Goal: Communication & Community: Answer question/provide support

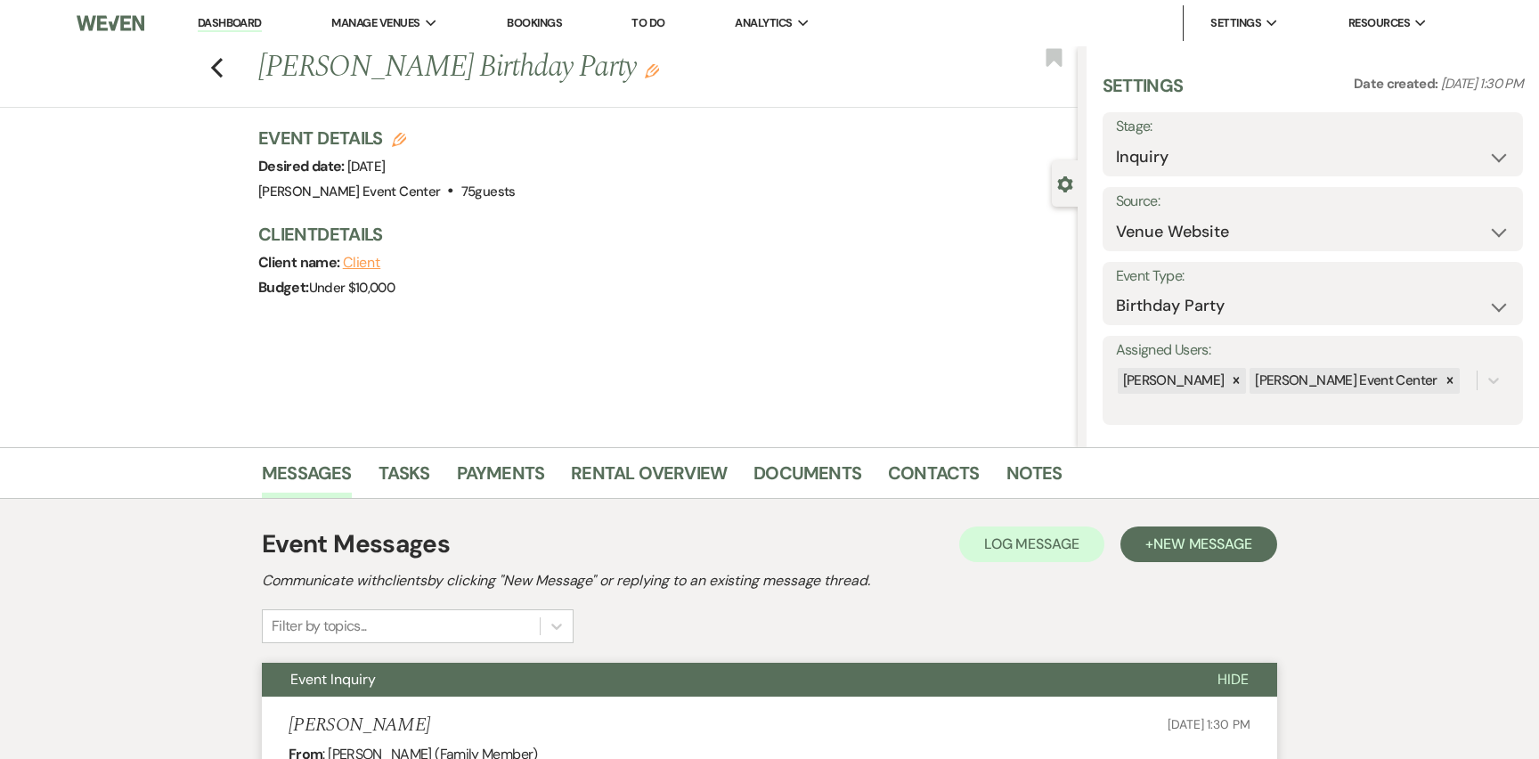
select select "5"
select select "4"
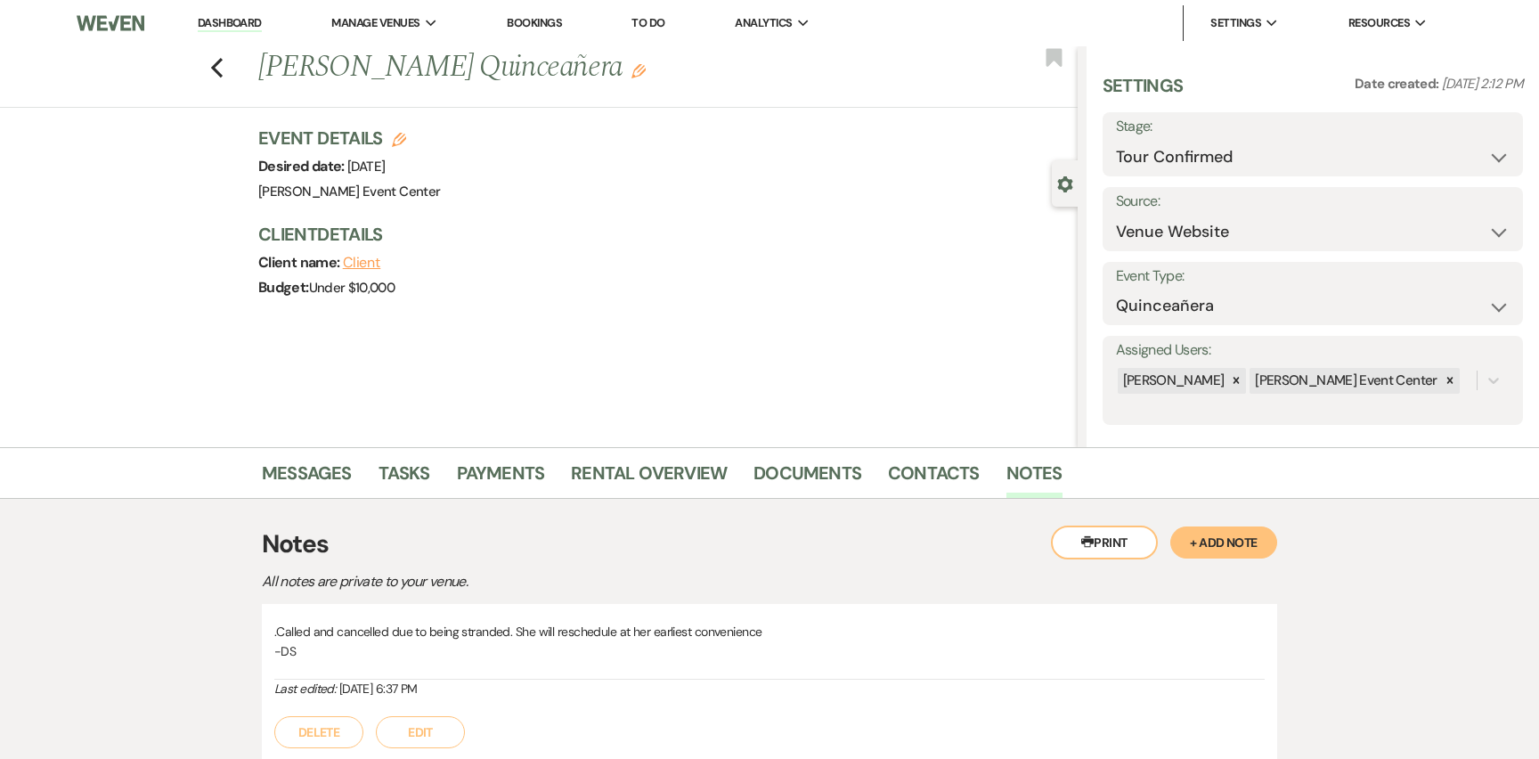
click at [216, 29] on link "Dashboard" at bounding box center [230, 23] width 64 height 17
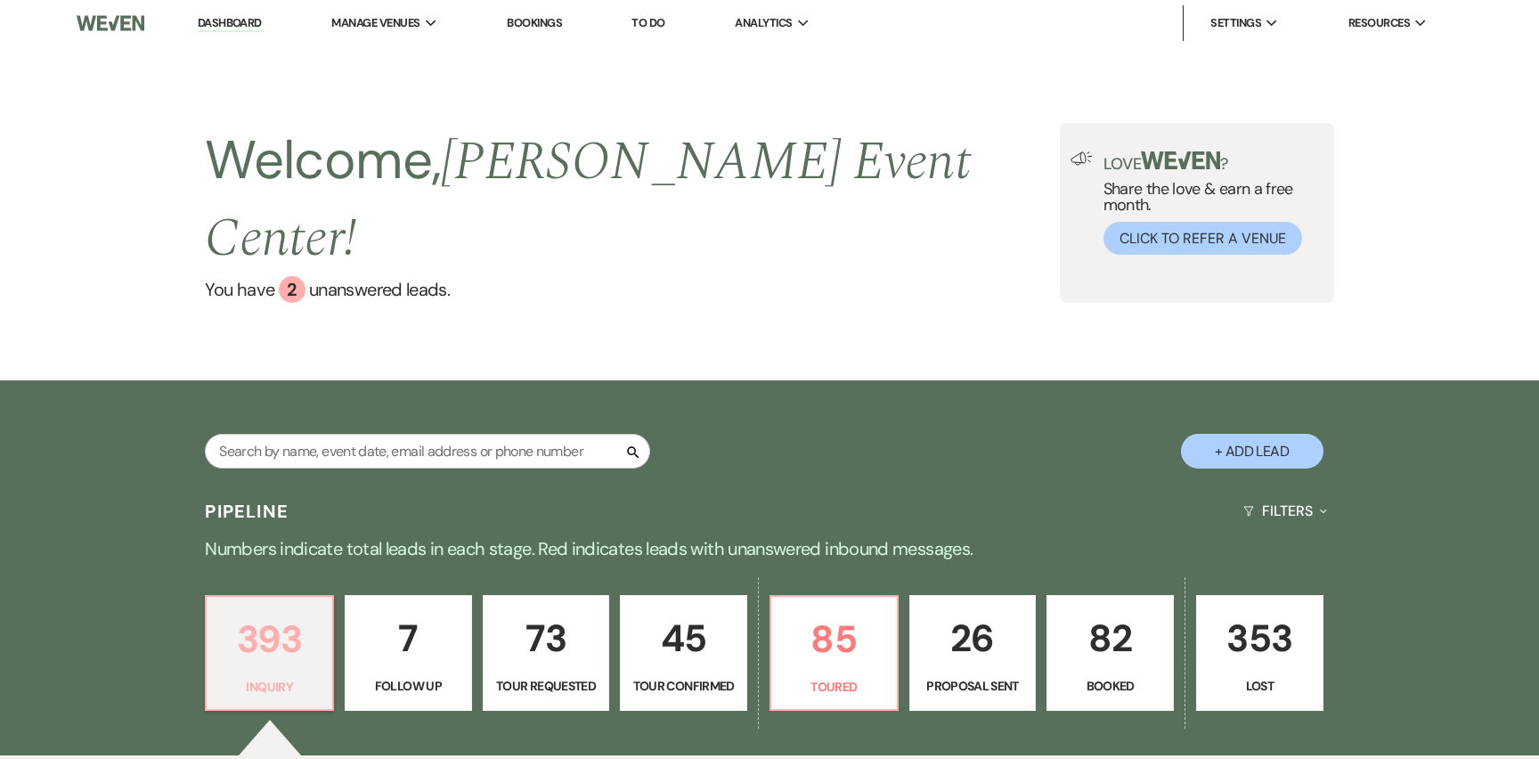
click at [303, 624] on p "393" at bounding box center [269, 639] width 104 height 60
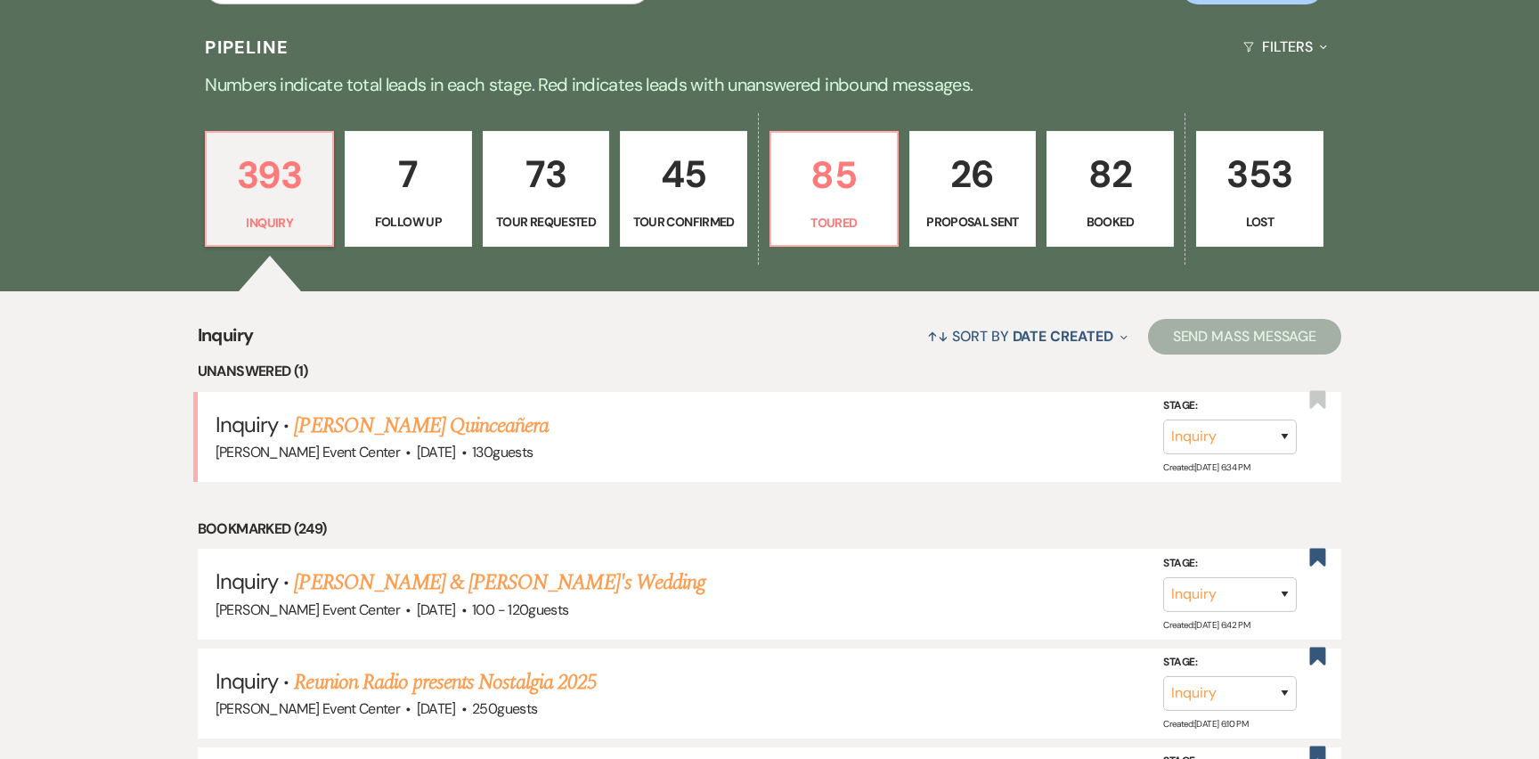
scroll to position [471, 0]
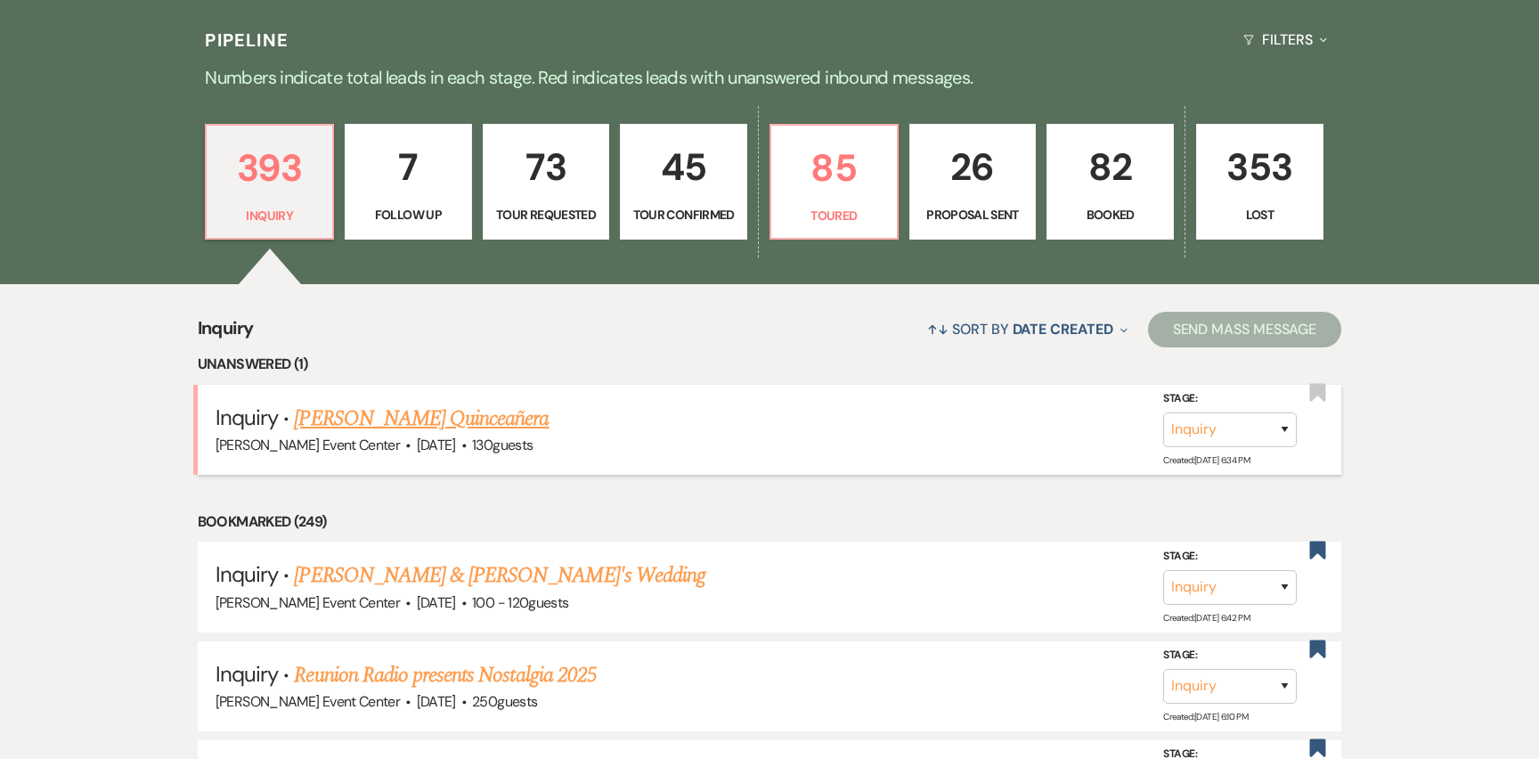
click at [415, 403] on link "[PERSON_NAME] Quinceañera" at bounding box center [421, 419] width 255 height 32
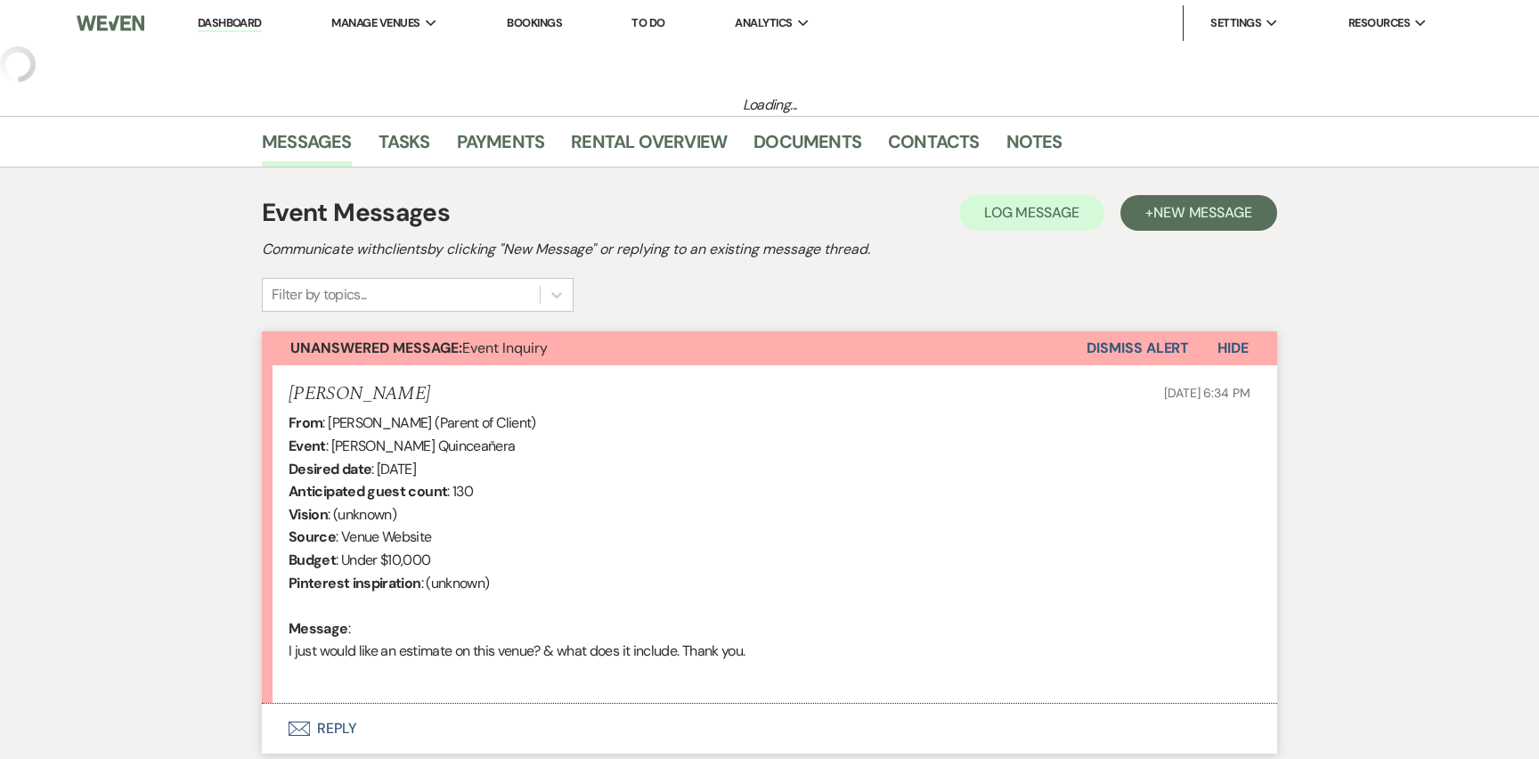
select select "5"
select select "15"
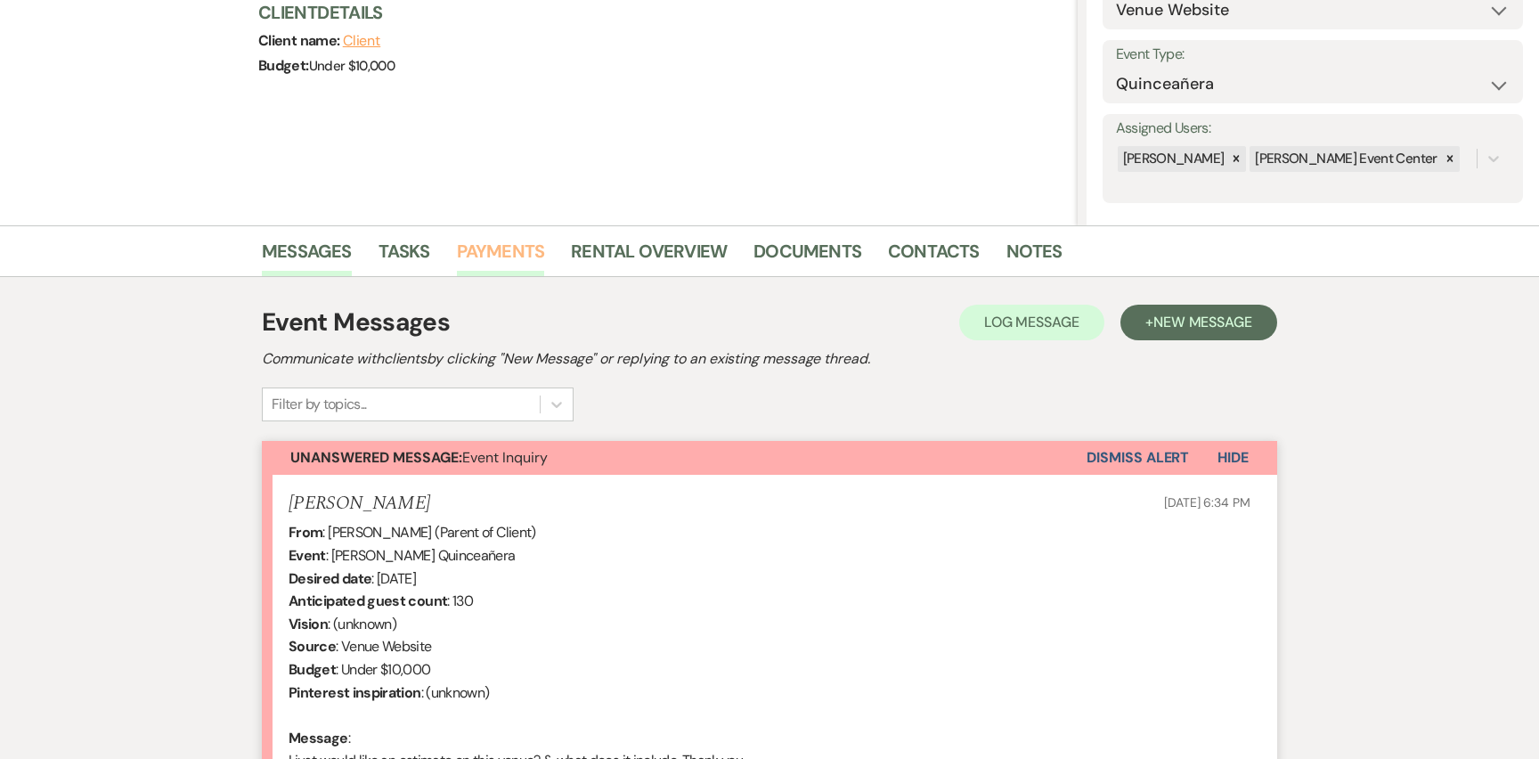
scroll to position [468, 0]
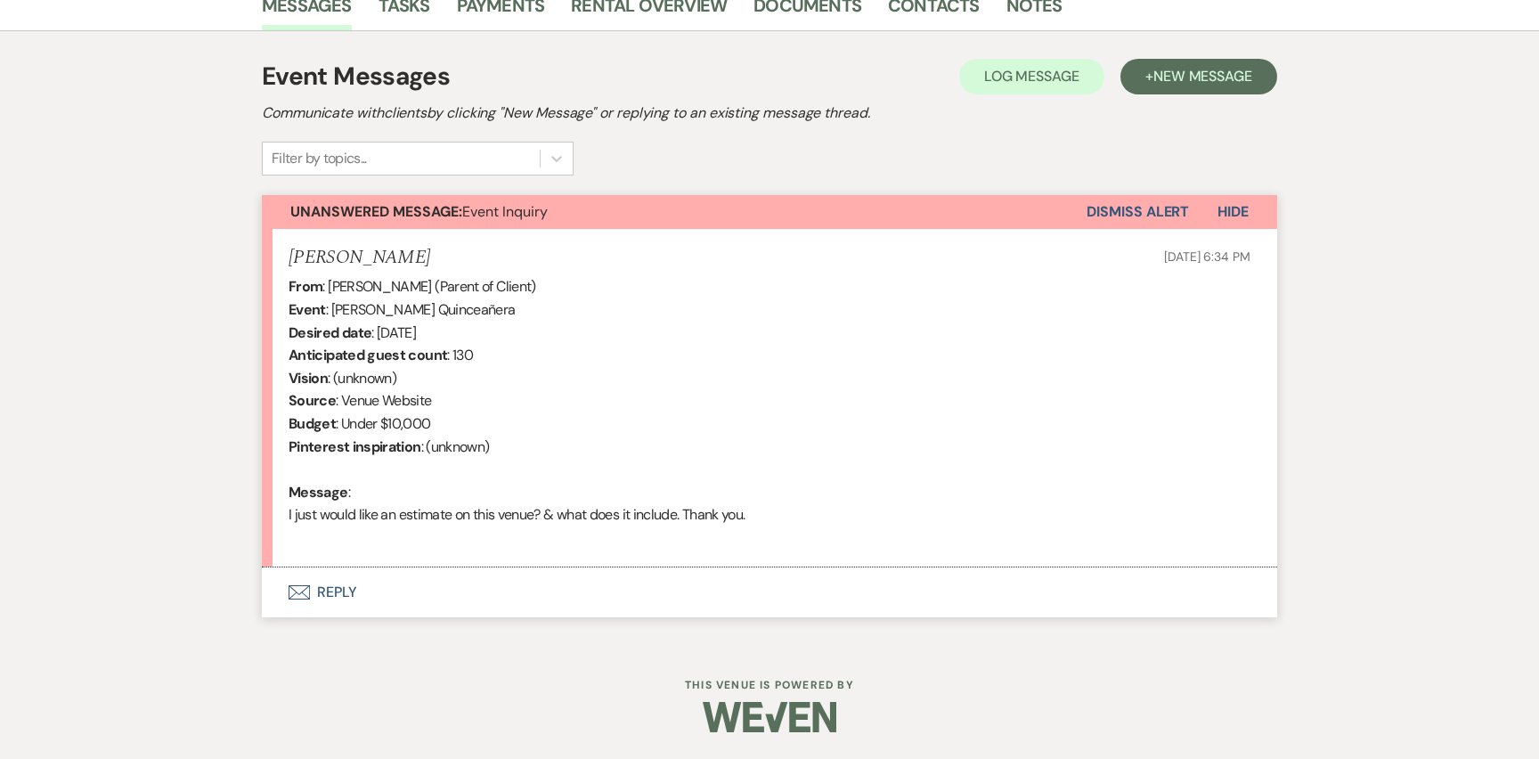
click at [343, 590] on button "Envelope Reply" at bounding box center [770, 592] width 1016 height 50
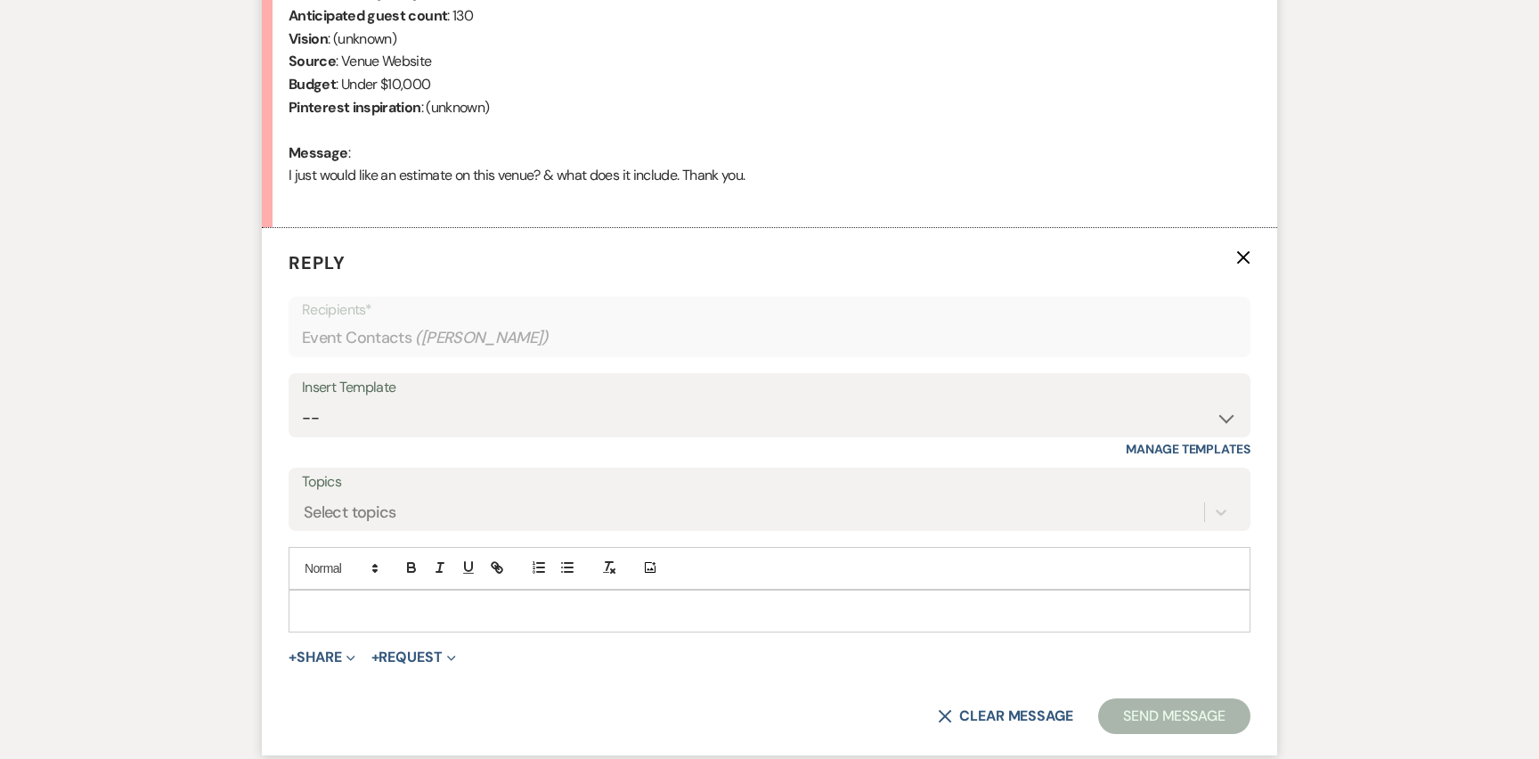
scroll to position [808, 0]
click at [560, 400] on select "-- Weven Planning Portal Introduction (Booked Events) Initial Inquiry Response …" at bounding box center [769, 417] width 935 height 35
select select "2981"
click at [302, 400] on select "-- Weven Planning Portal Introduction (Booked Events) Initial Inquiry Response …" at bounding box center [769, 417] width 935 height 35
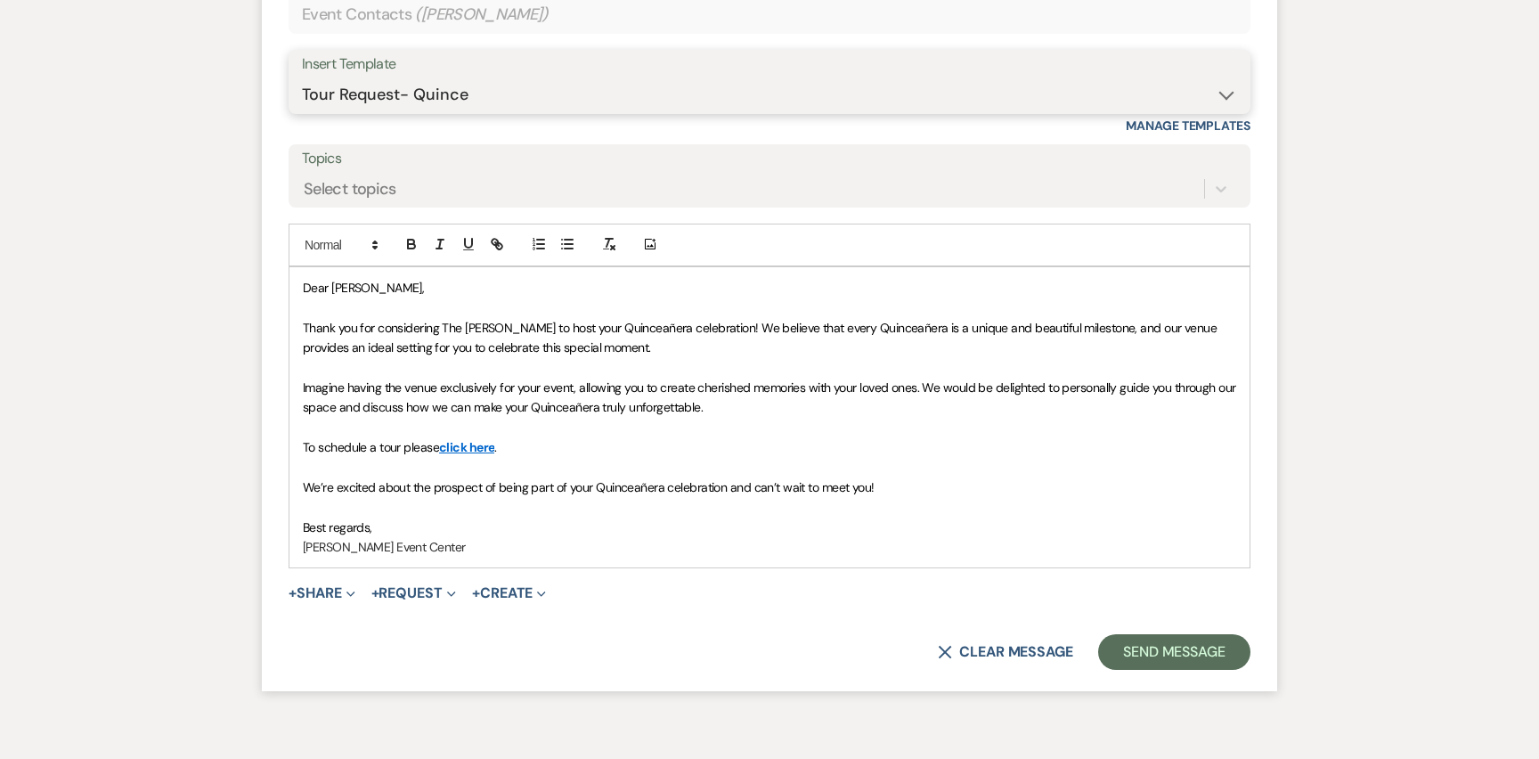
scroll to position [1089, 0]
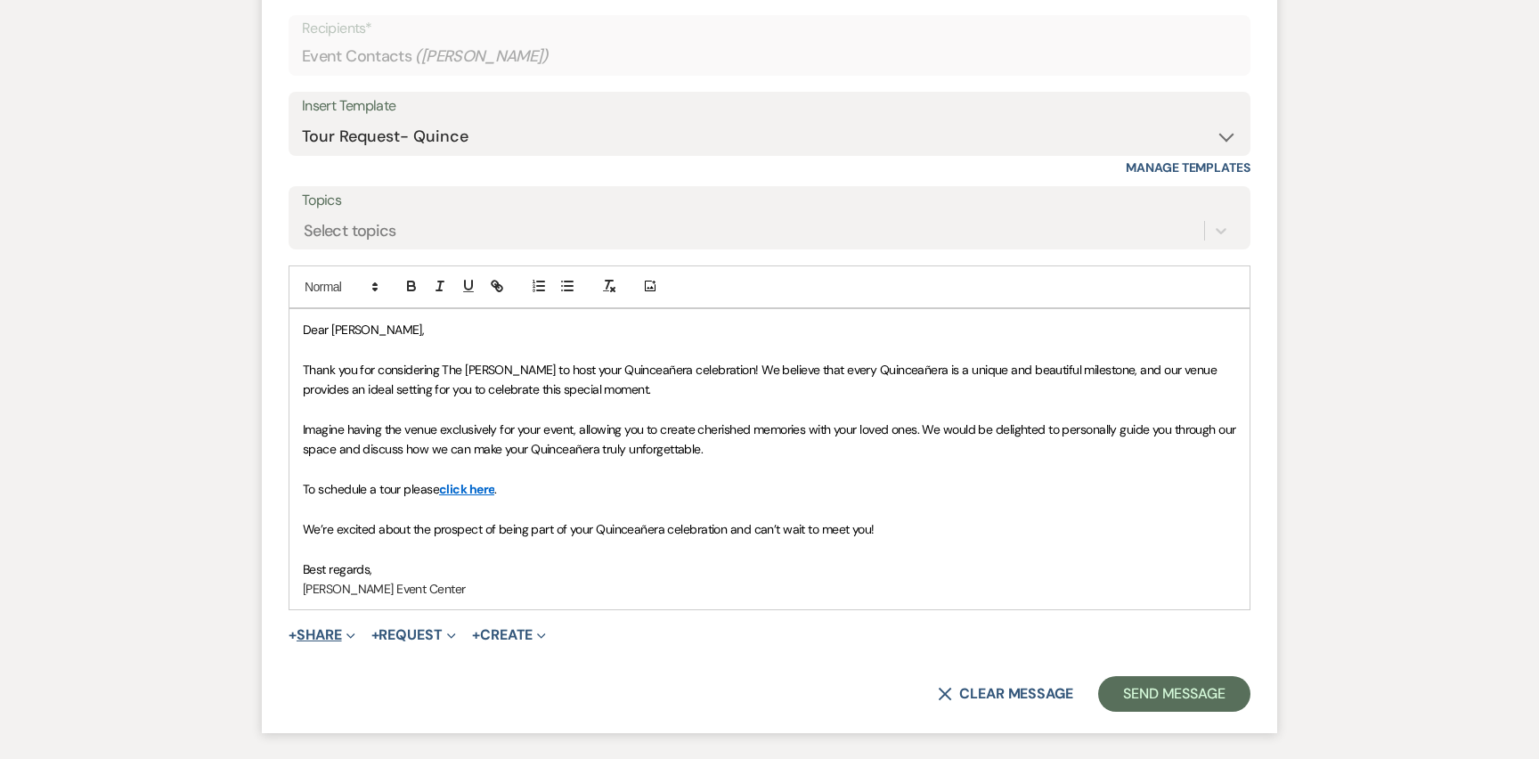
click at [326, 630] on button "+ Share Expand" at bounding box center [322, 635] width 67 height 14
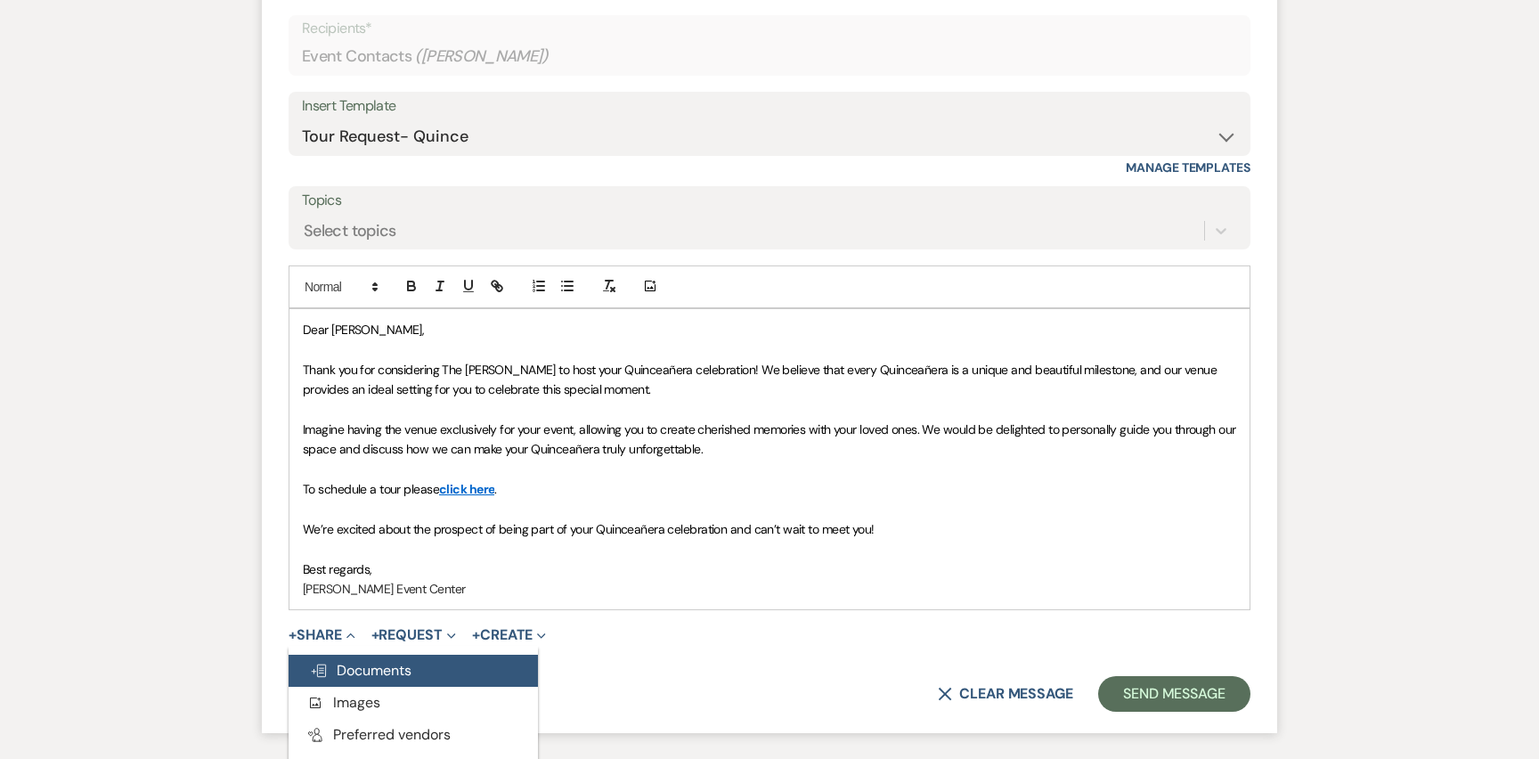
click at [351, 655] on button "Doc Upload Documents" at bounding box center [413, 671] width 249 height 32
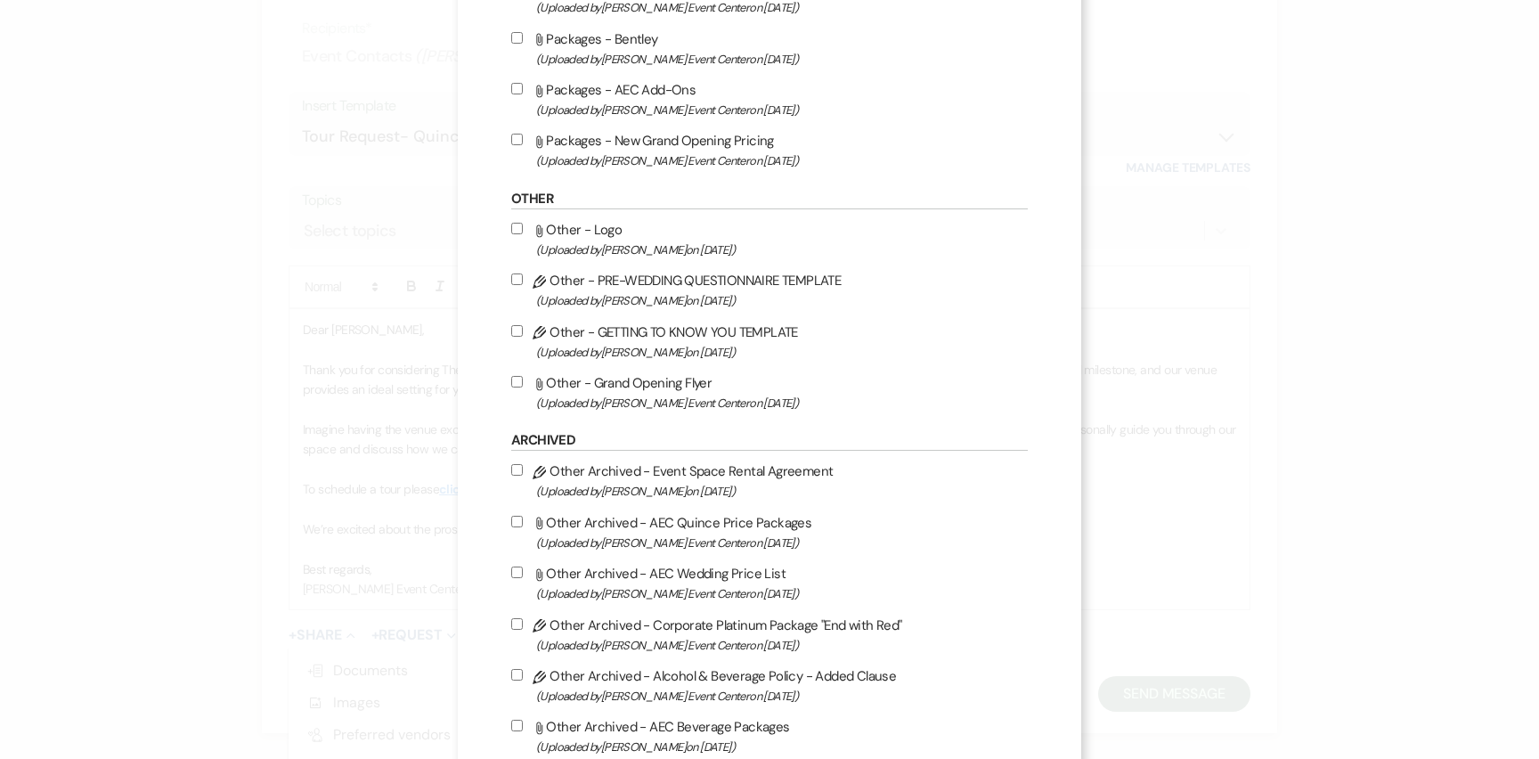
scroll to position [3059, 0]
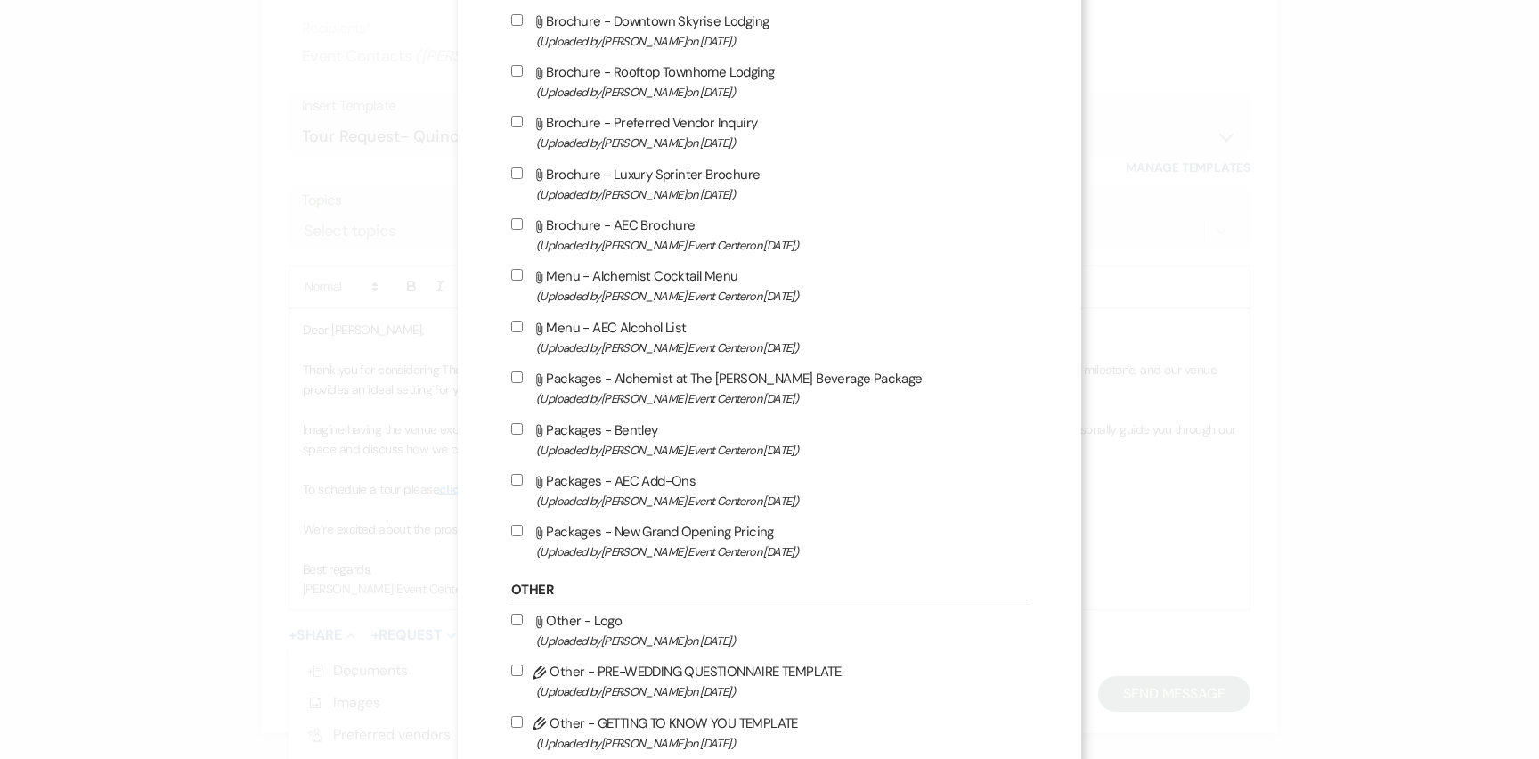
click at [515, 536] on input "Attach File Packages - New Grand Opening Pricing (Uploaded by [PERSON_NAME] Eve…" at bounding box center [517, 531] width 12 height 12
checkbox input "true"
click at [518, 485] on input "Attach File Packages - AEC Add-Ons (Uploaded by [PERSON_NAME] Event Center on […" at bounding box center [517, 480] width 12 height 12
checkbox input "true"
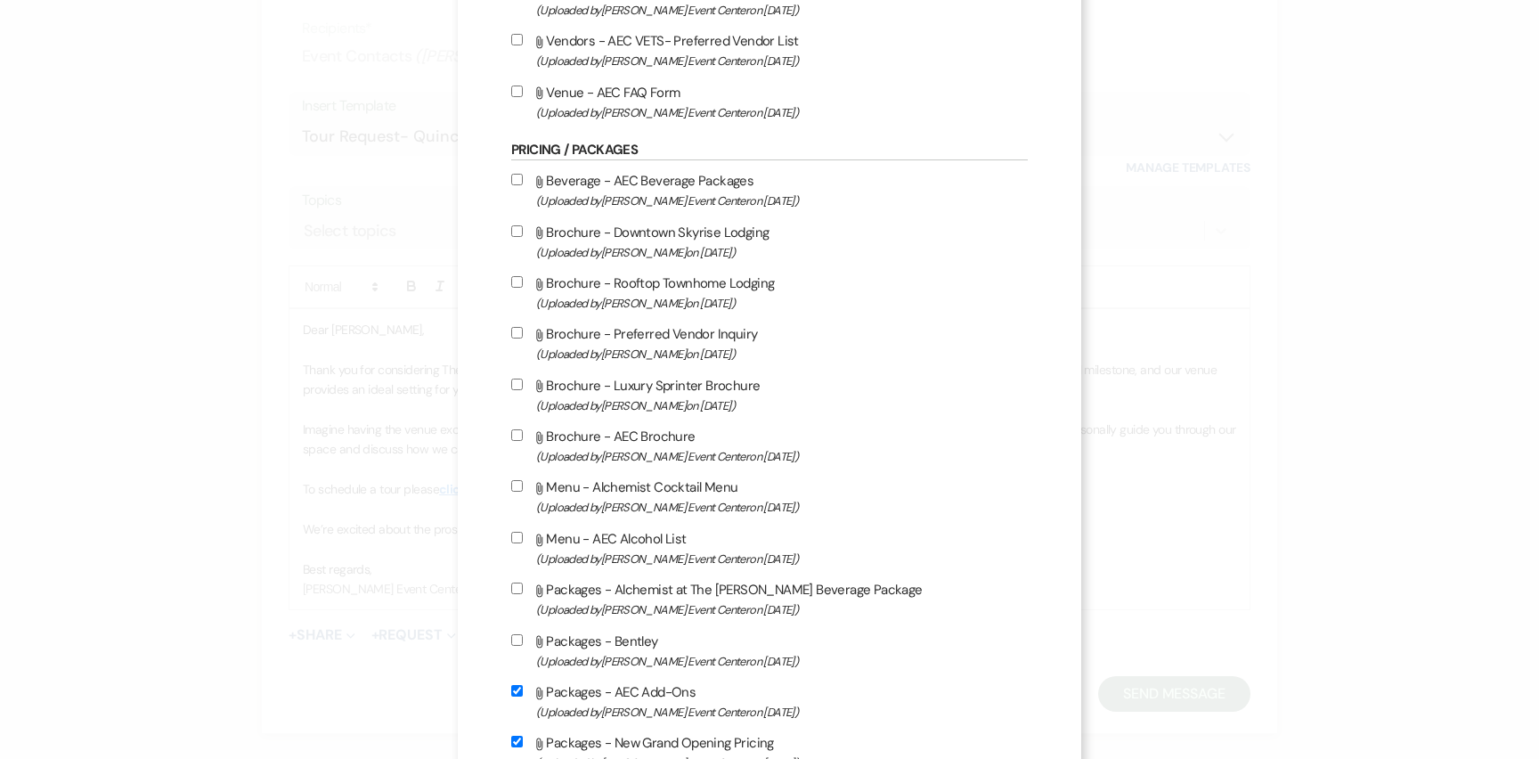
scroll to position [2622, 0]
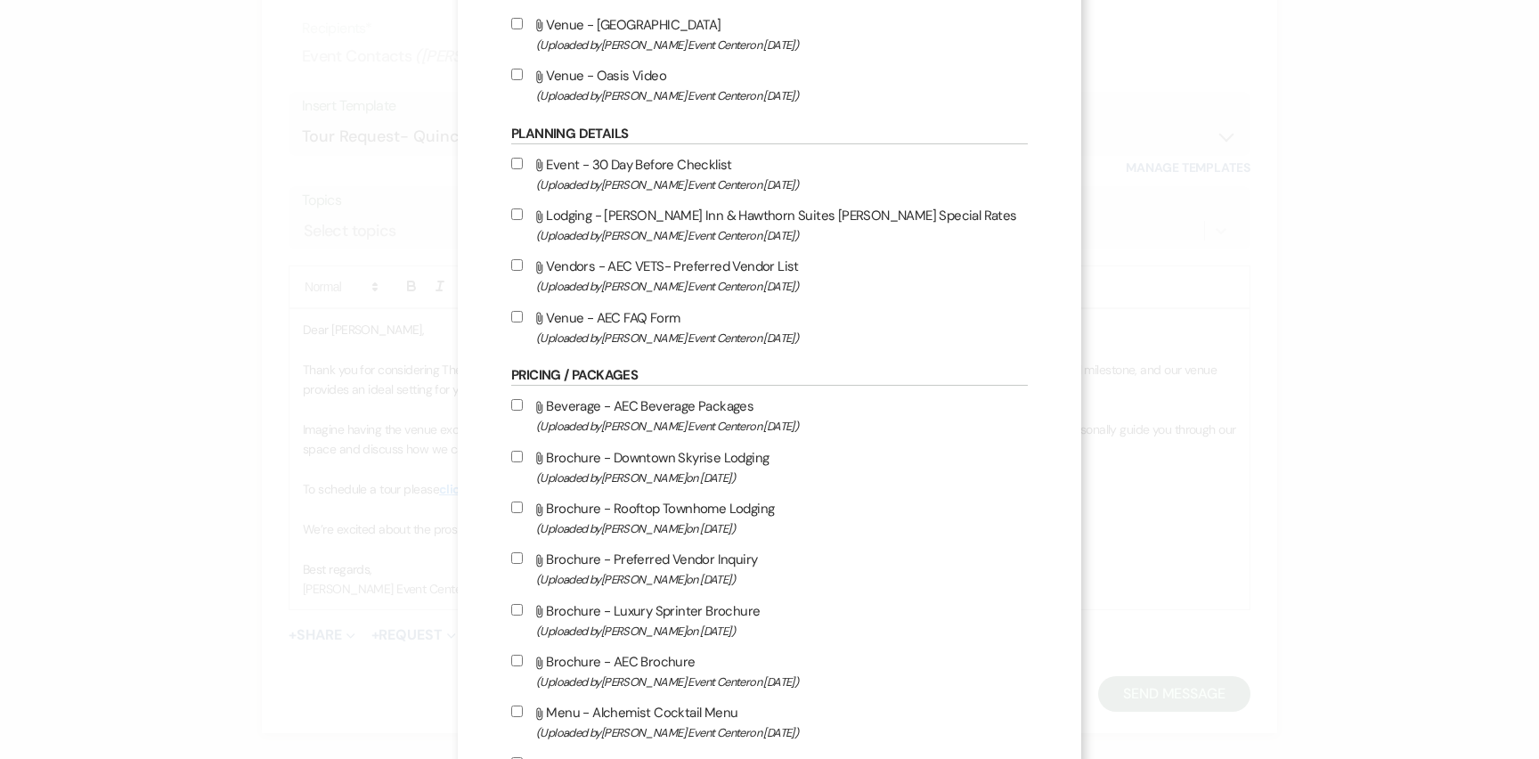
click at [512, 411] on input "Attach File Beverage - AEC Beverage Packages (Uploaded by [PERSON_NAME] Event C…" at bounding box center [517, 405] width 12 height 12
checkbox input "true"
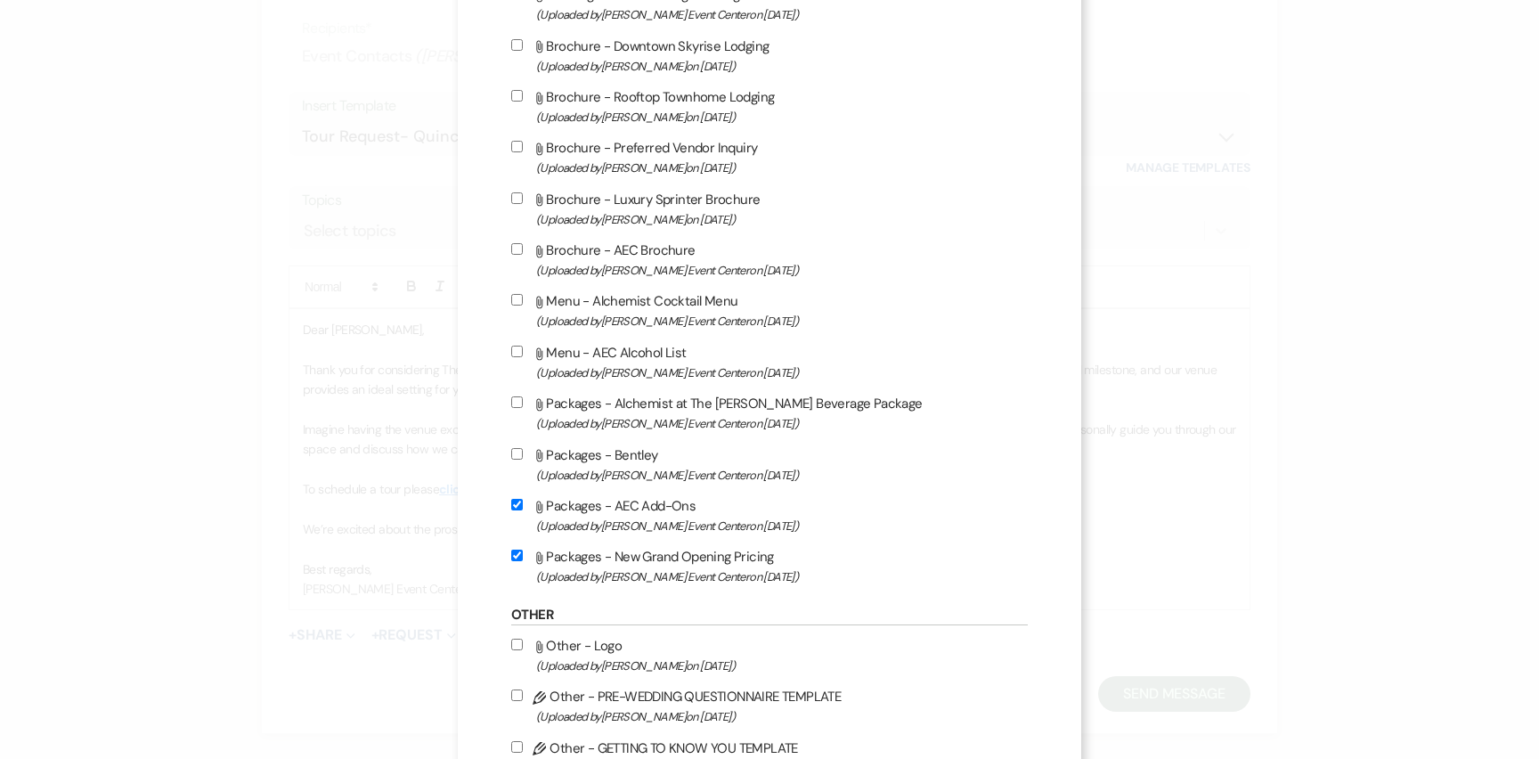
scroll to position [3055, 0]
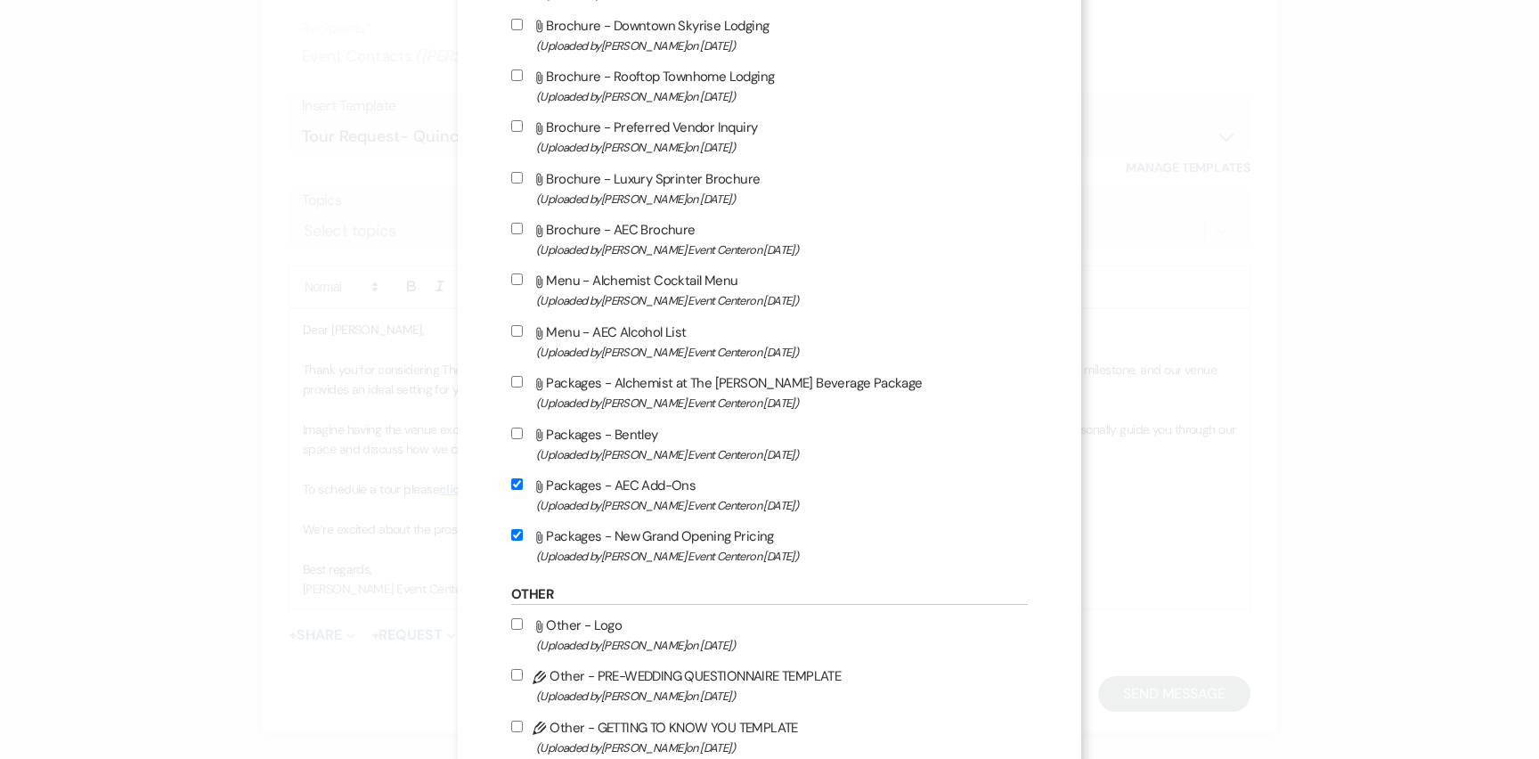
click at [518, 337] on input "Attach File Menu - AEC Alcohol List (Uploaded by [PERSON_NAME] Event Center on …" at bounding box center [517, 331] width 12 height 12
checkbox input "true"
click at [514, 387] on input "Attach File Packages - Alchemist at The [PERSON_NAME] Beverage Package (Uploade…" at bounding box center [517, 382] width 12 height 12
checkbox input "true"
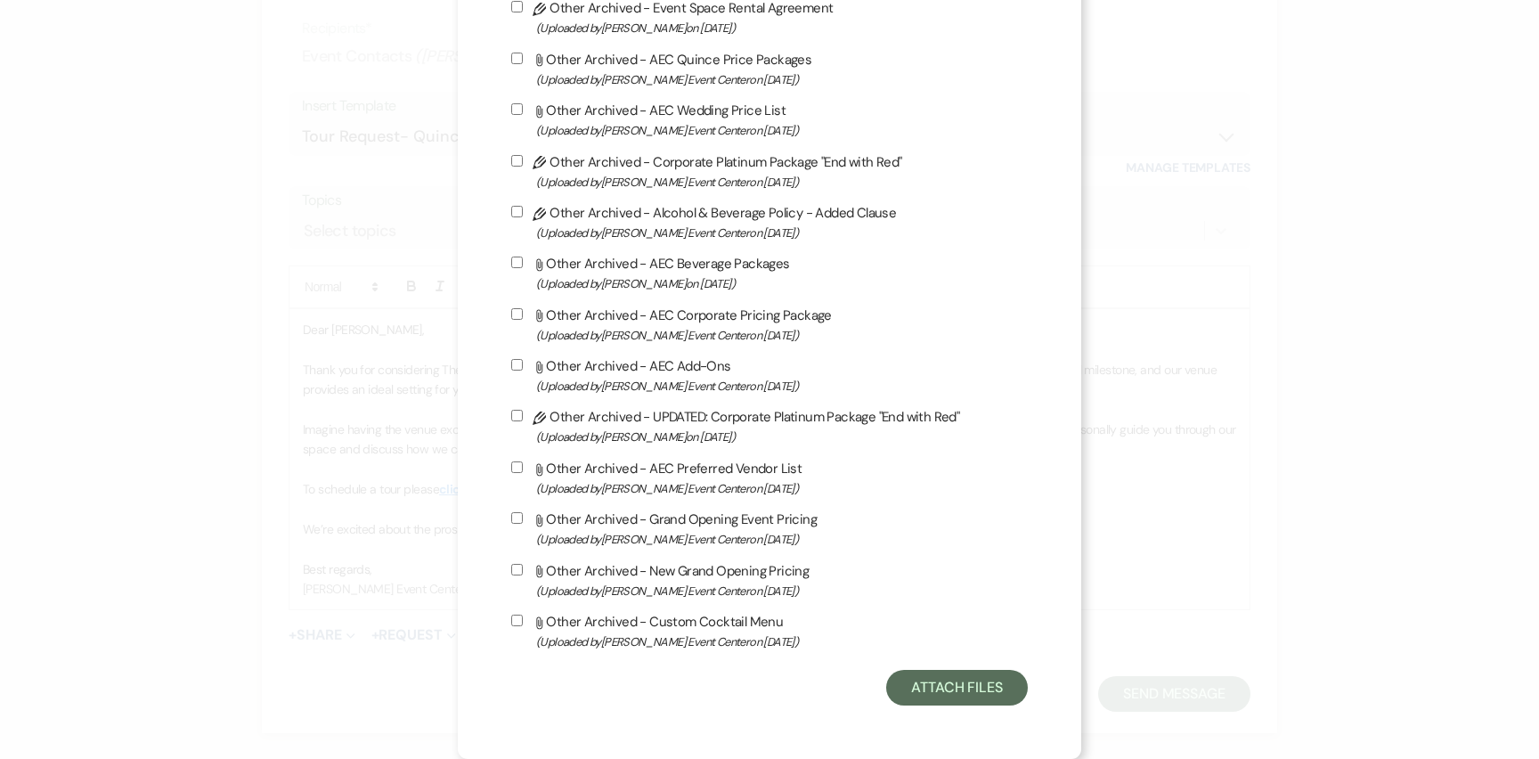
scroll to position [3950, 0]
click at [926, 680] on button "Attach Files" at bounding box center [957, 688] width 142 height 36
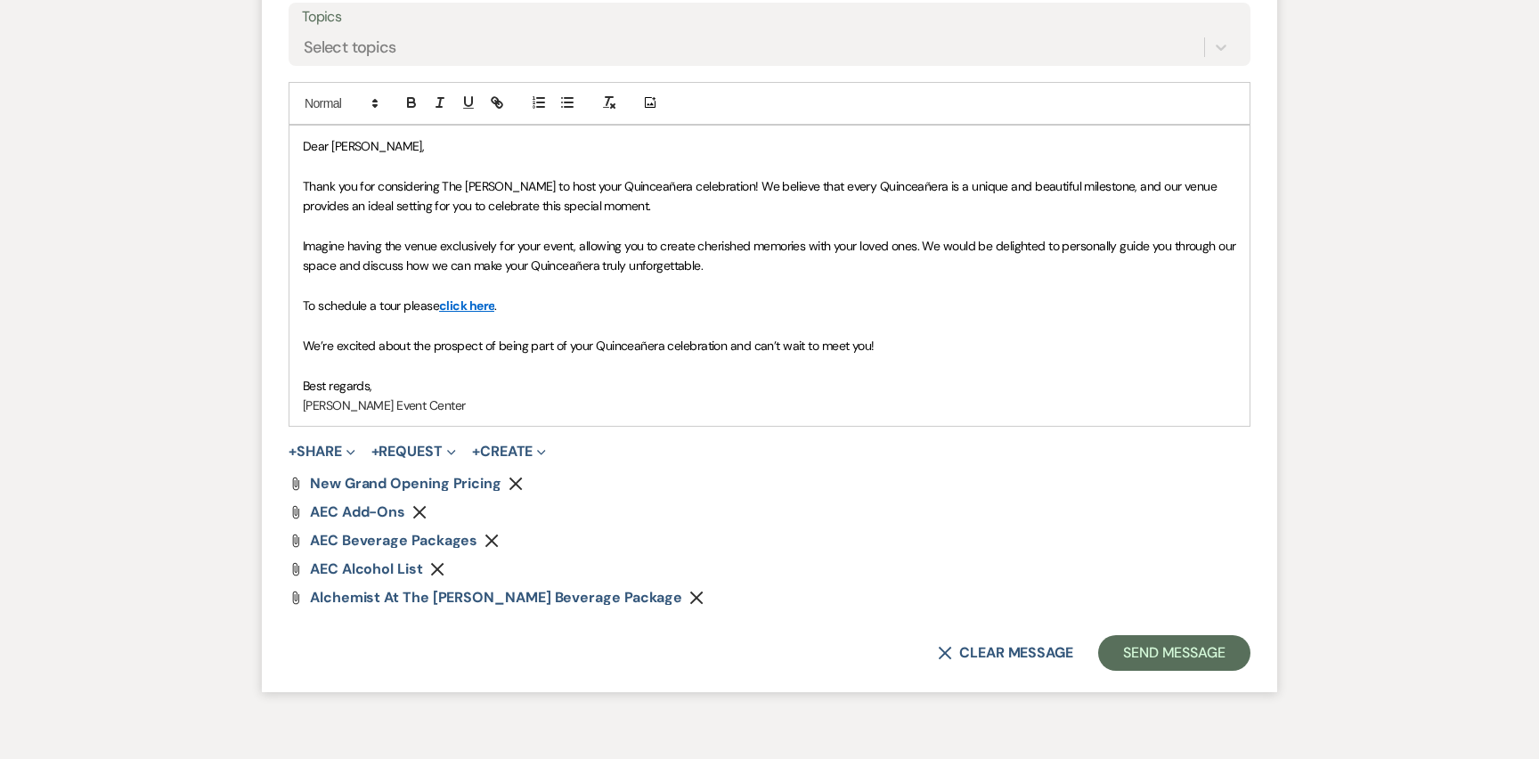
scroll to position [1368, 0]
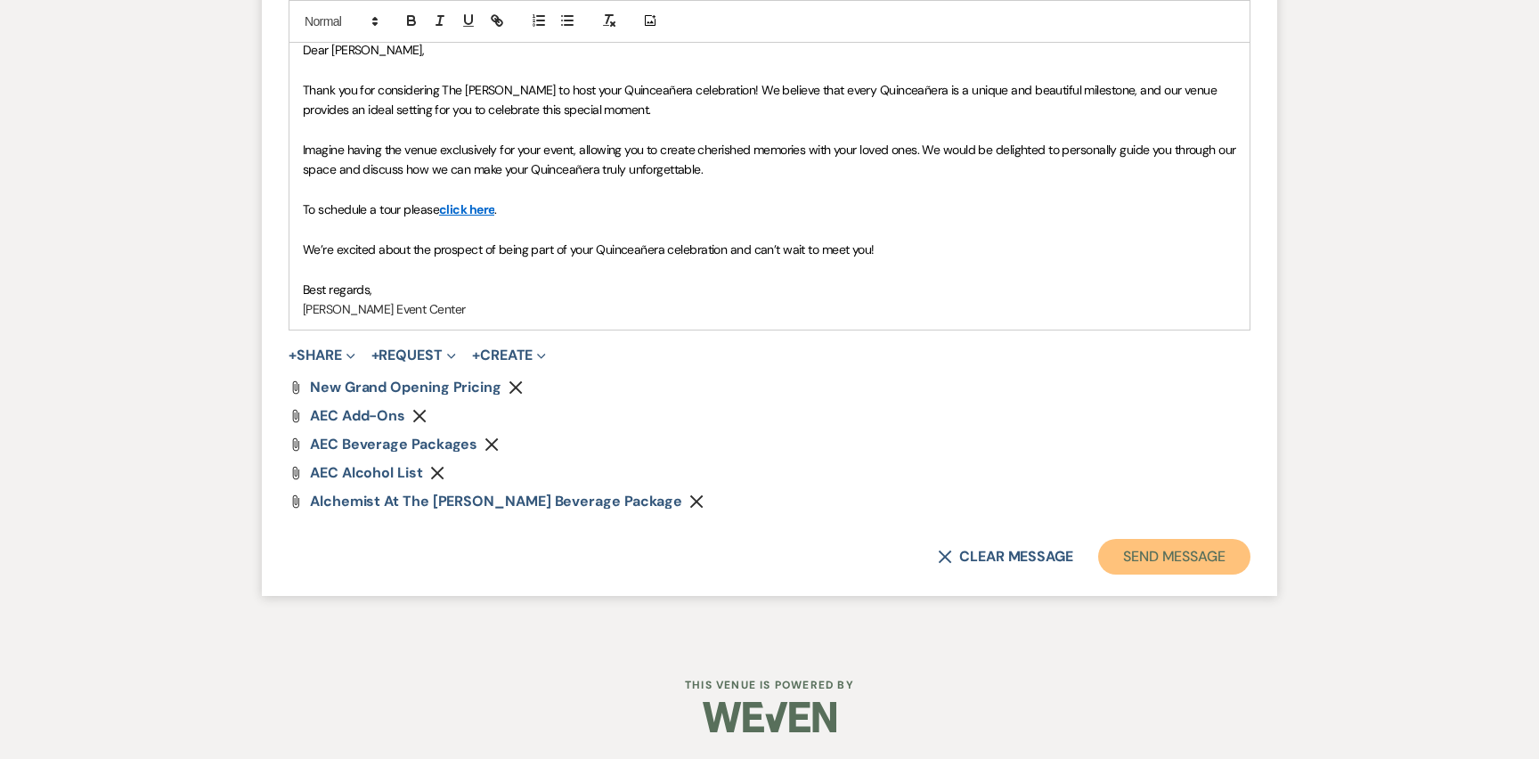
click at [1149, 557] on button "Send Message" at bounding box center [1174, 557] width 152 height 36
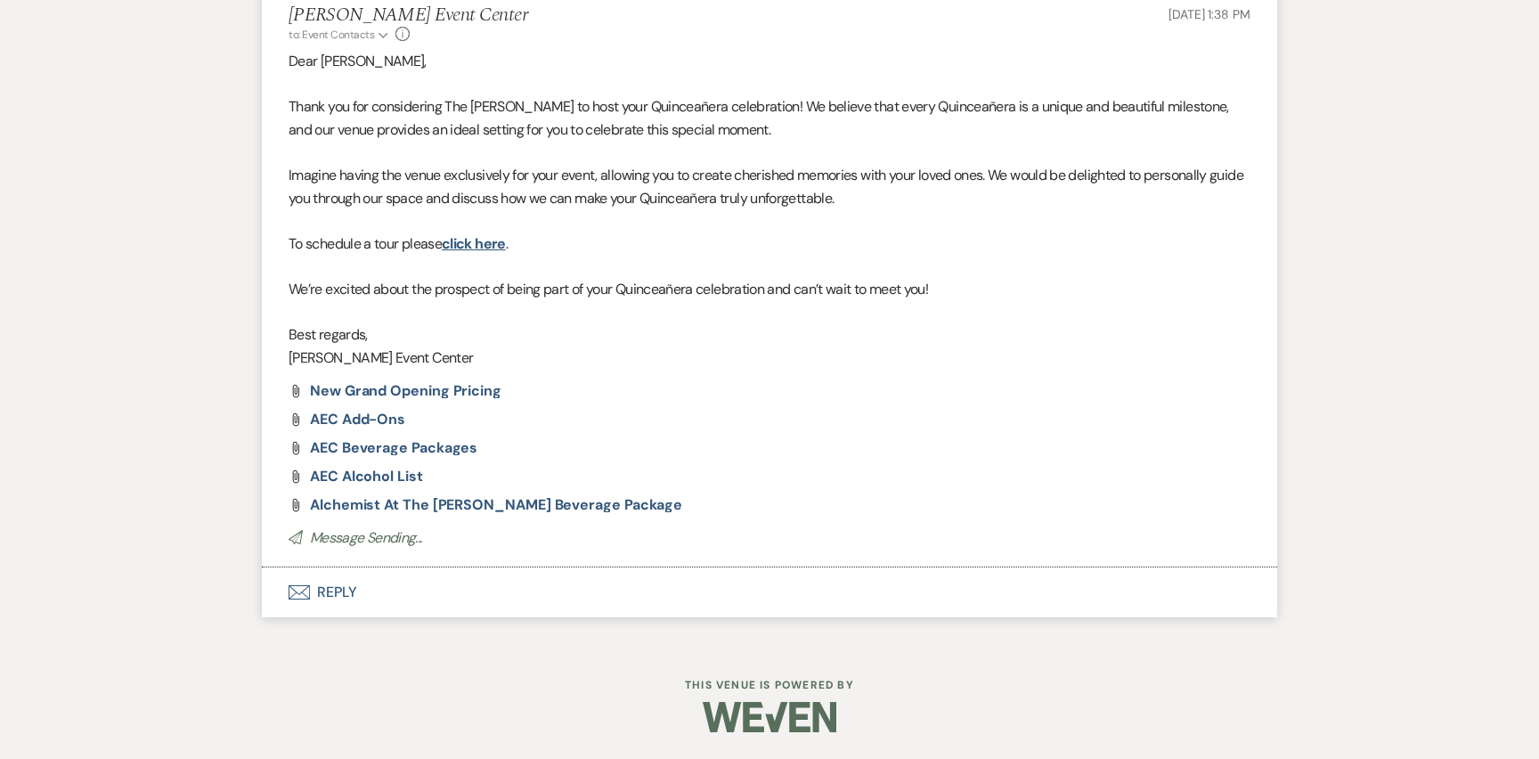
scroll to position [0, 0]
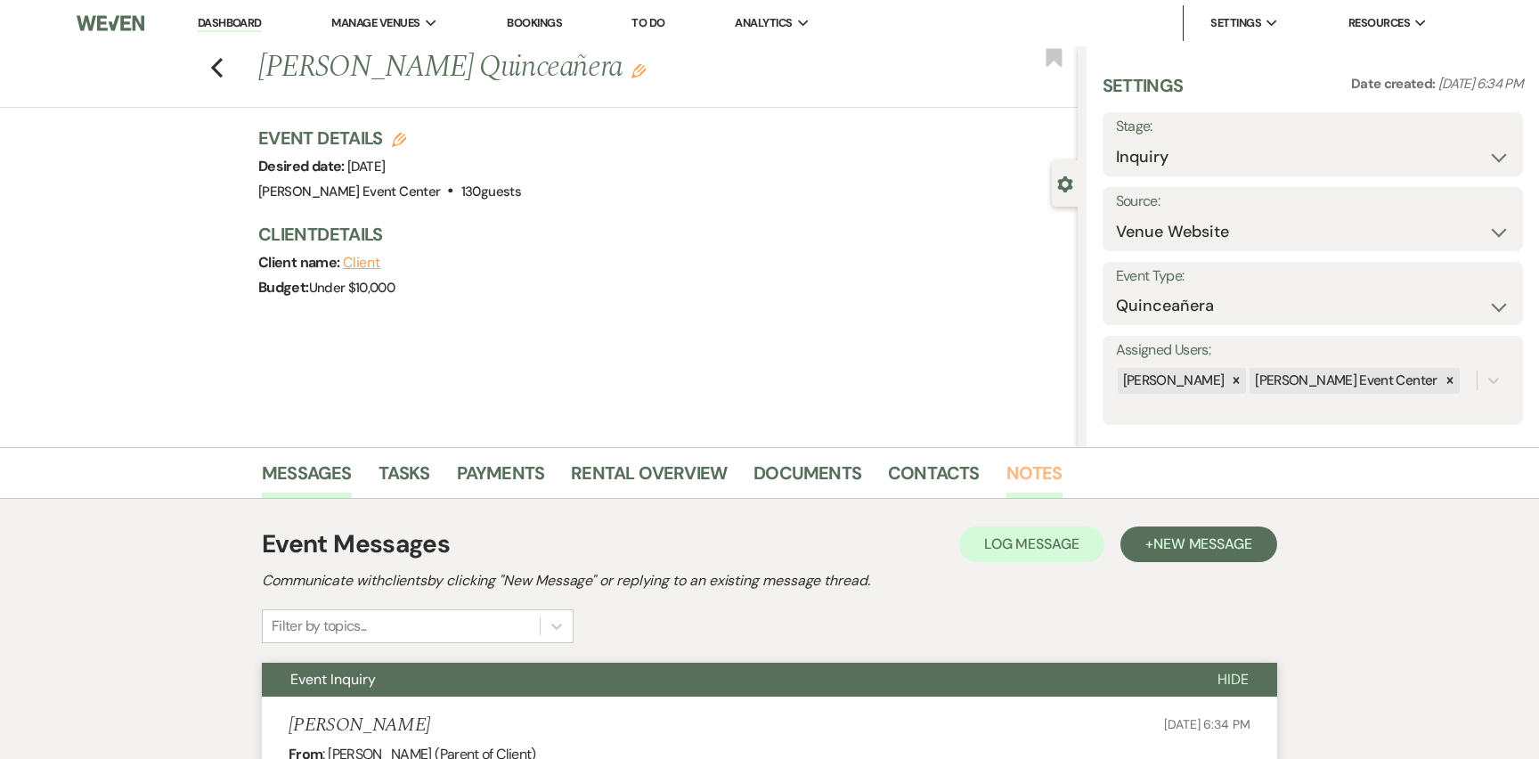
click at [1032, 463] on link "Notes" at bounding box center [1035, 478] width 56 height 39
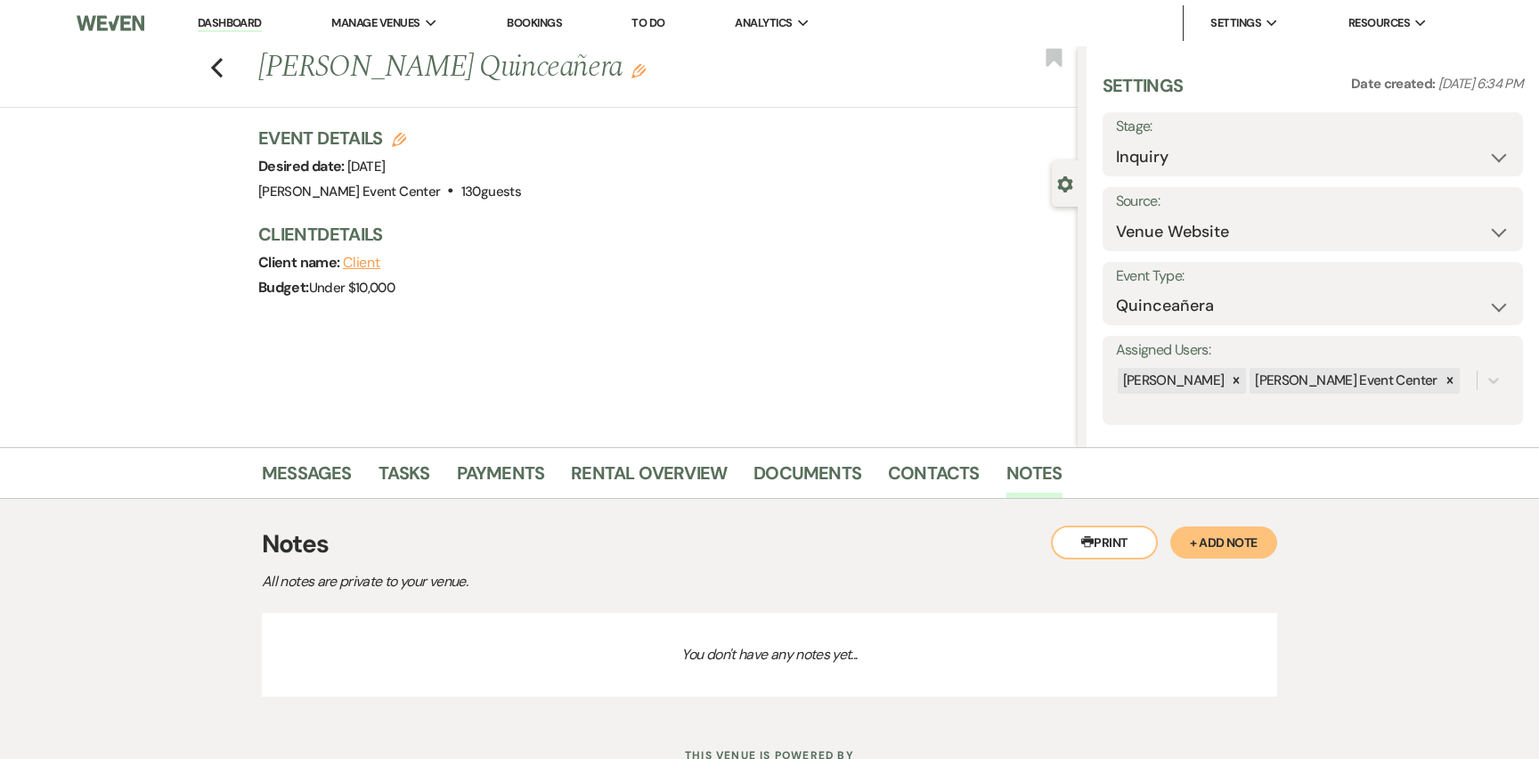
click at [1198, 541] on button "+ Add Note" at bounding box center [1224, 542] width 107 height 32
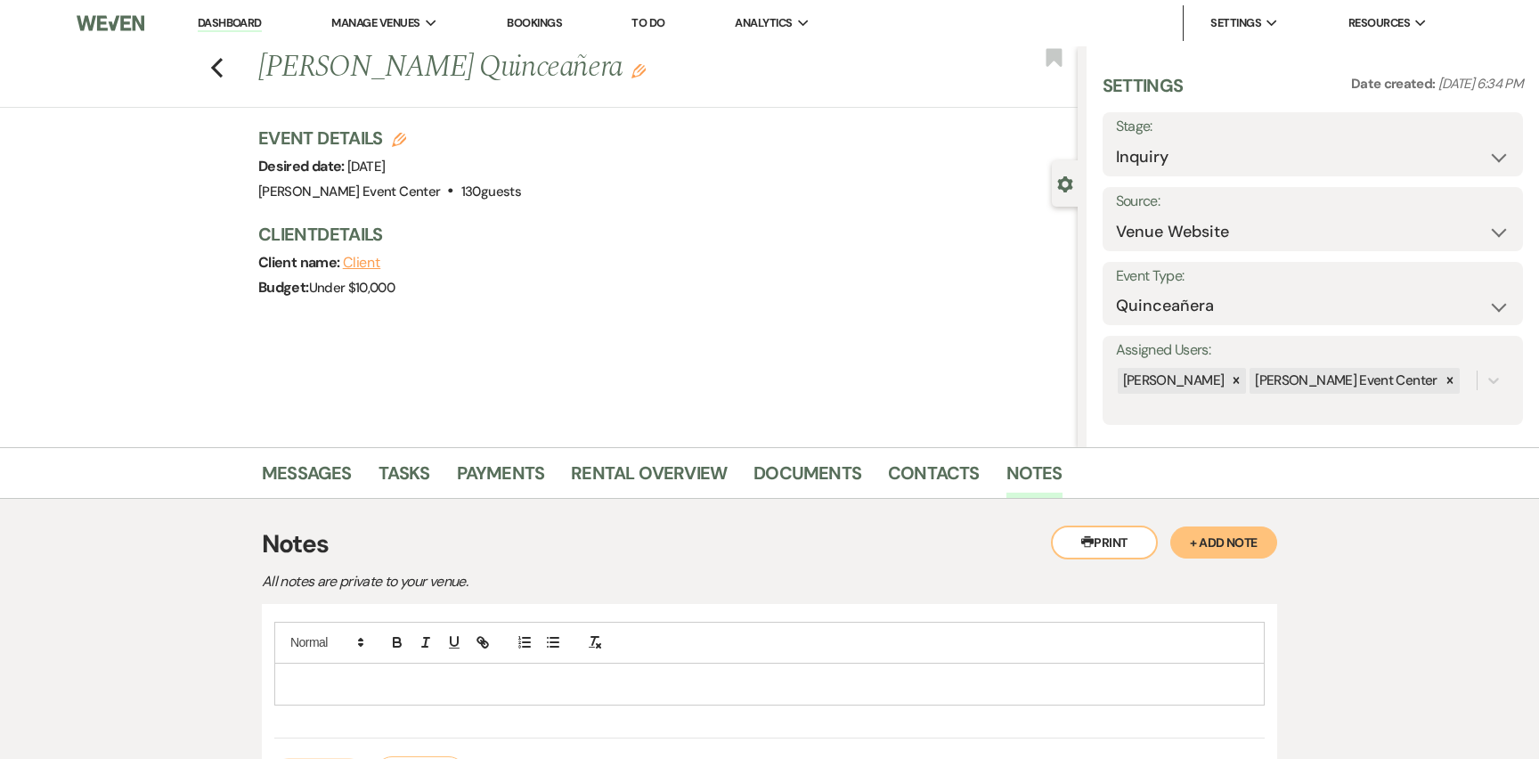
click at [762, 674] on p at bounding box center [770, 684] width 962 height 20
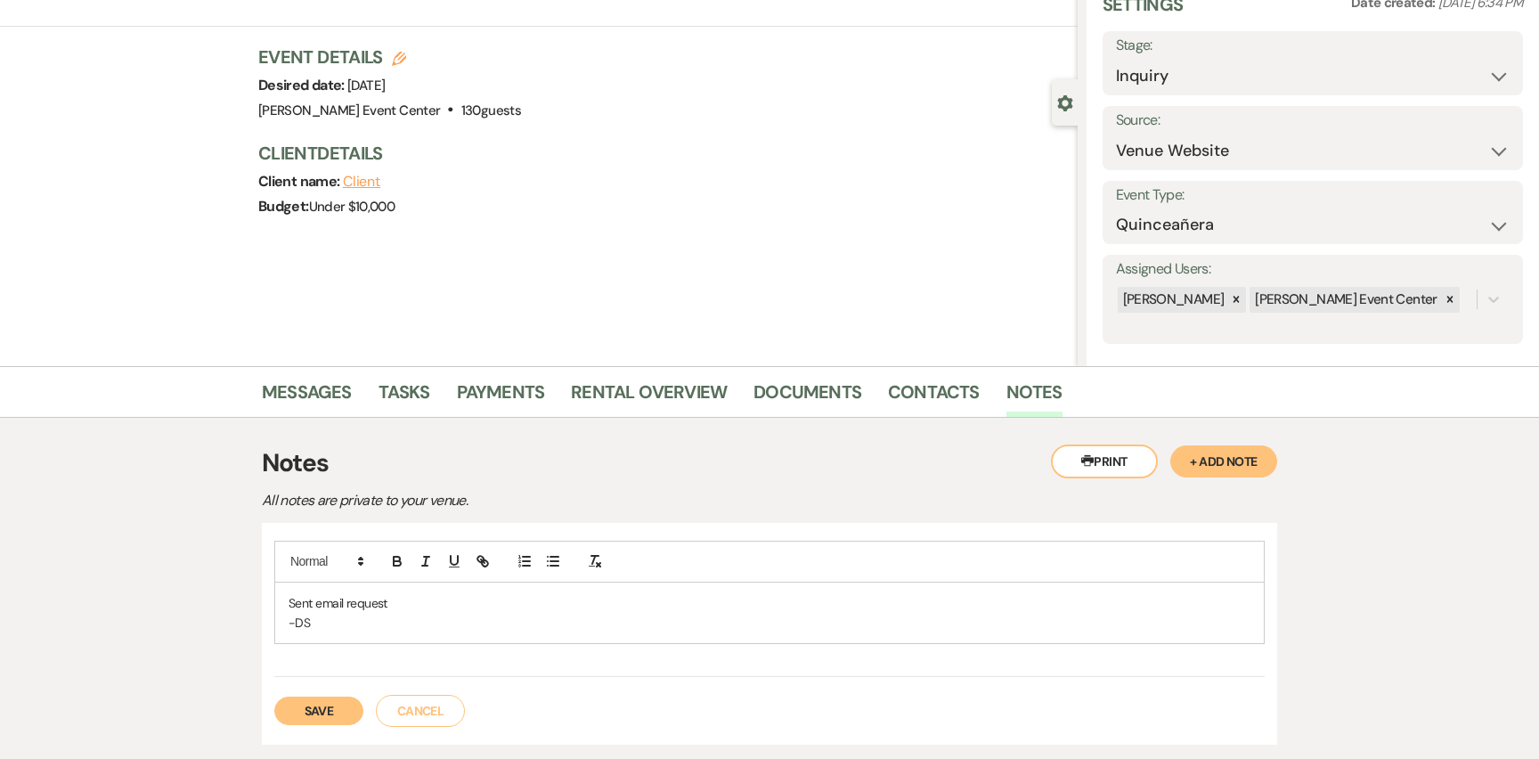
scroll to position [97, 0]
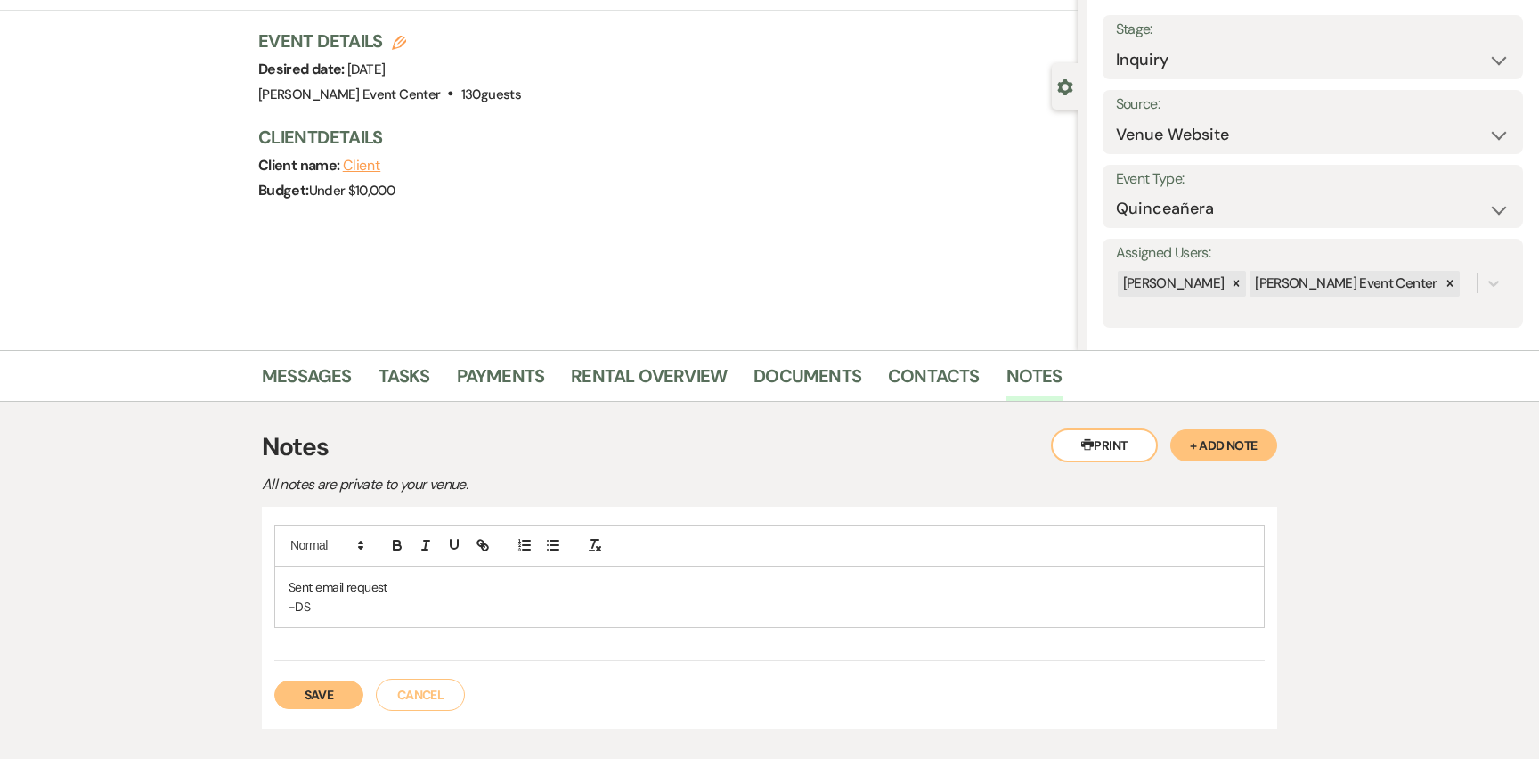
click at [325, 702] on button "Save" at bounding box center [318, 695] width 89 height 29
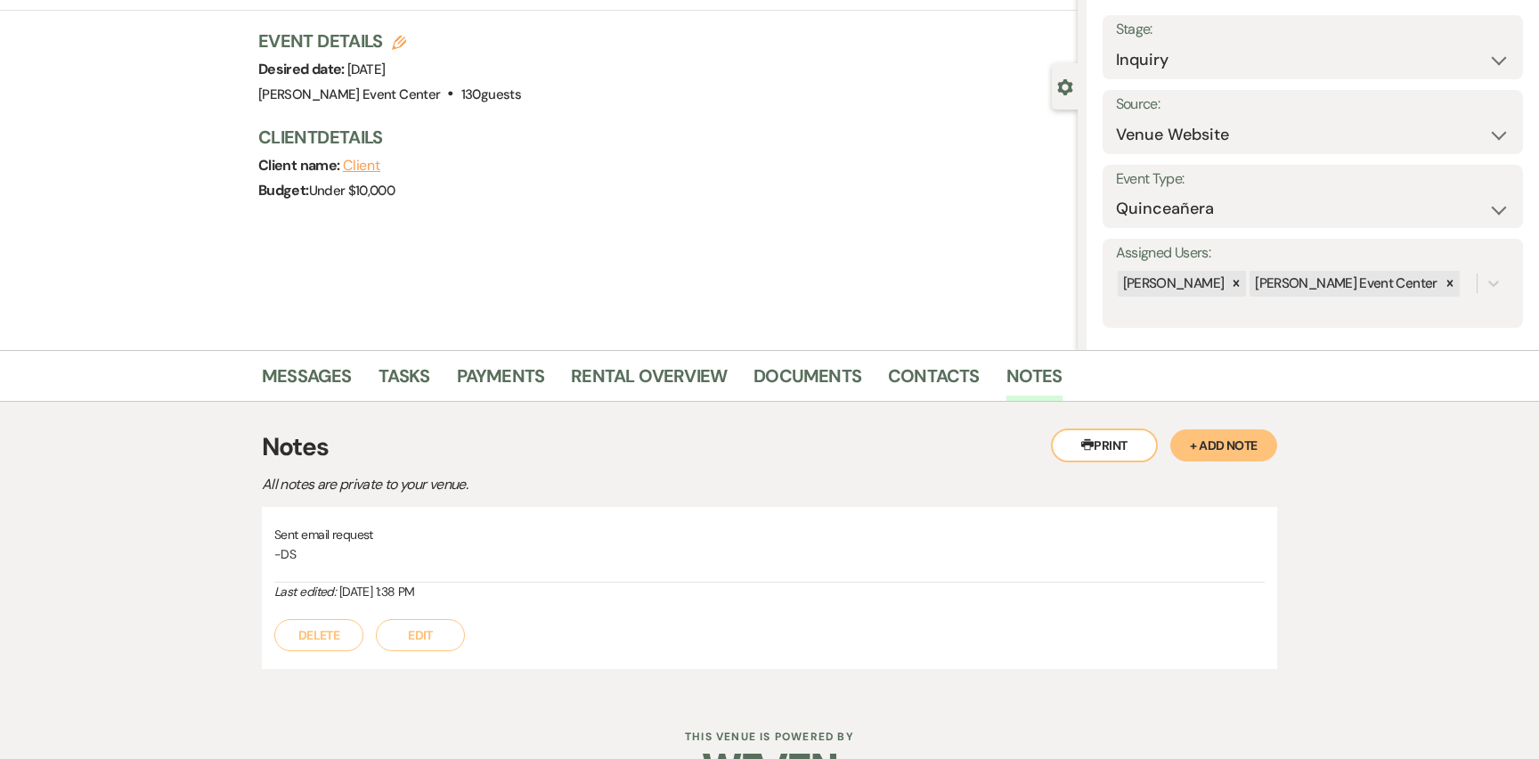
scroll to position [0, 0]
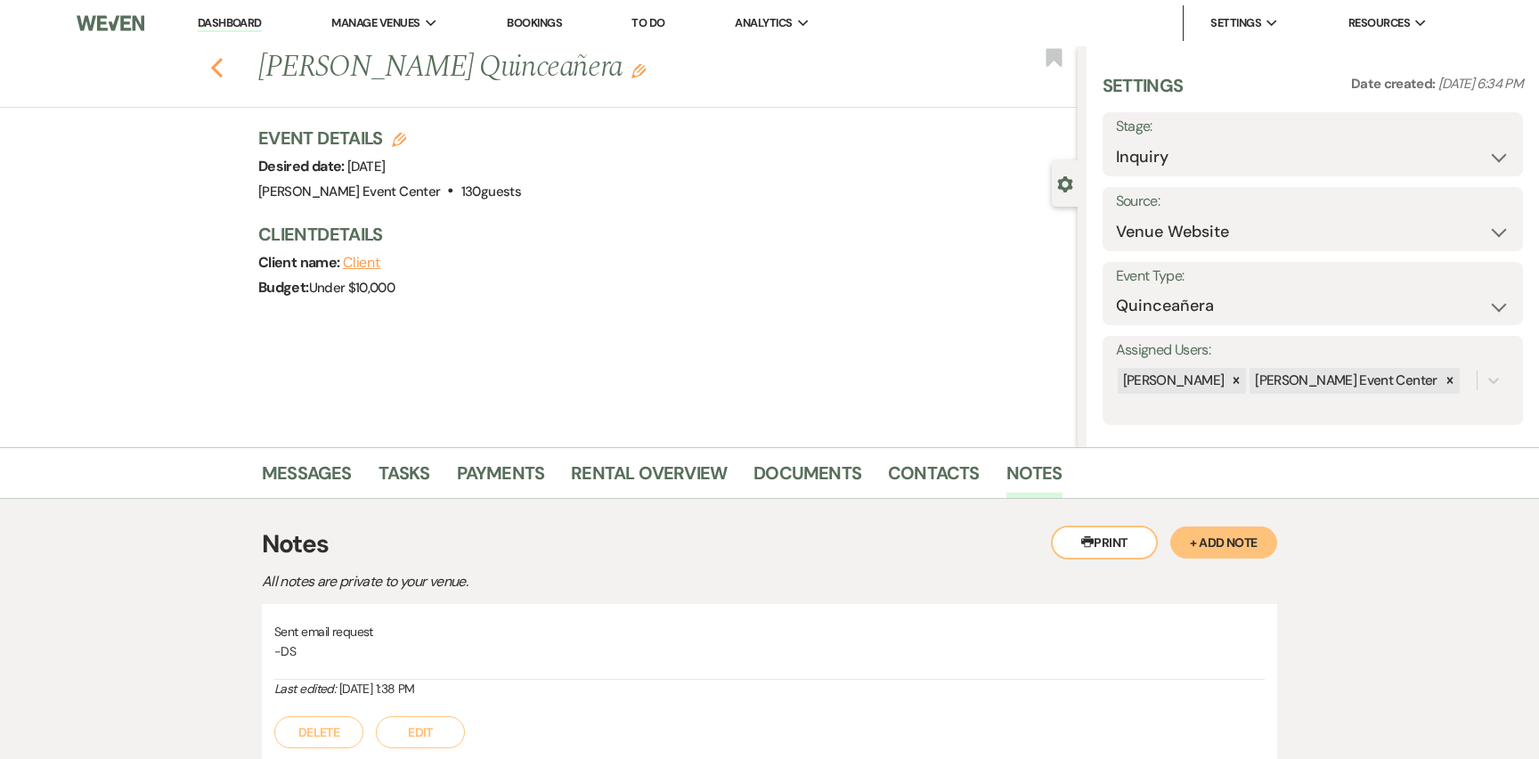
click at [219, 67] on icon "Previous" at bounding box center [216, 67] width 13 height 21
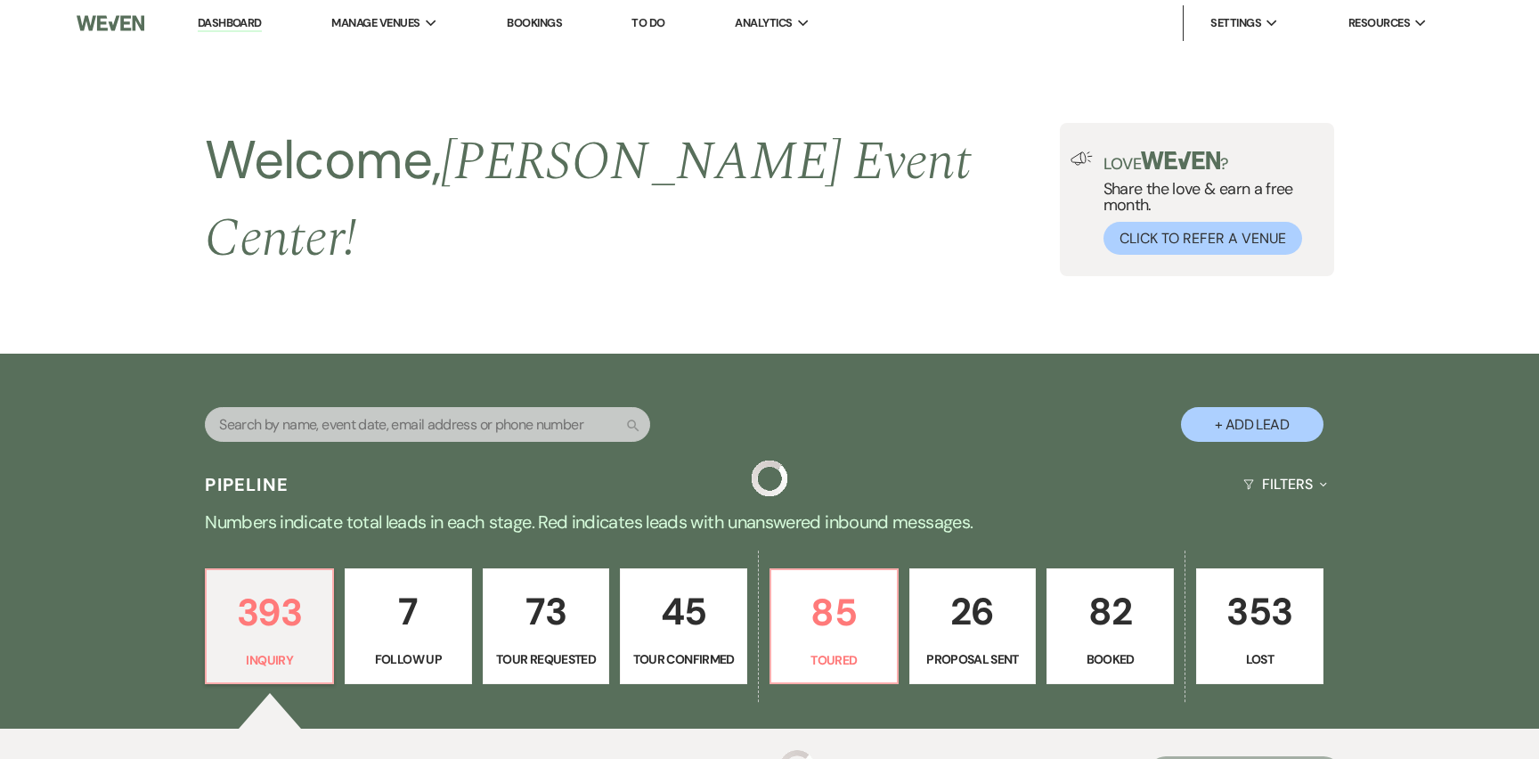
scroll to position [471, 0]
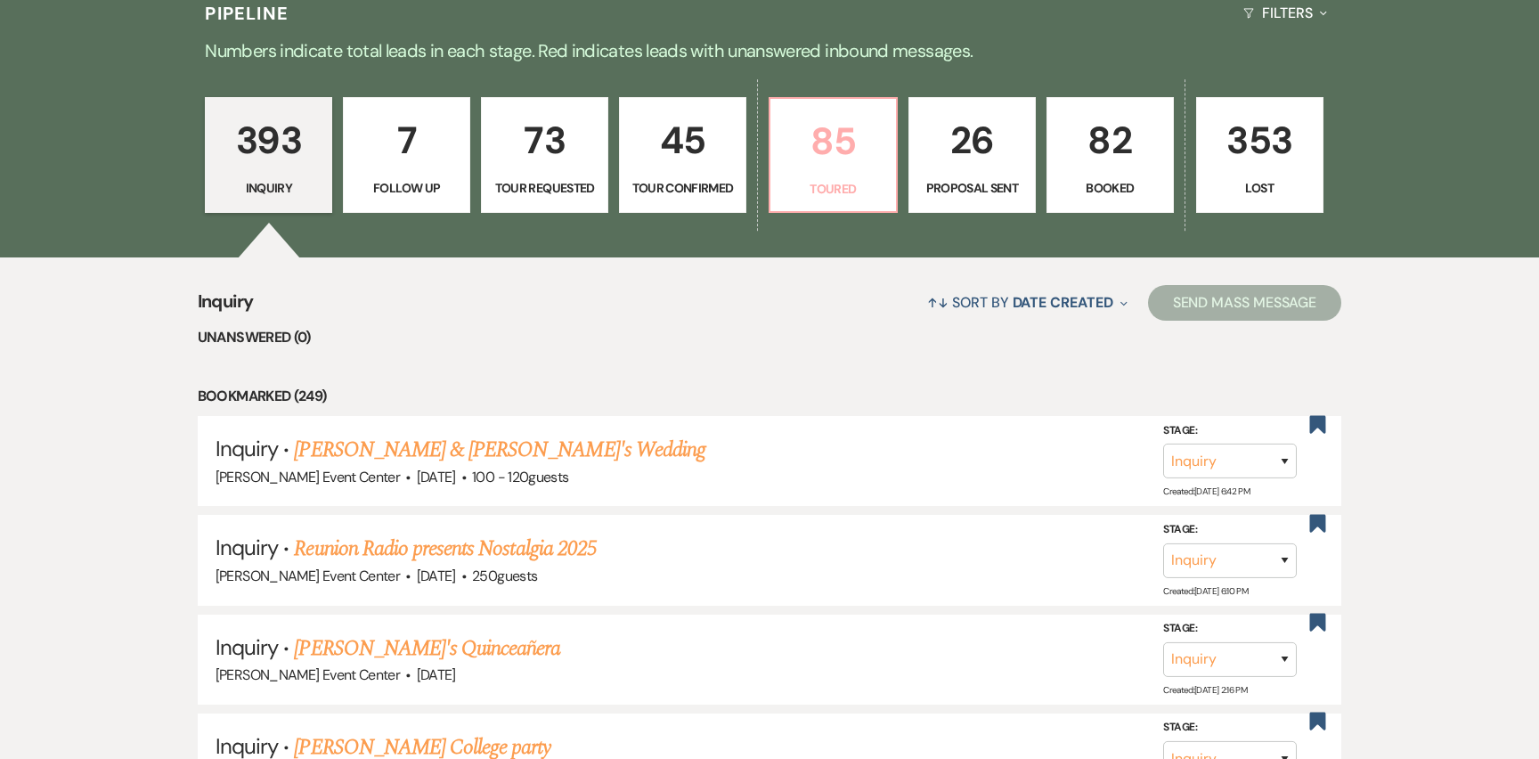
click at [818, 188] on link "85 Toured" at bounding box center [833, 155] width 129 height 116
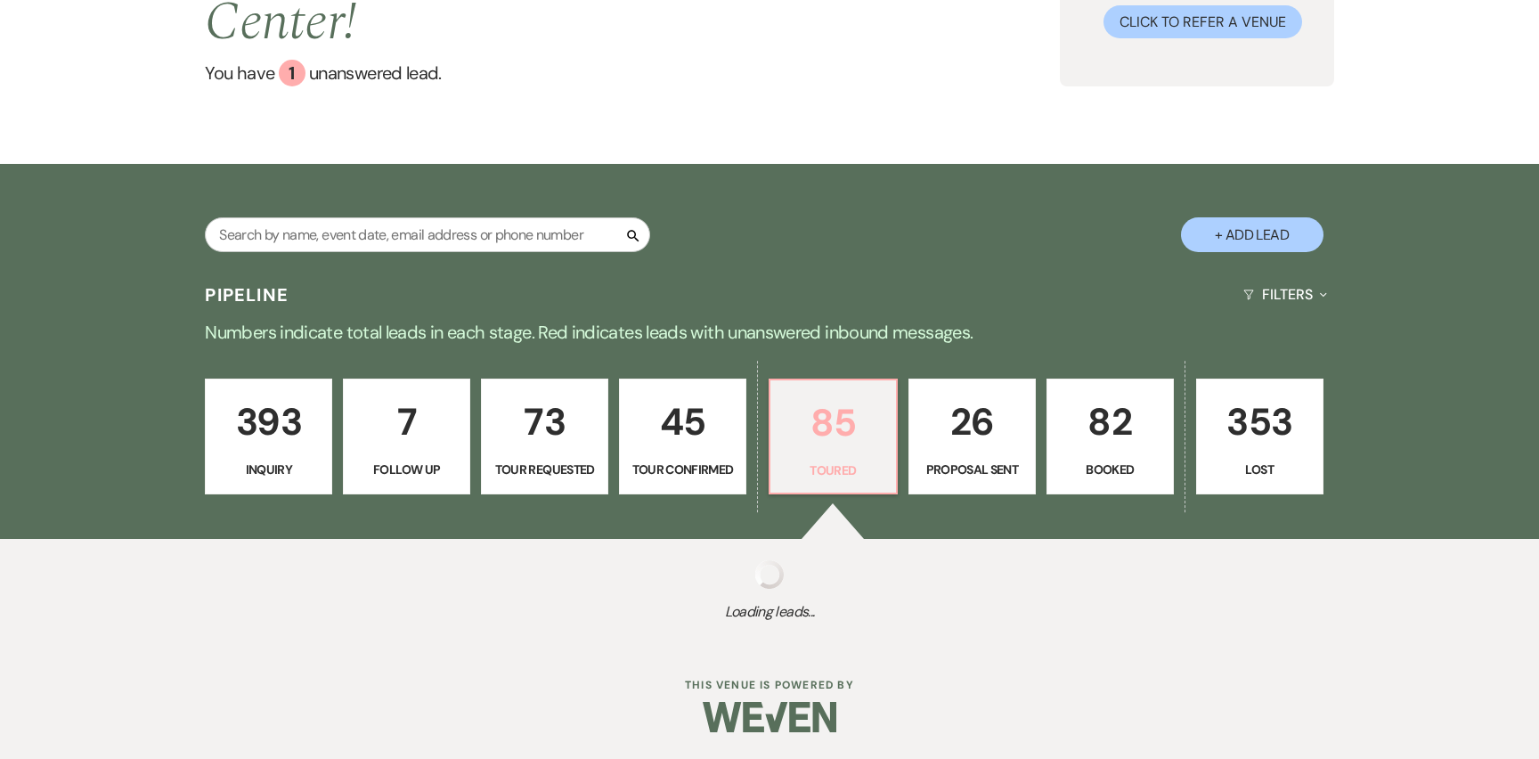
select select "5"
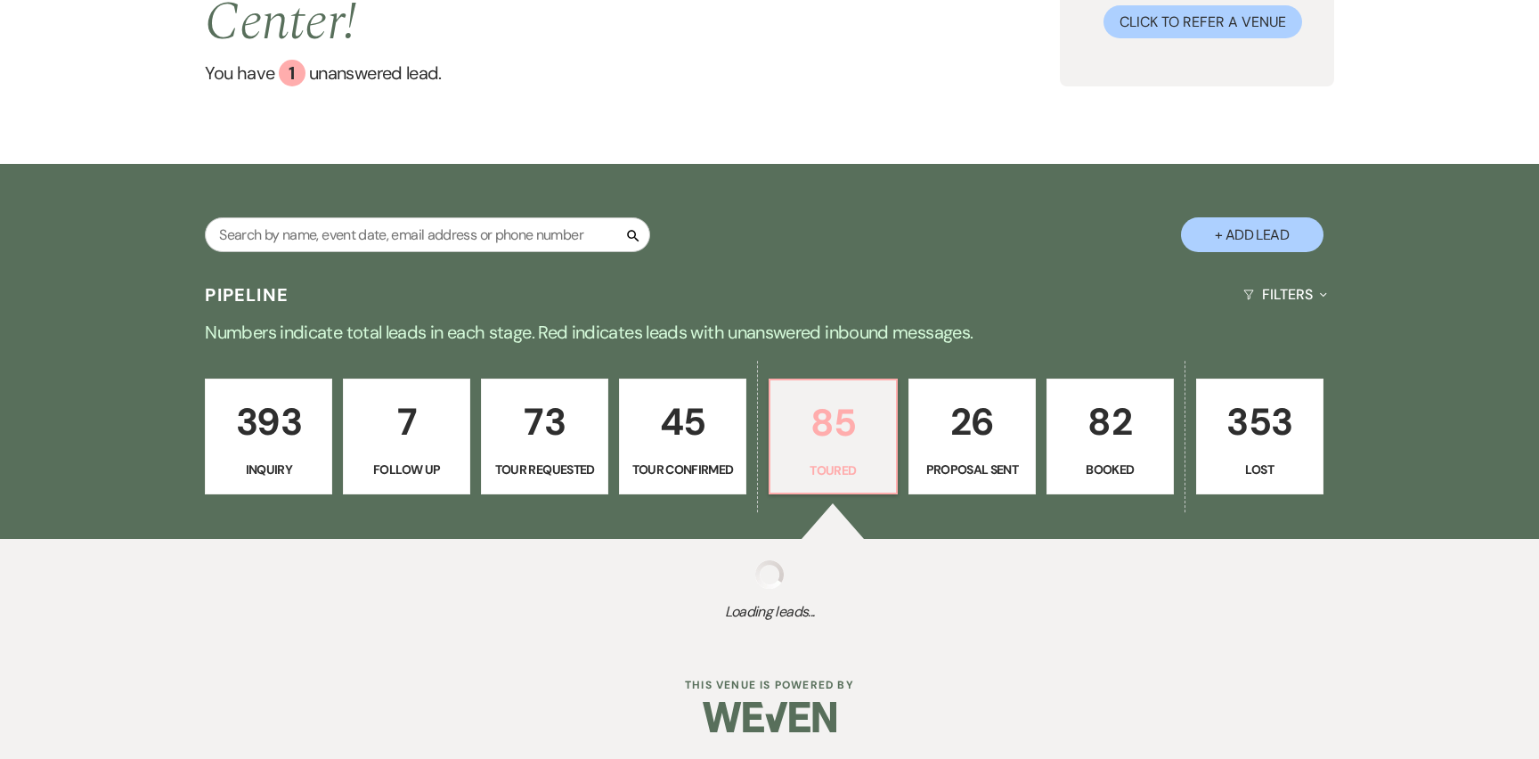
select select "5"
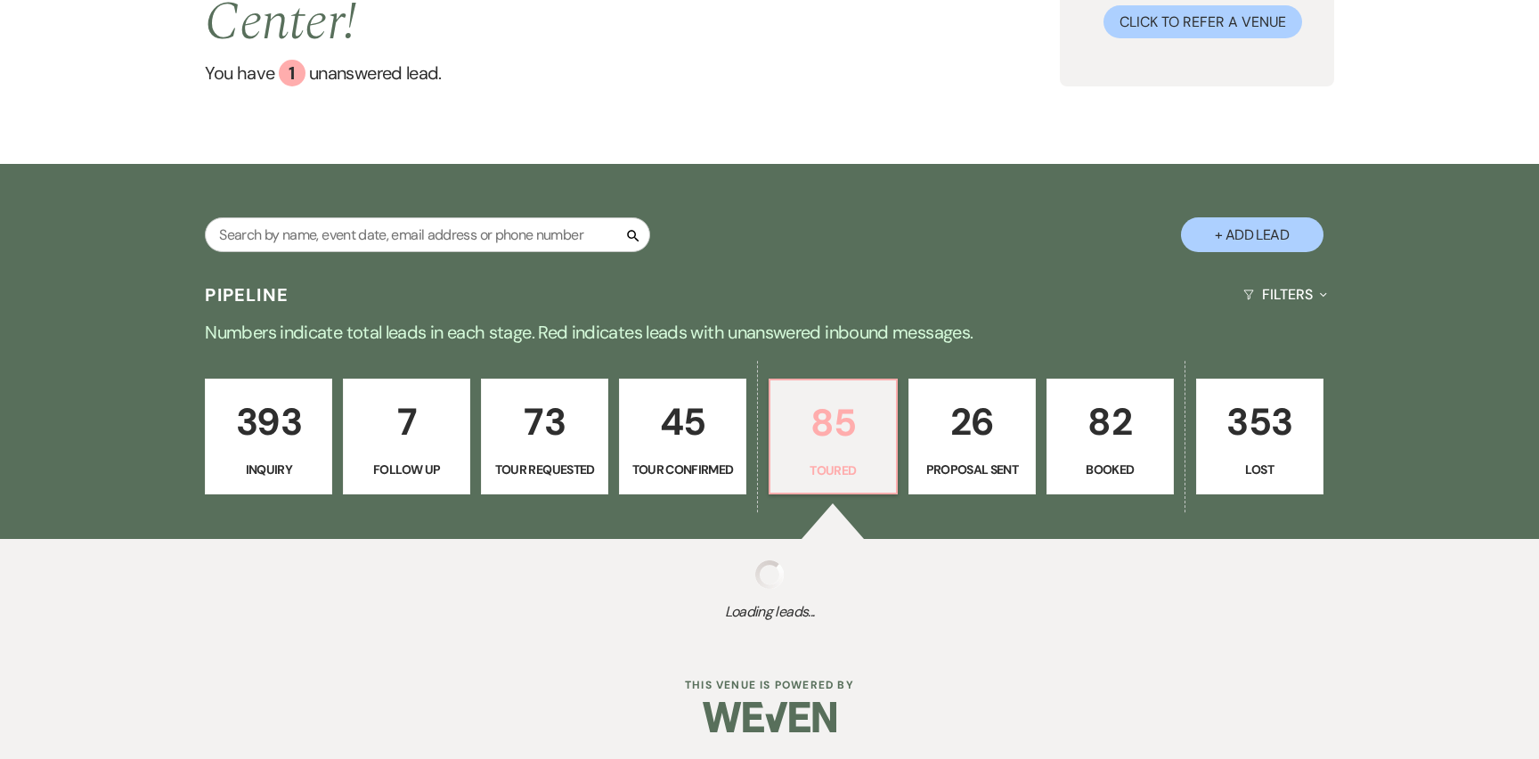
select select "5"
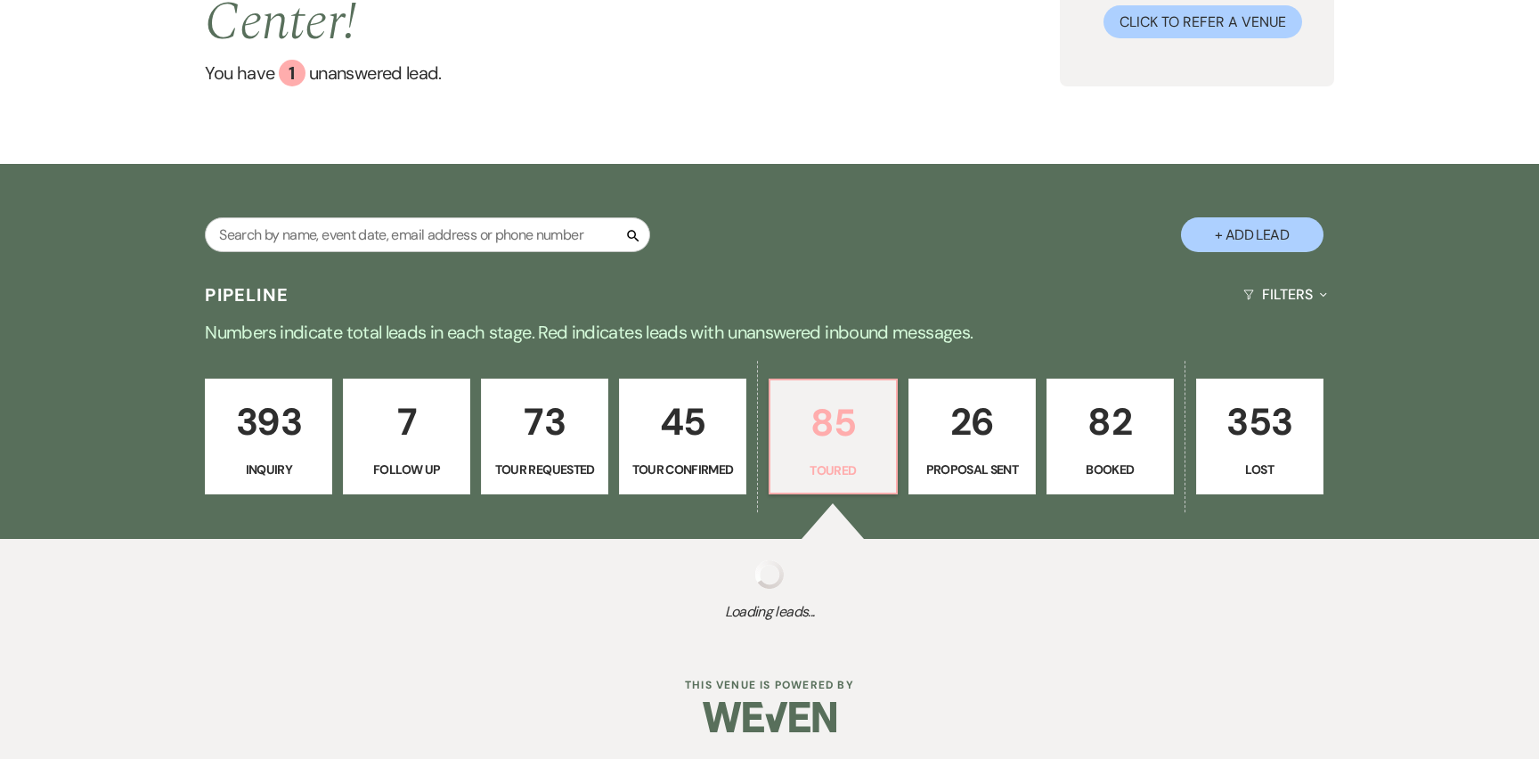
select select "5"
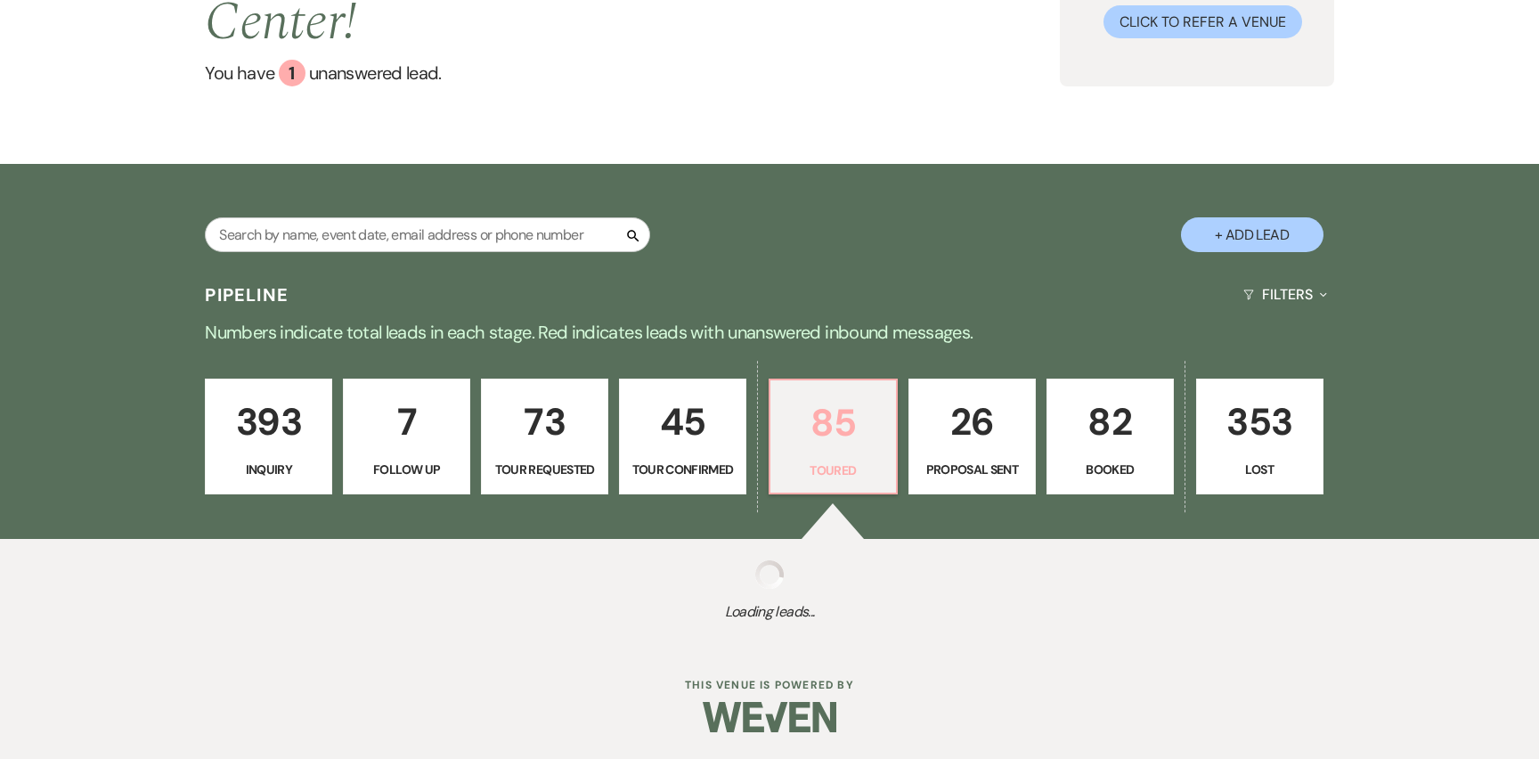
select select "5"
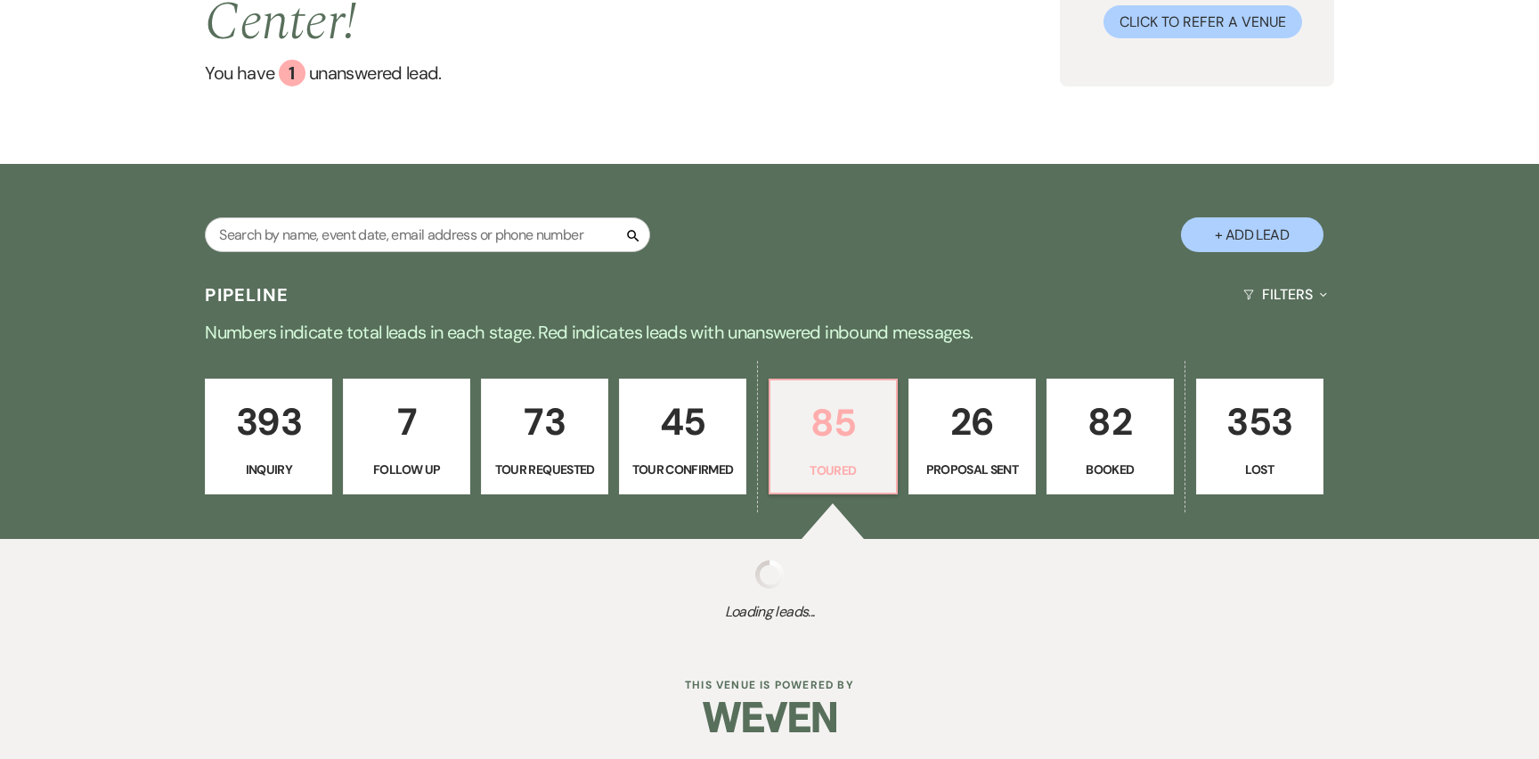
select select "5"
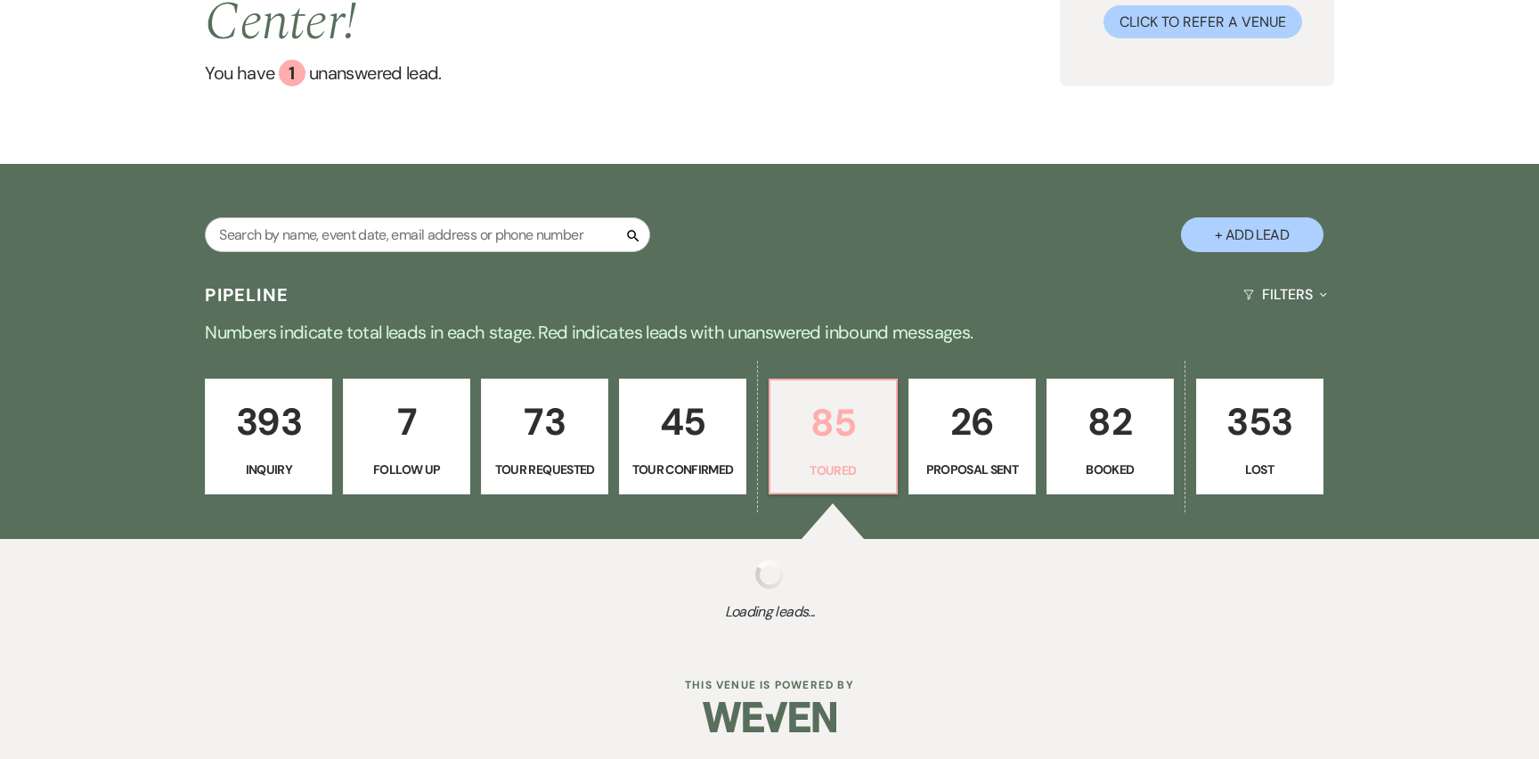
select select "5"
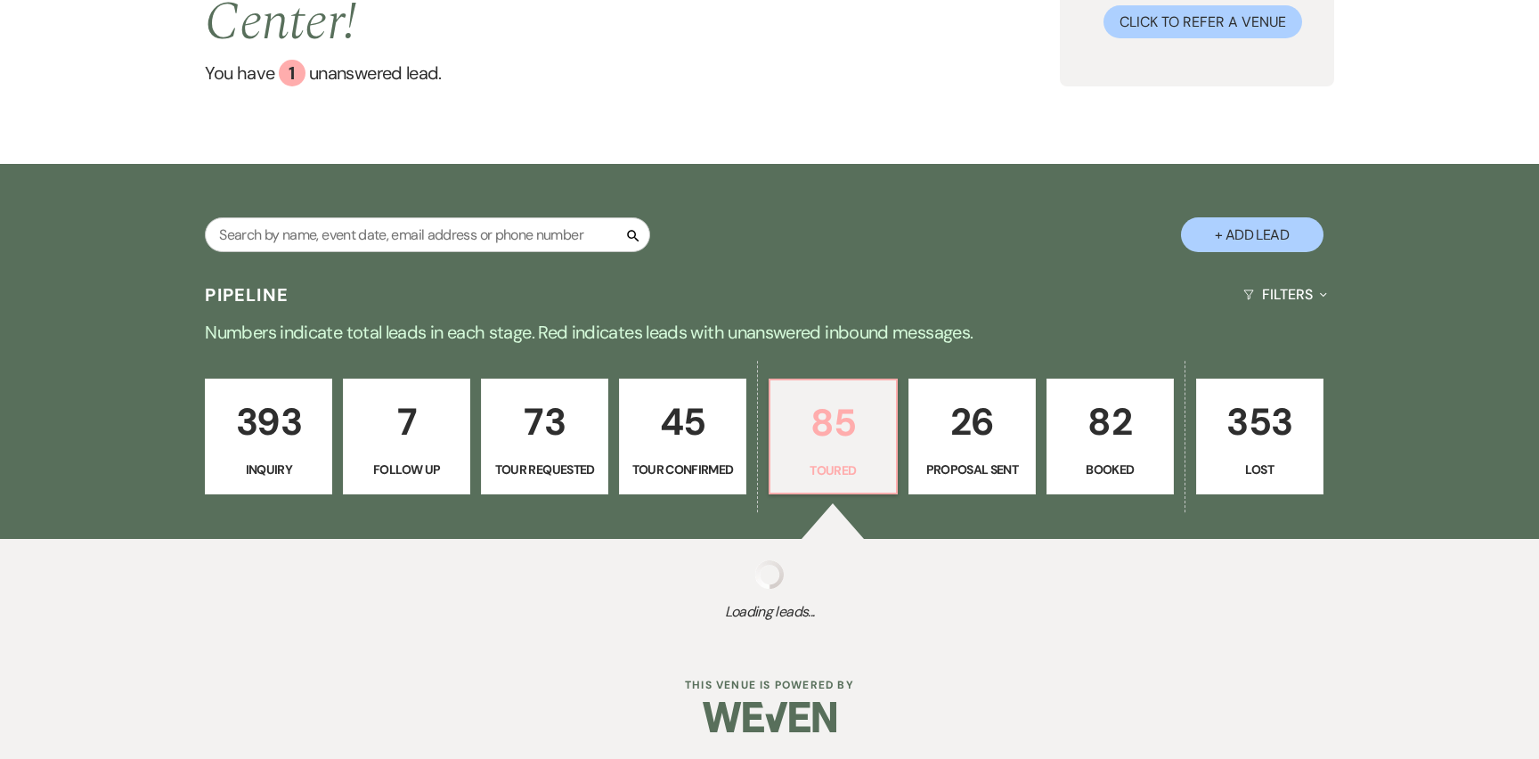
select select "5"
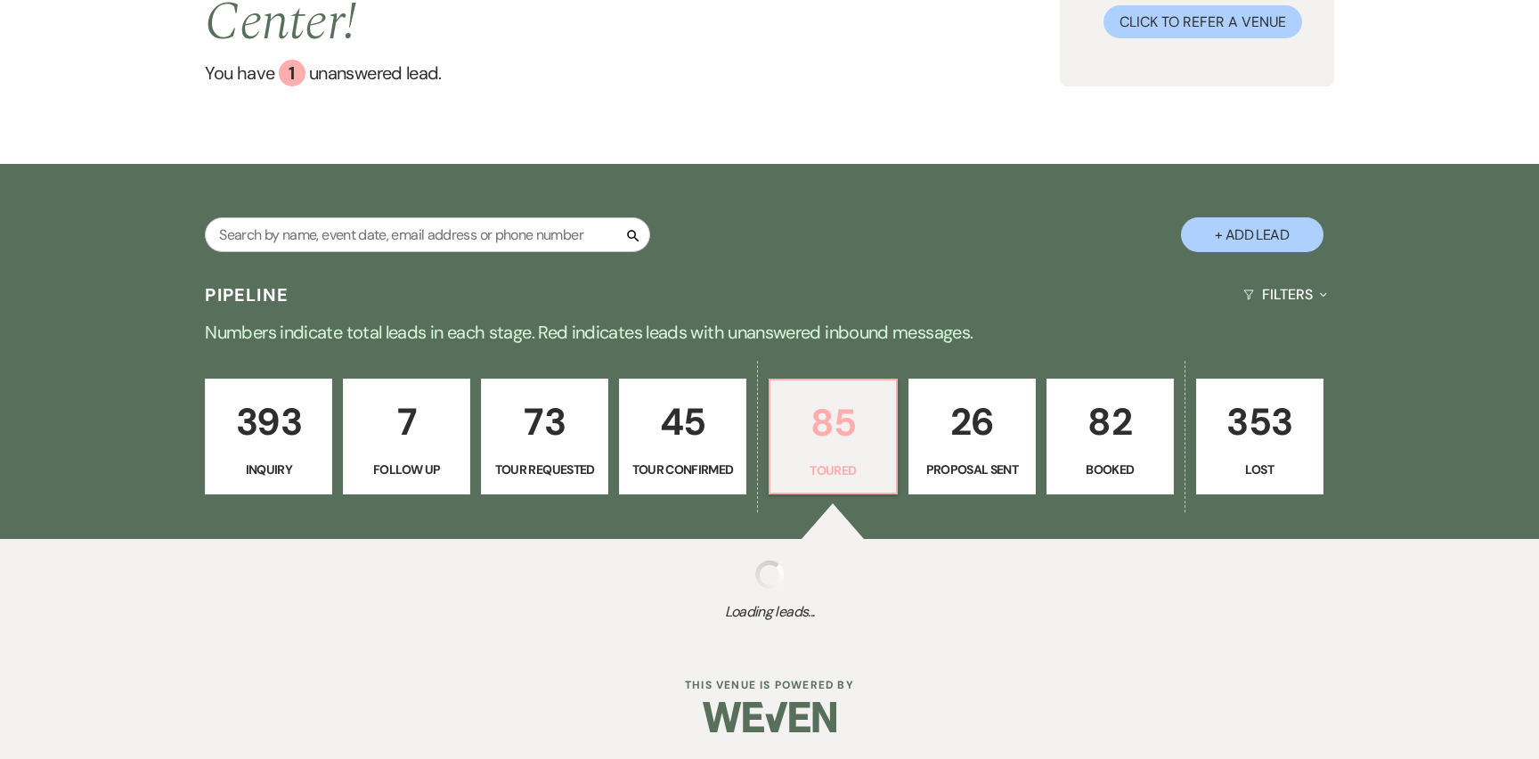
select select "5"
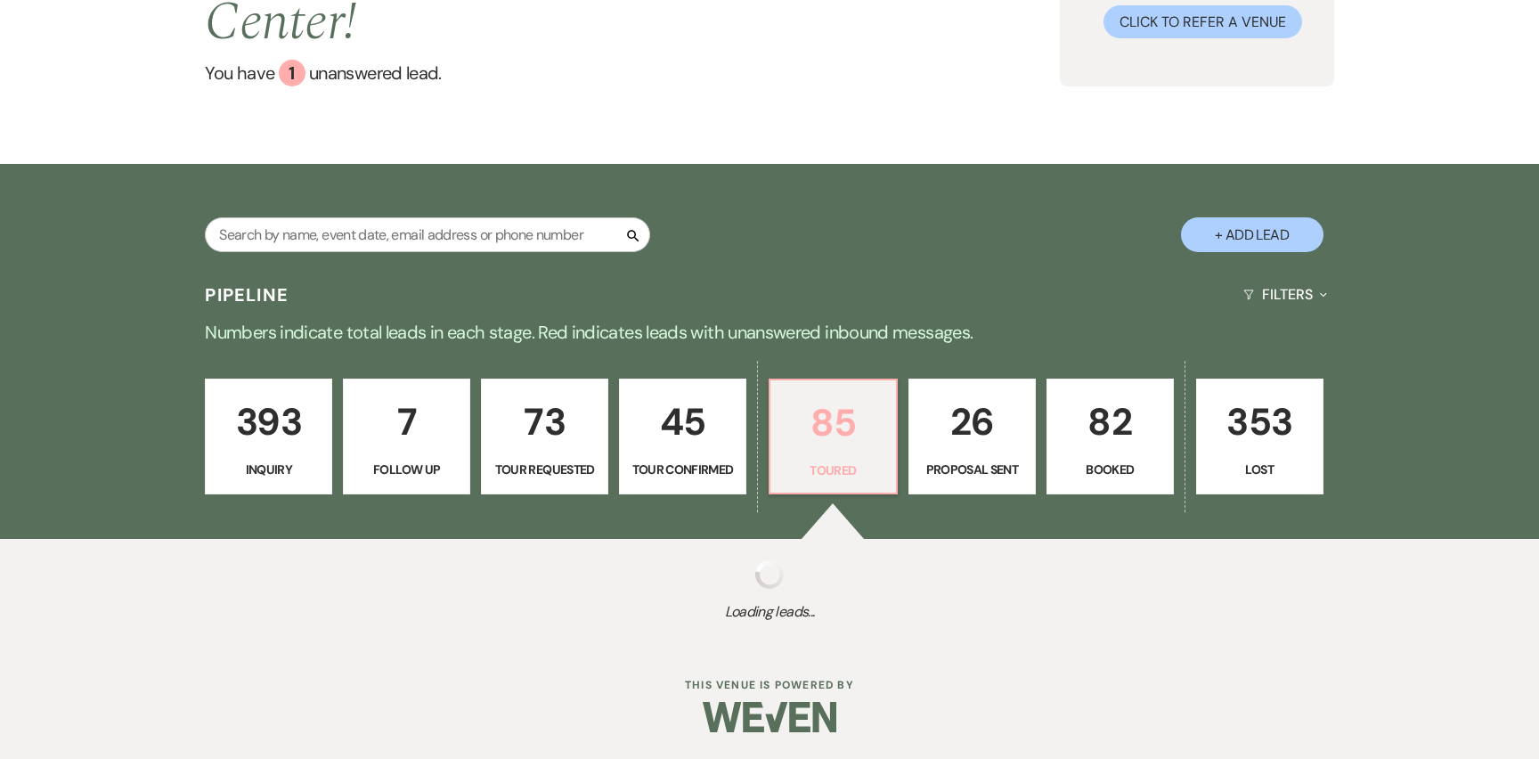
select select "5"
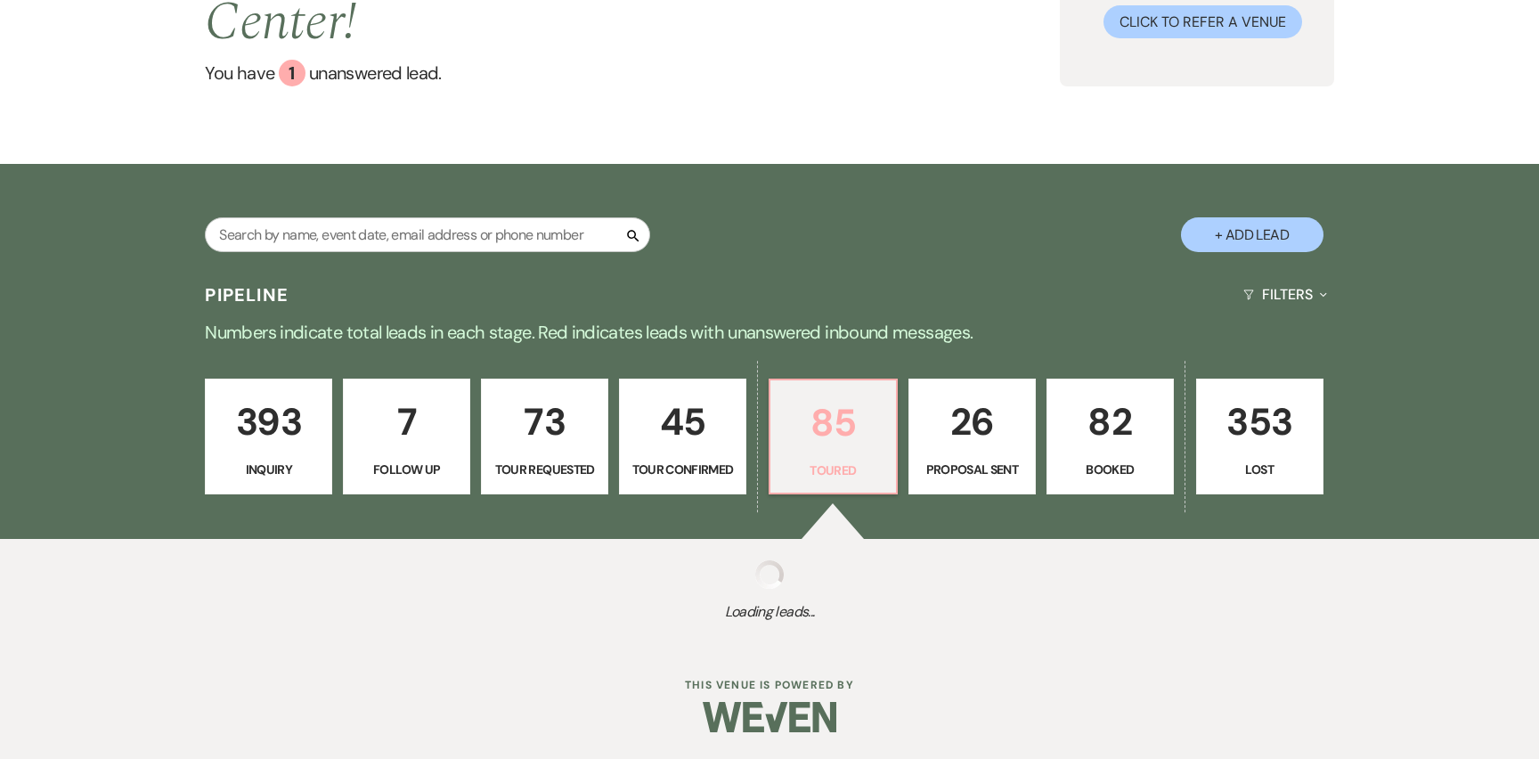
select select "5"
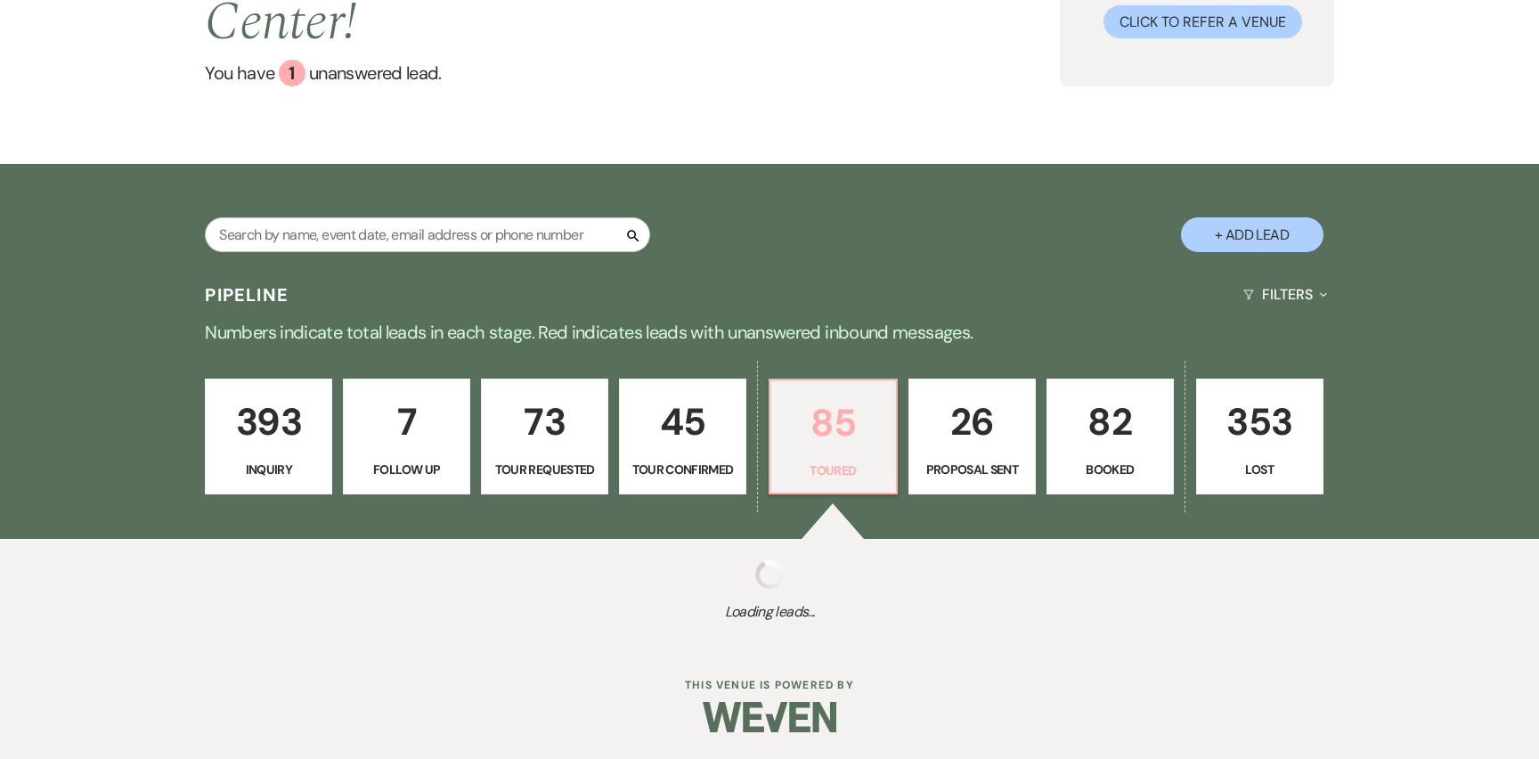
select select "5"
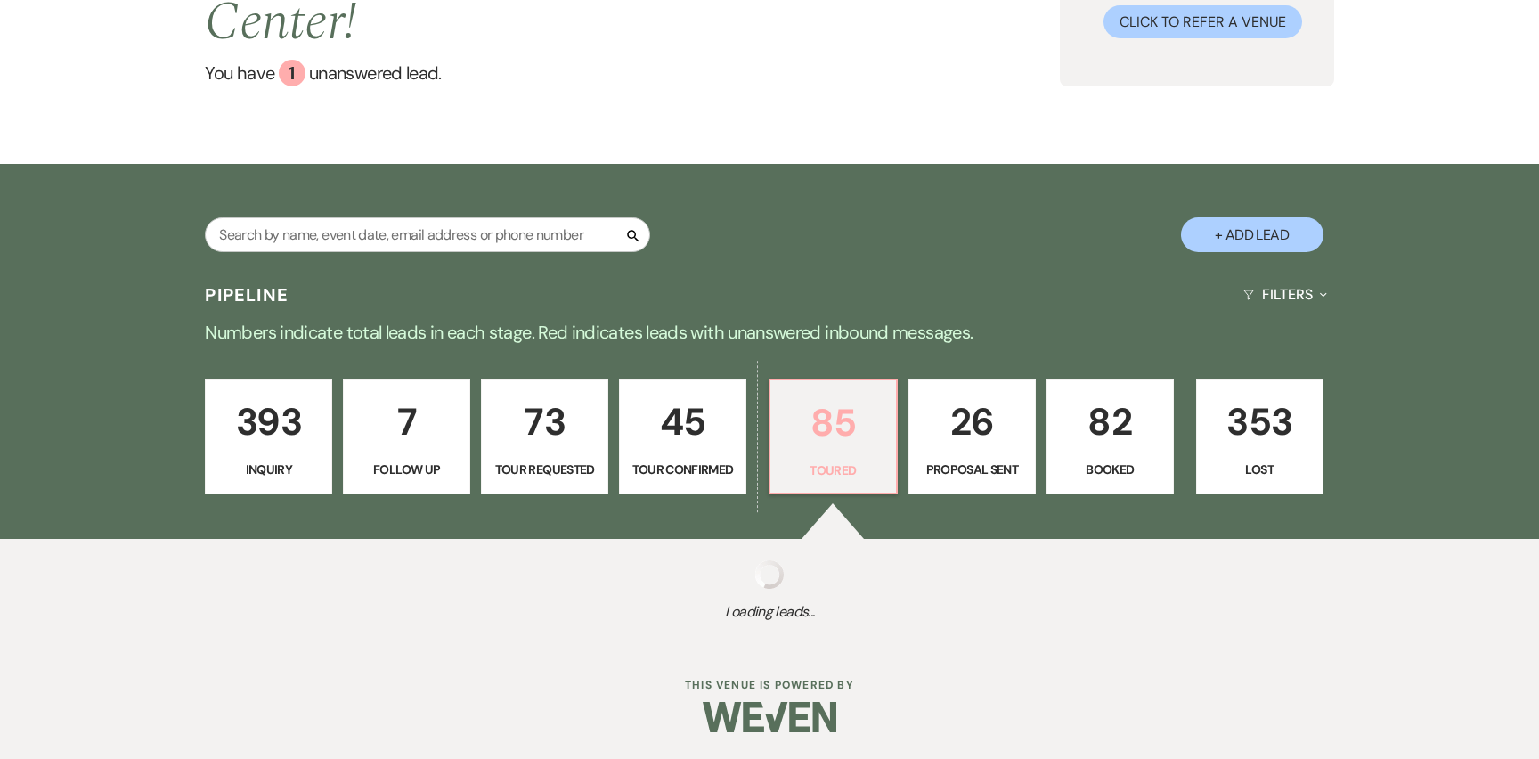
select select "5"
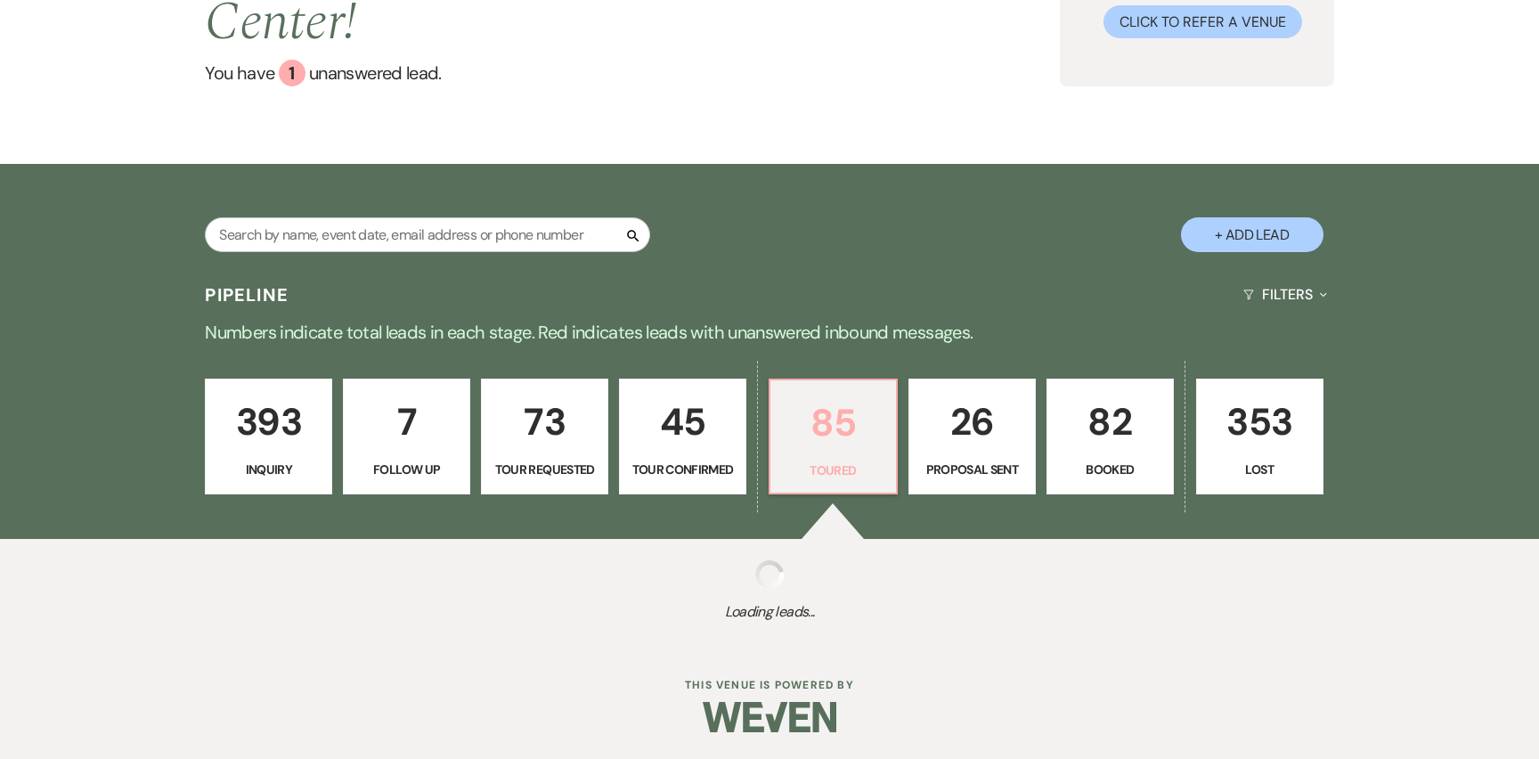
select select "5"
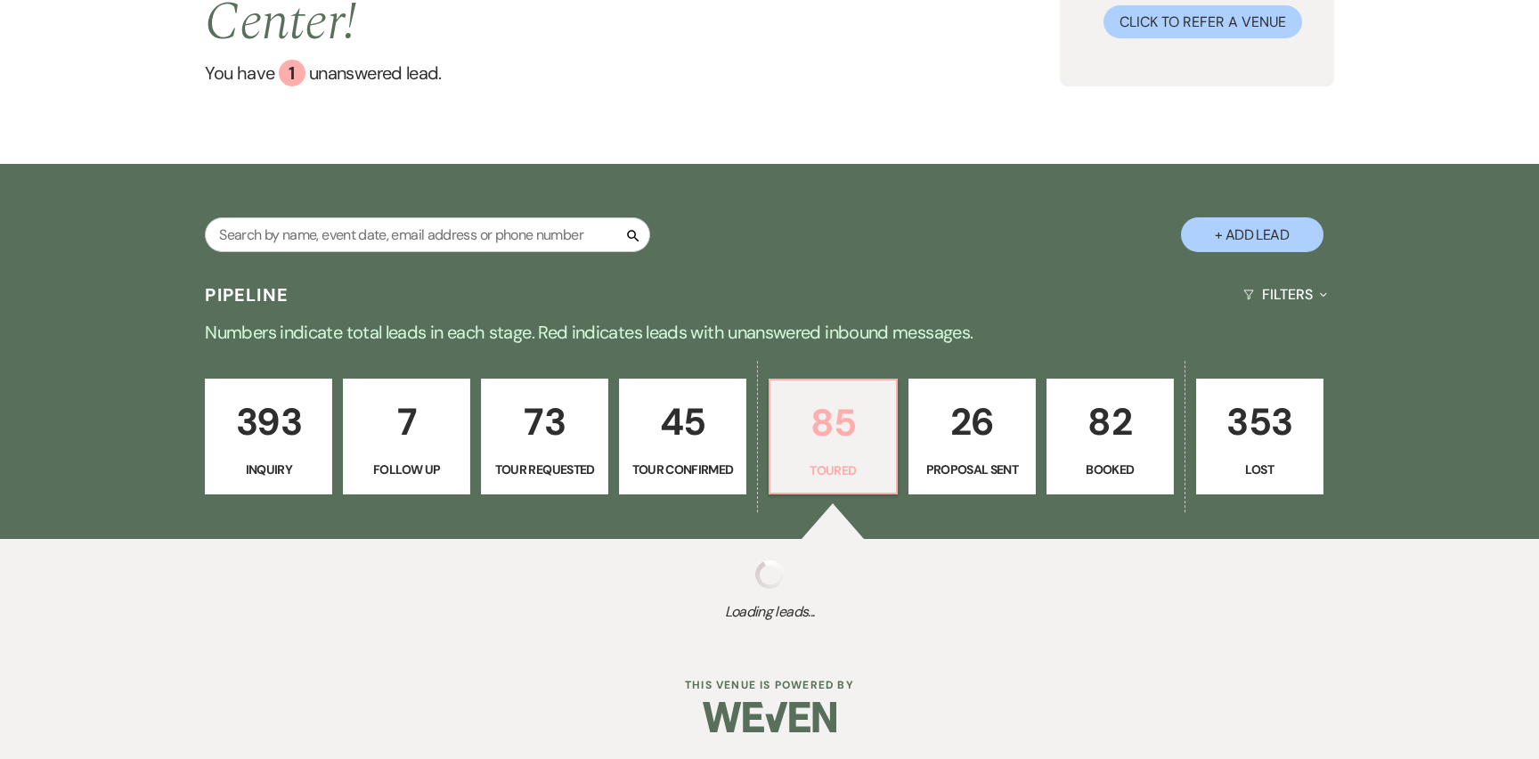
select select "5"
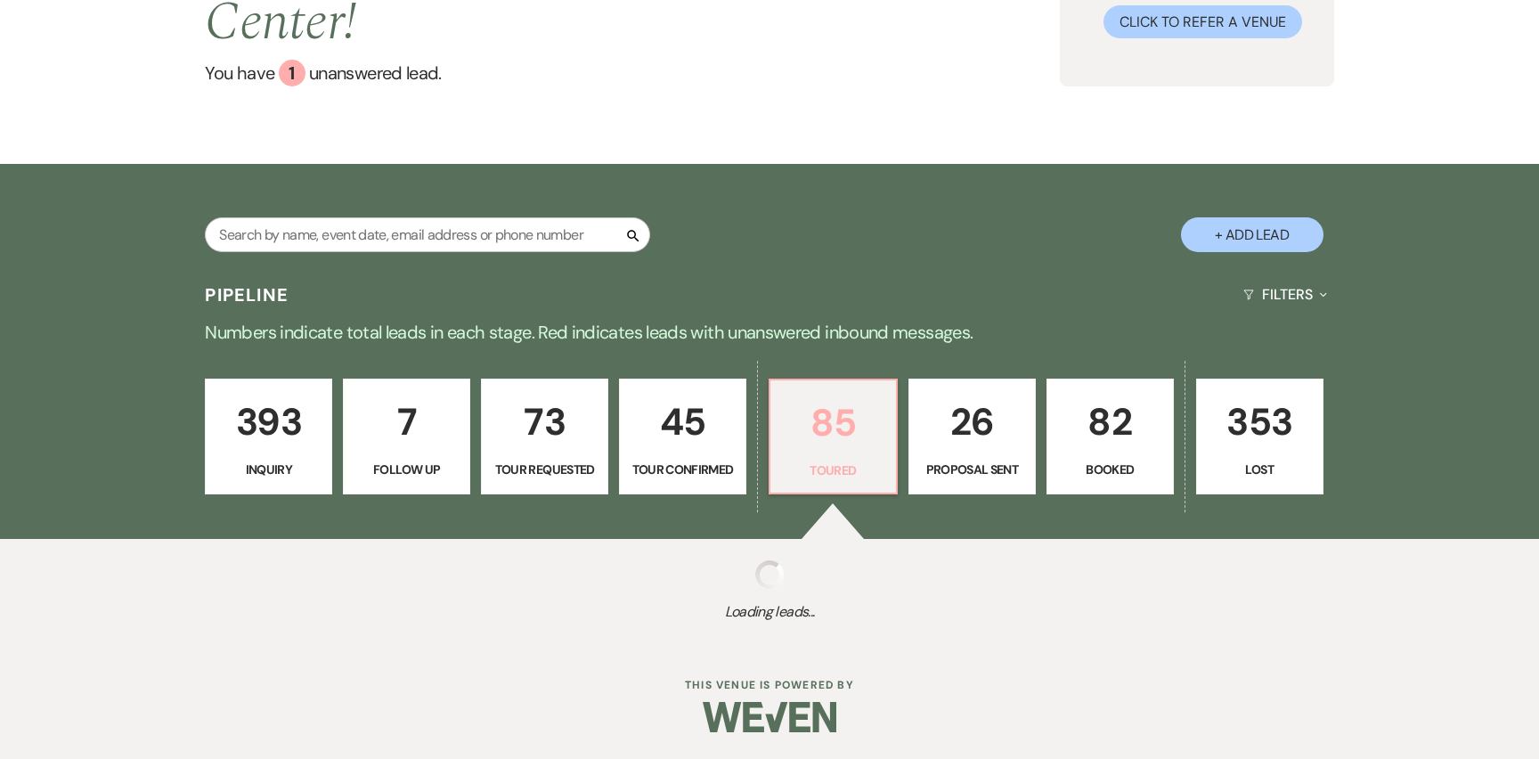
select select "5"
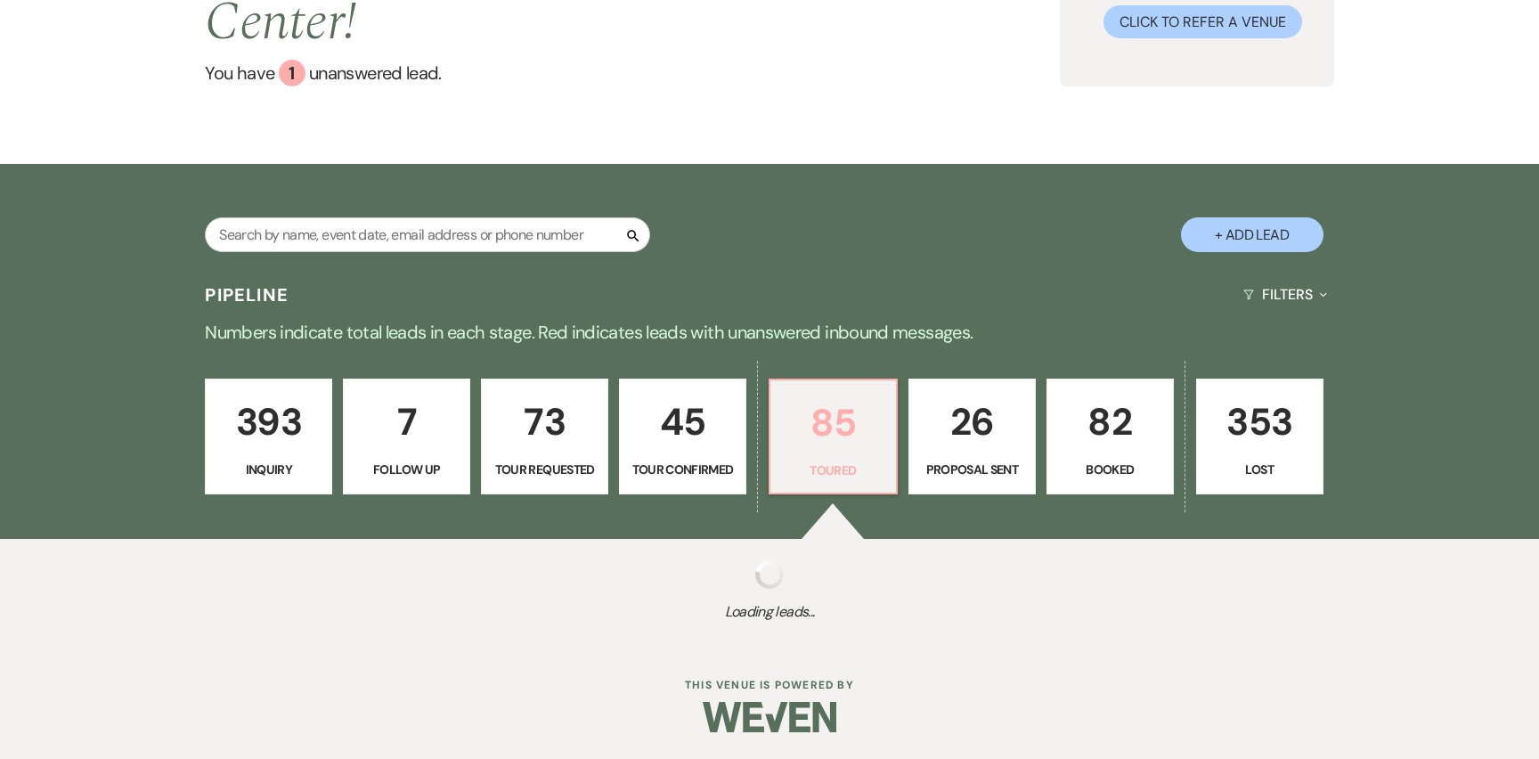
select select "5"
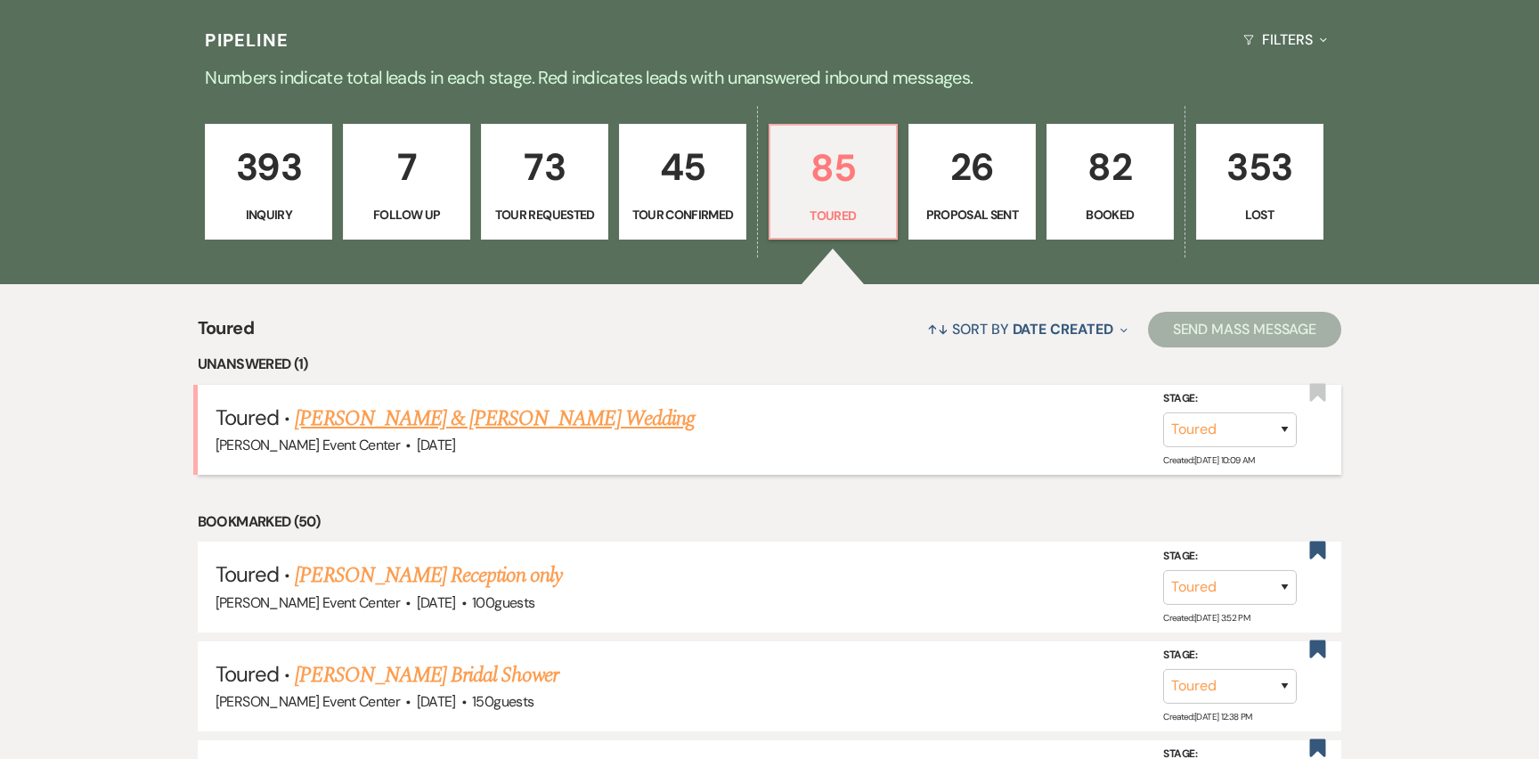
click at [482, 403] on link "[PERSON_NAME] & [PERSON_NAME] Wedding" at bounding box center [494, 419] width 399 height 32
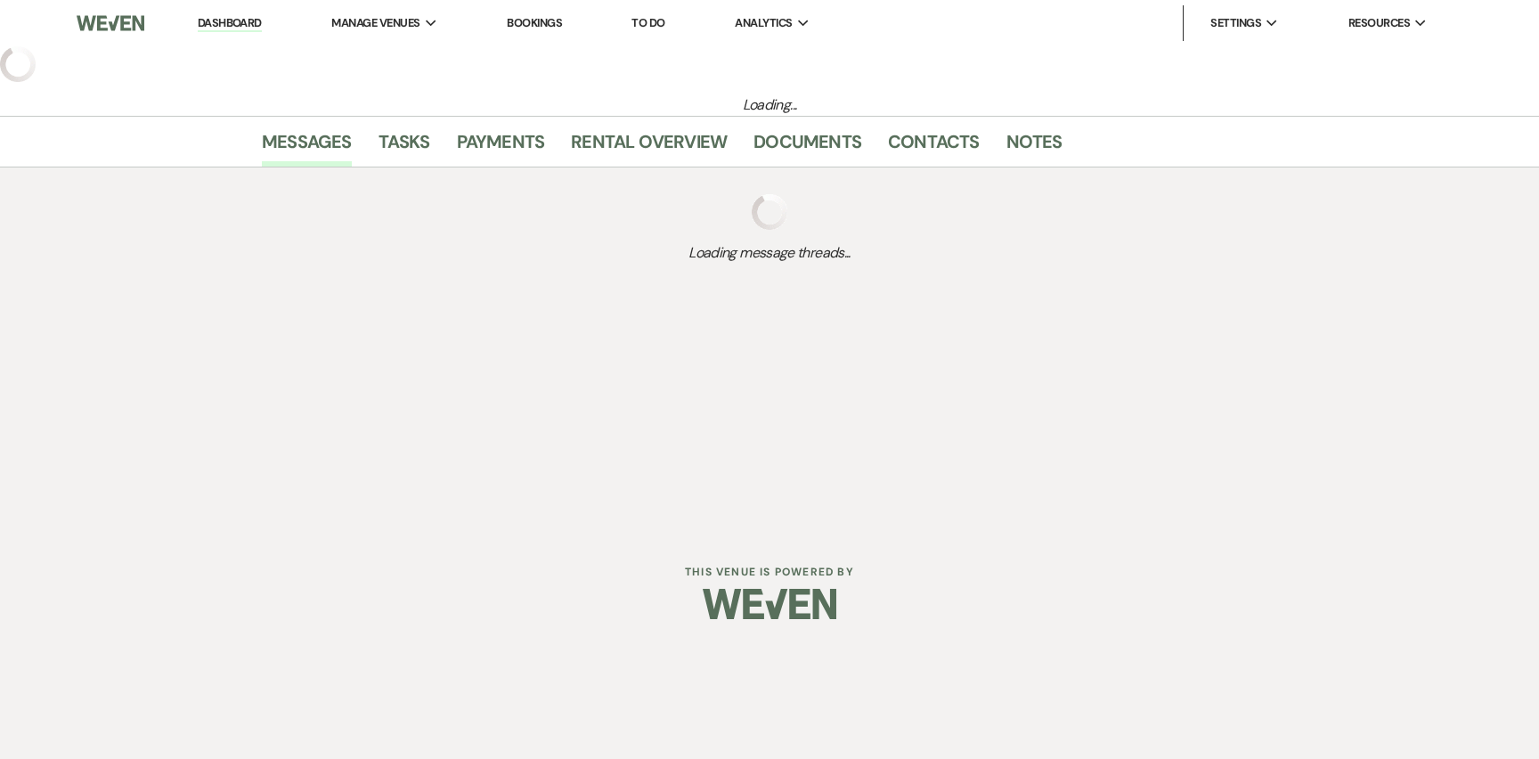
select select "5"
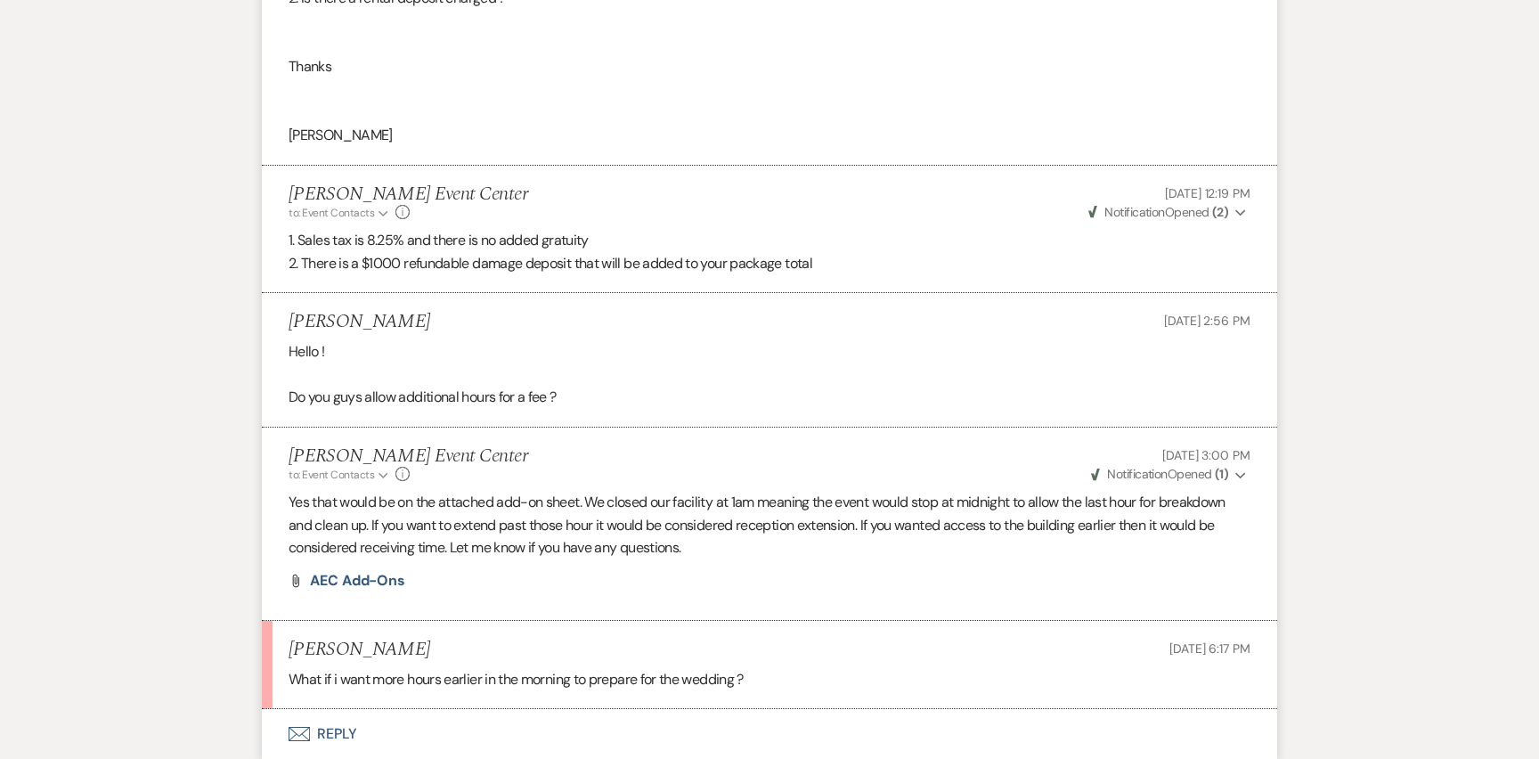
scroll to position [2732, 0]
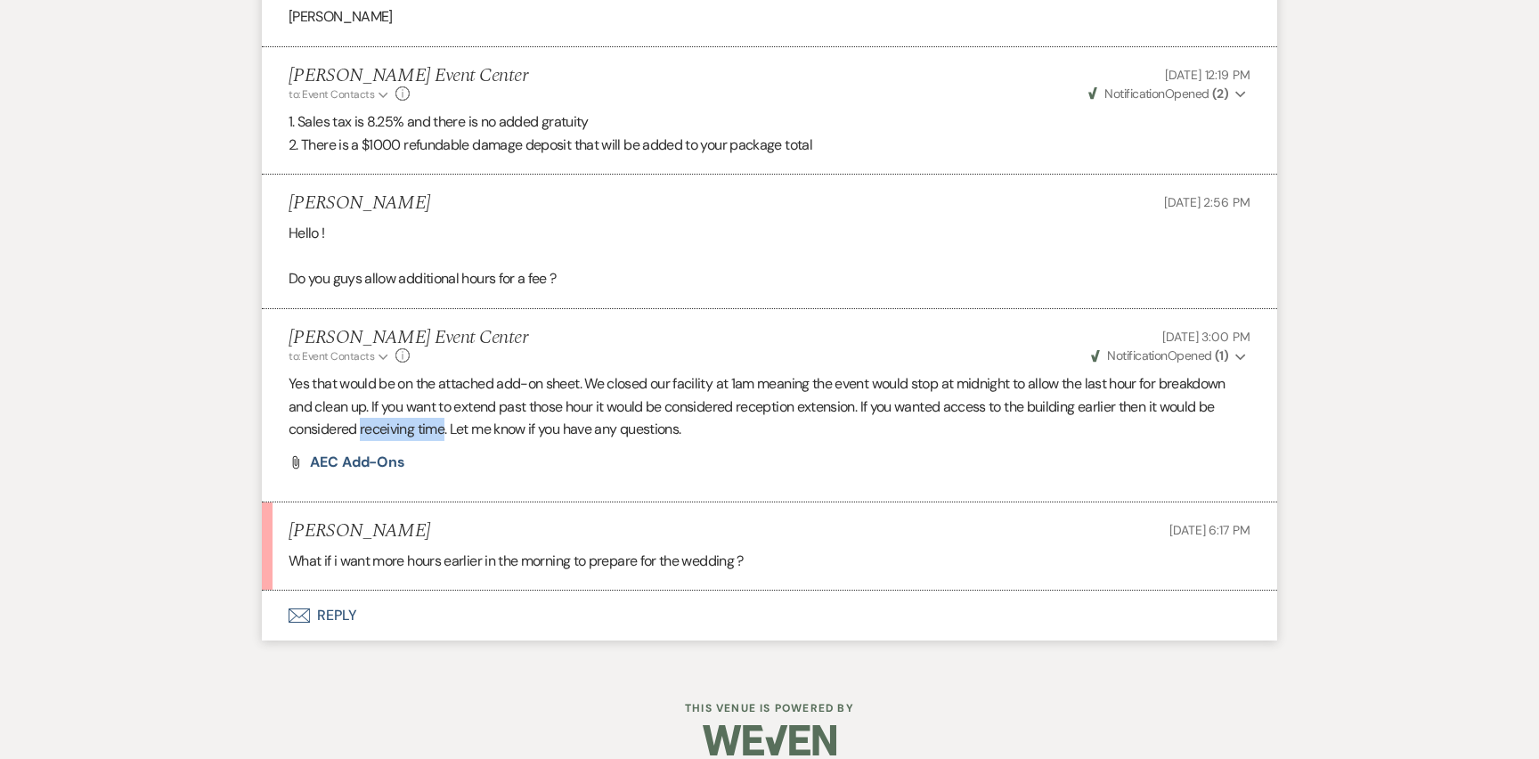
drag, startPoint x: 362, startPoint y: 406, endPoint x: 445, endPoint y: 410, distance: 82.9
click at [445, 410] on p "Yes that would be on the attached add-on sheet. We closed our facility at 1am m…" at bounding box center [770, 406] width 962 height 69
copy p "receiving time"
click at [342, 591] on button "Envelope Reply" at bounding box center [770, 616] width 1016 height 50
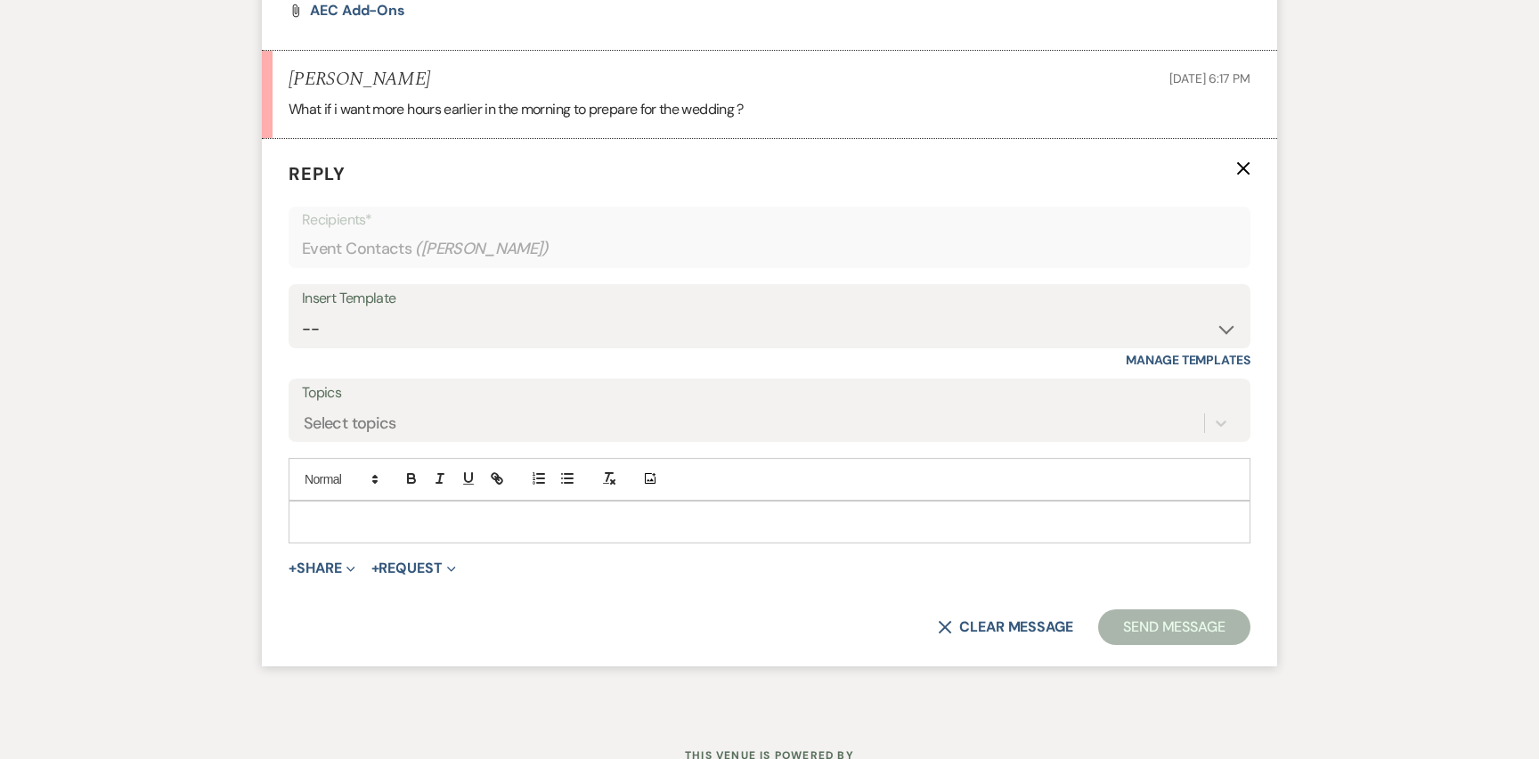
scroll to position [3185, 0]
click at [481, 511] on p at bounding box center [770, 521] width 934 height 20
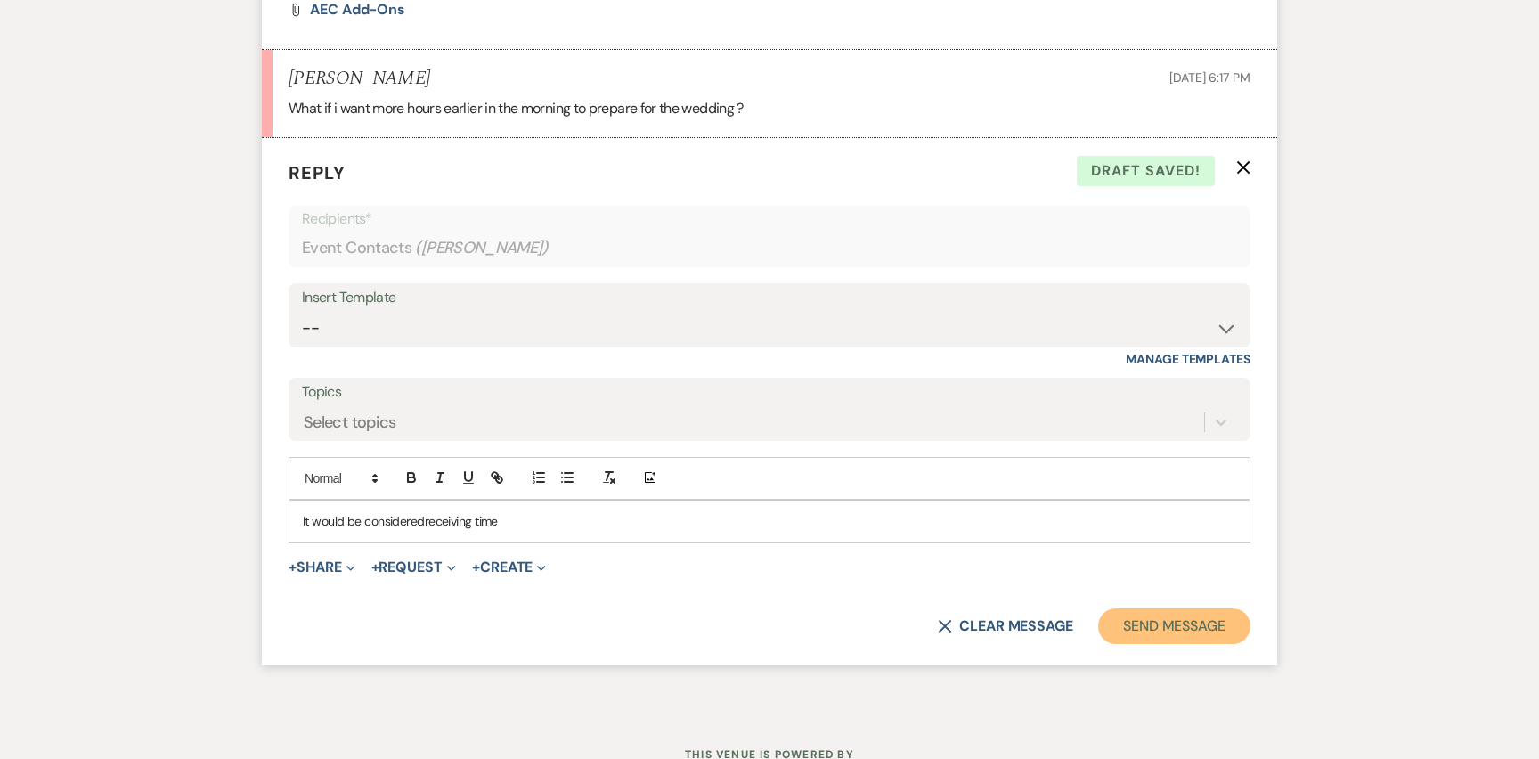
click at [1192, 608] on button "Send Message" at bounding box center [1174, 626] width 152 height 36
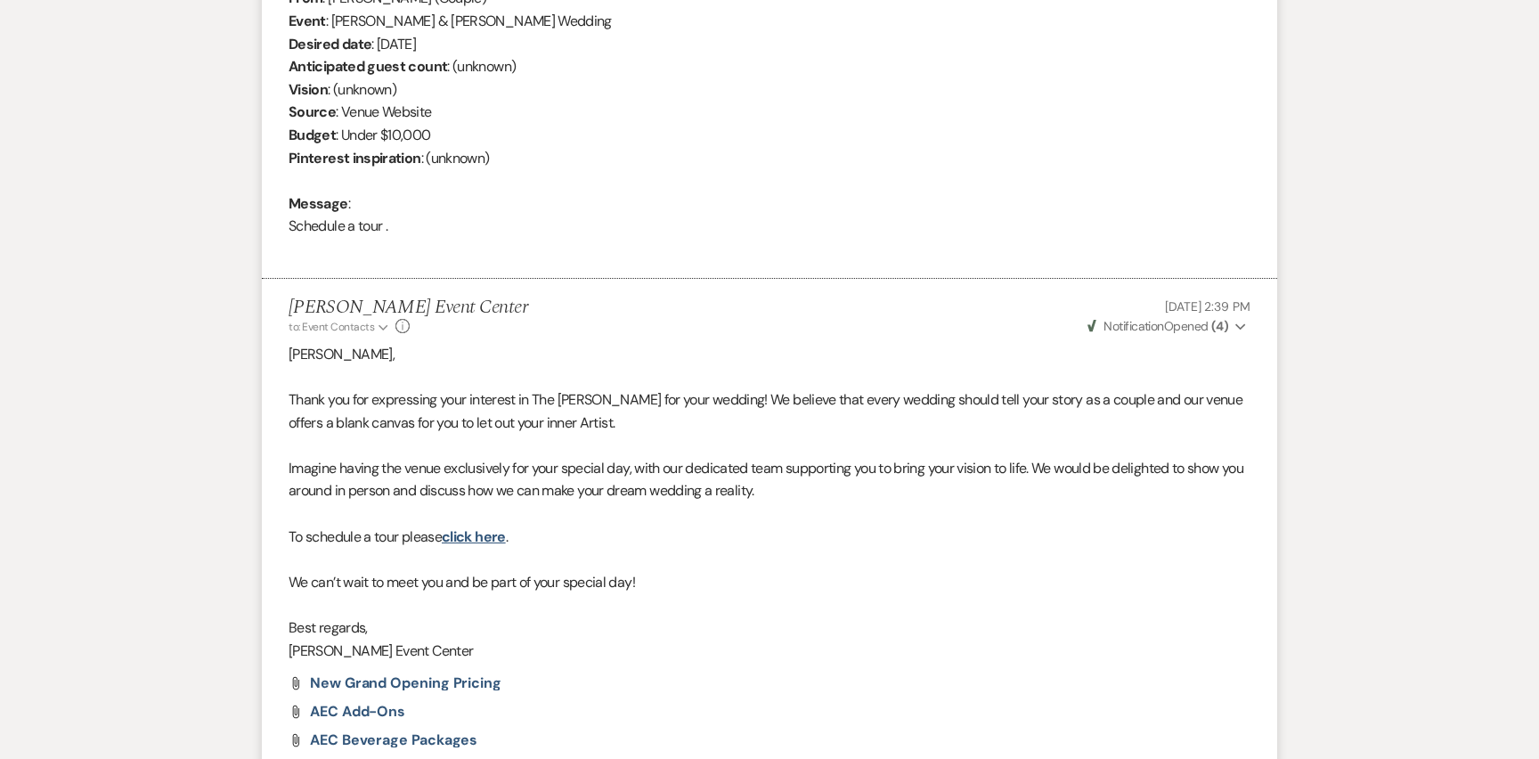
scroll to position [0, 0]
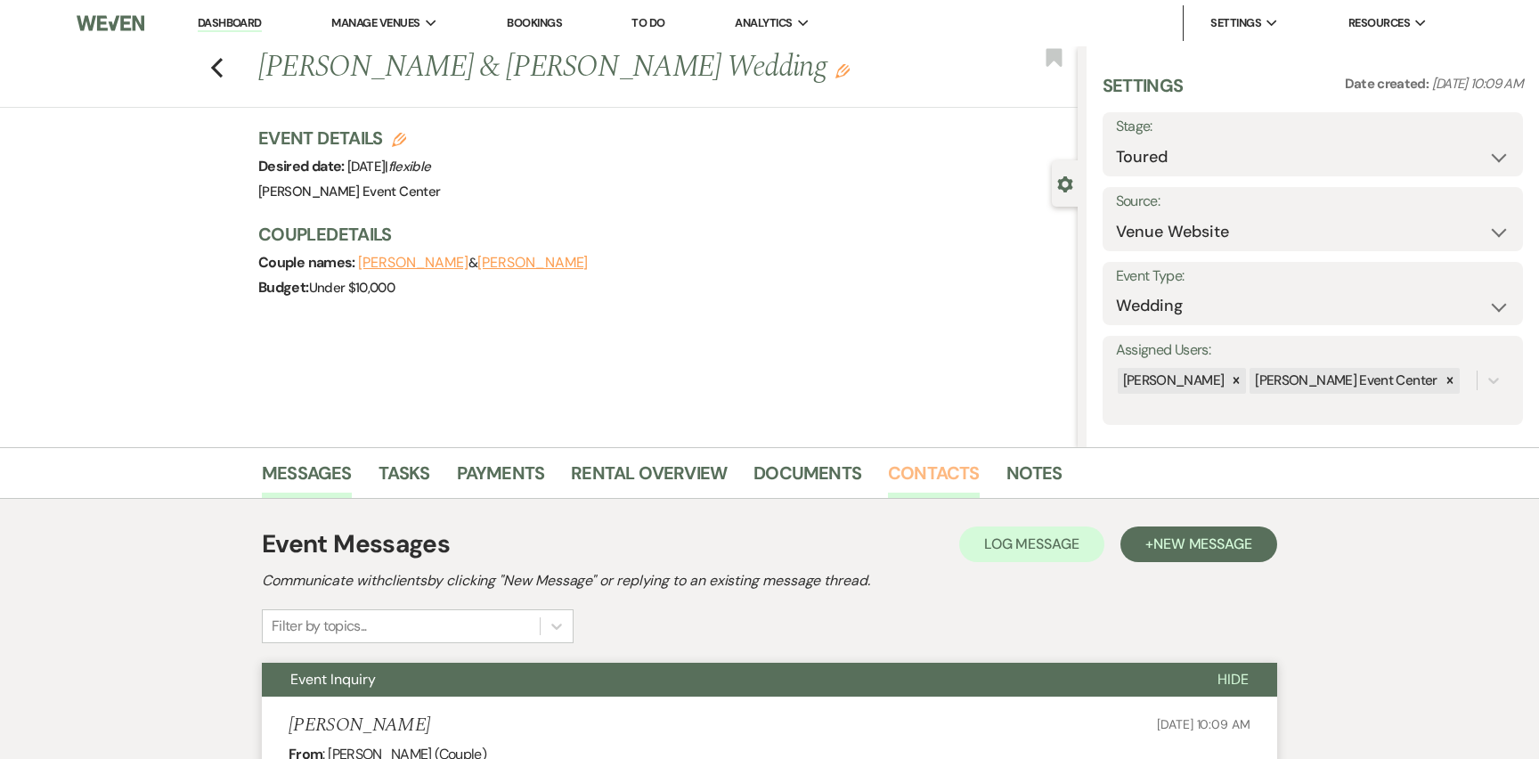
click at [950, 470] on link "Contacts" at bounding box center [934, 478] width 92 height 39
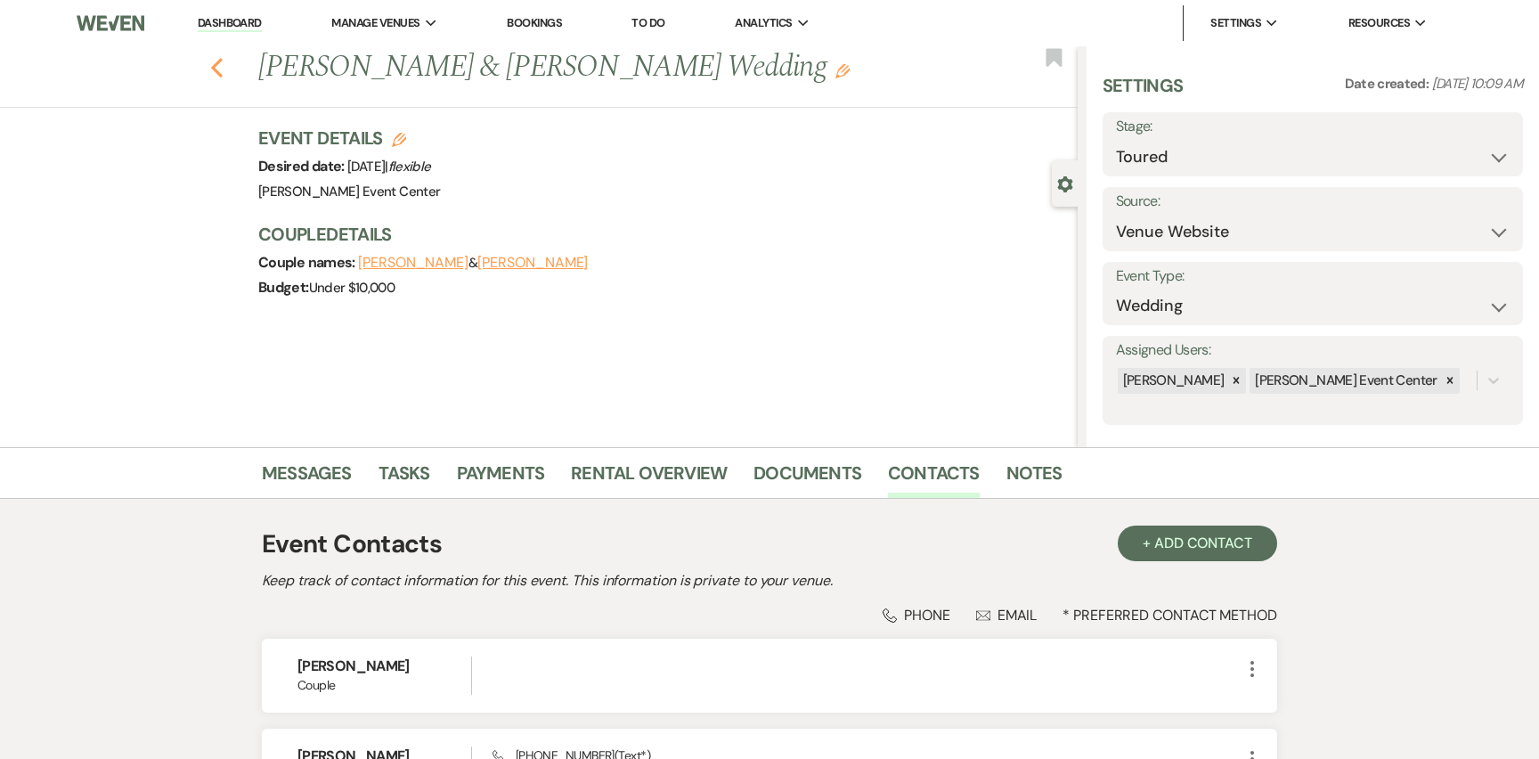
click at [214, 61] on icon "Previous" at bounding box center [216, 67] width 13 height 21
select select "5"
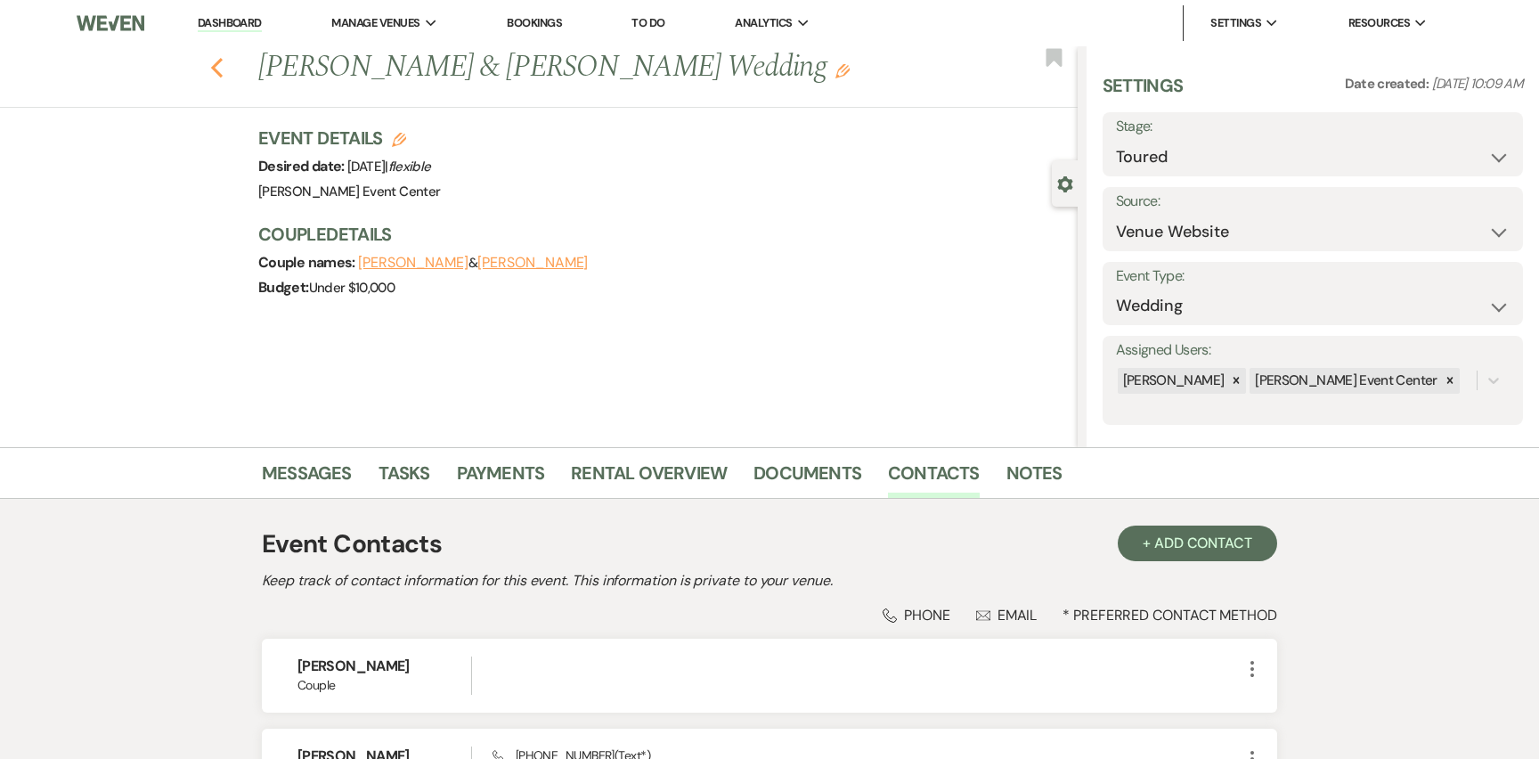
select select "5"
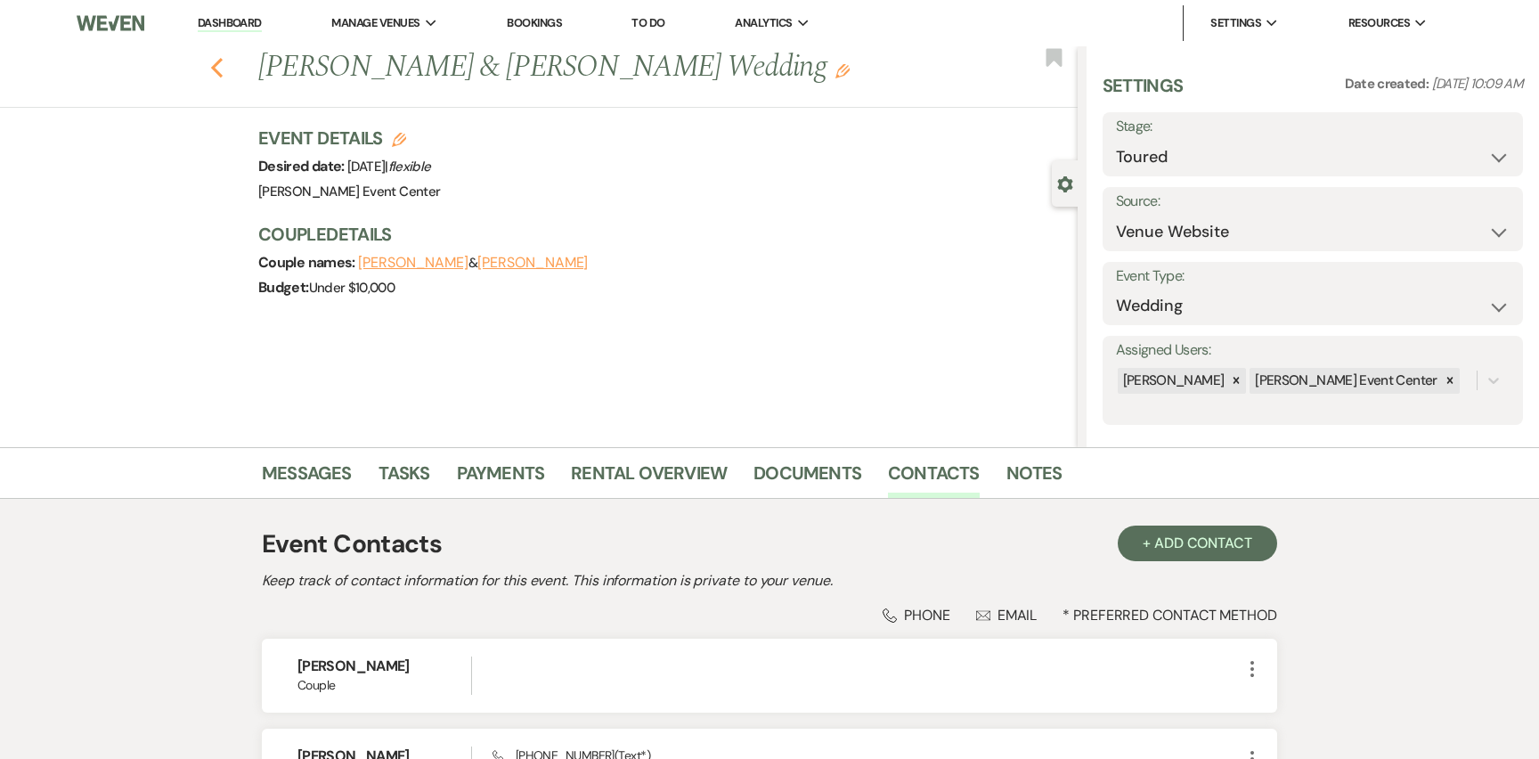
select select "5"
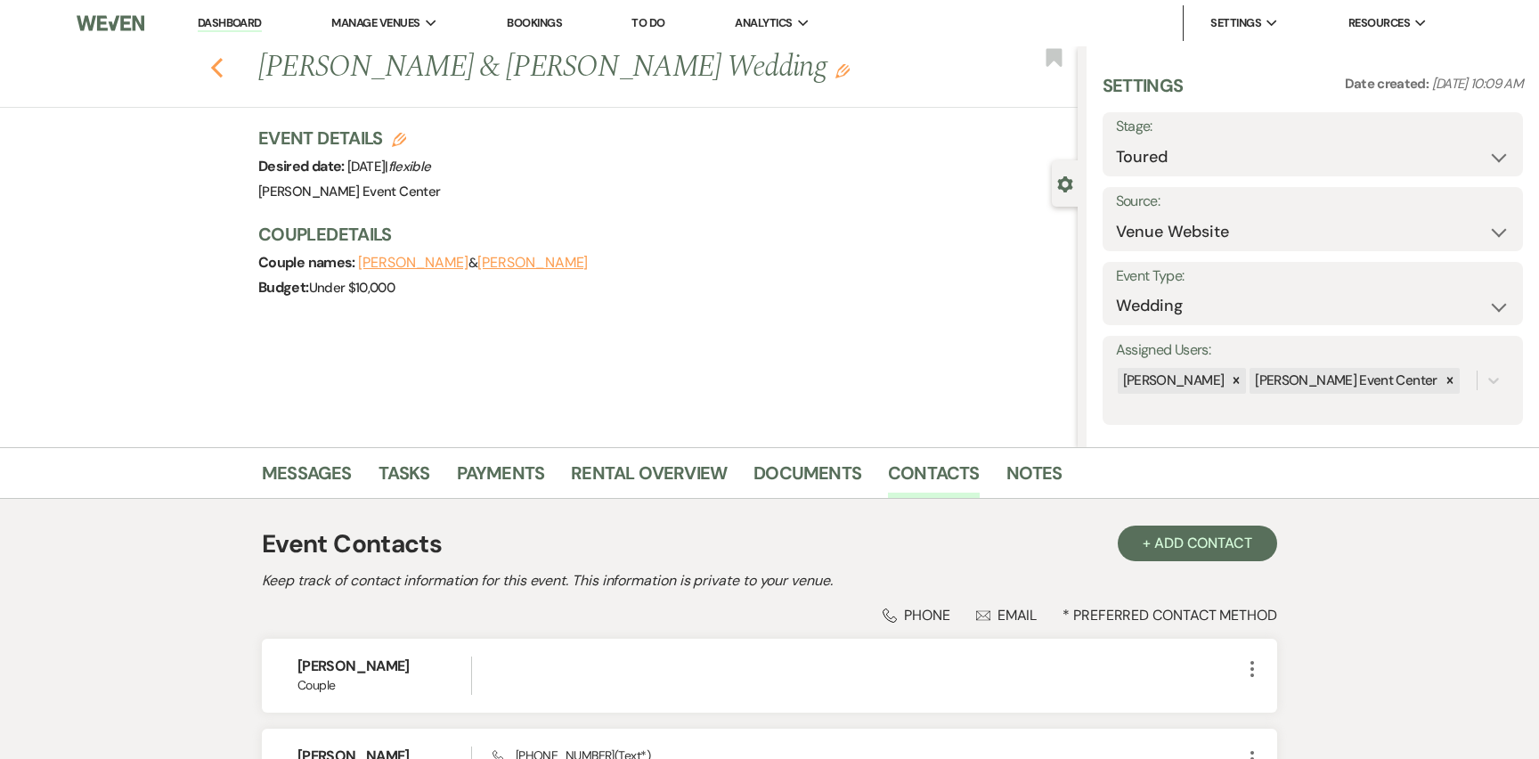
select select "5"
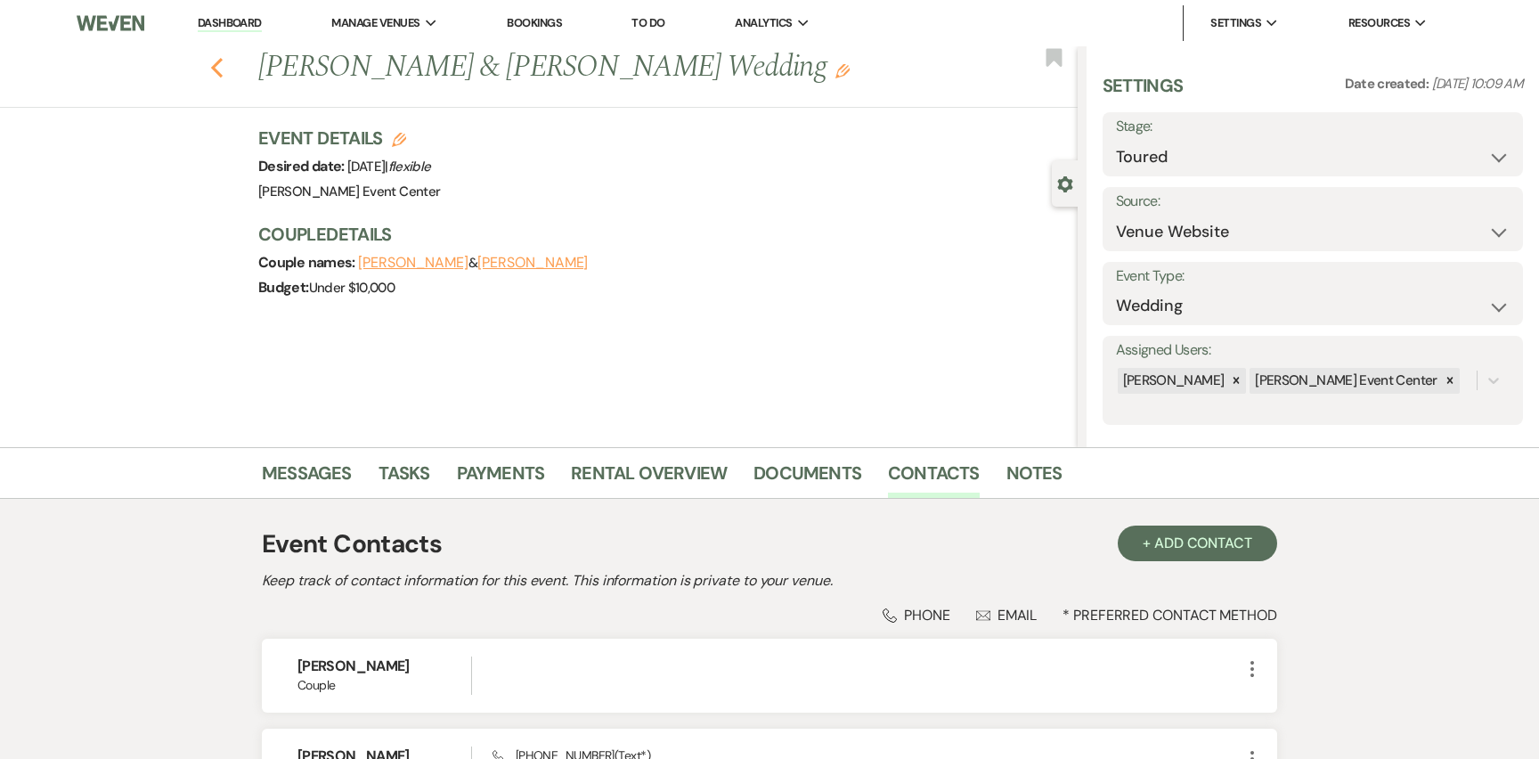
select select "5"
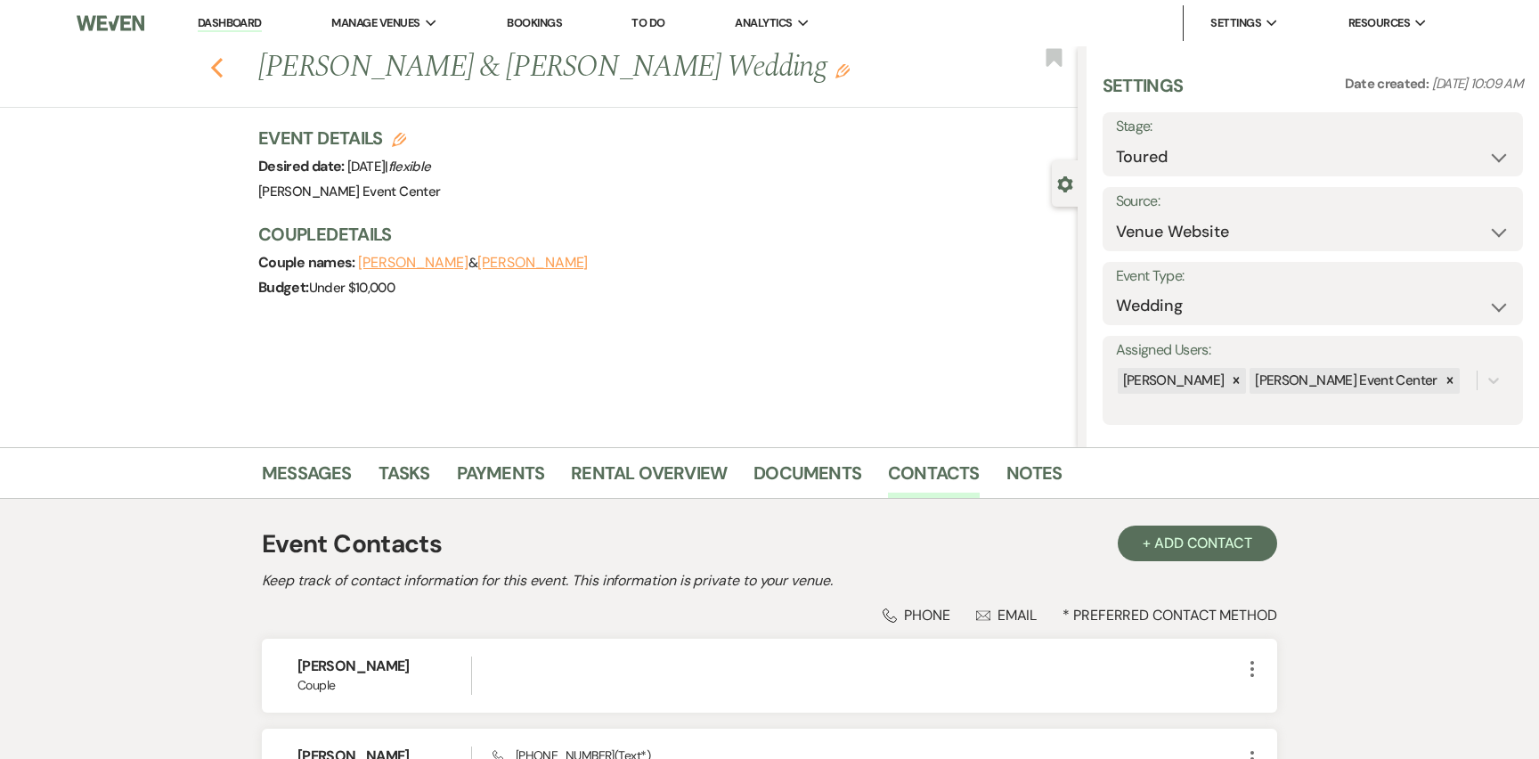
select select "5"
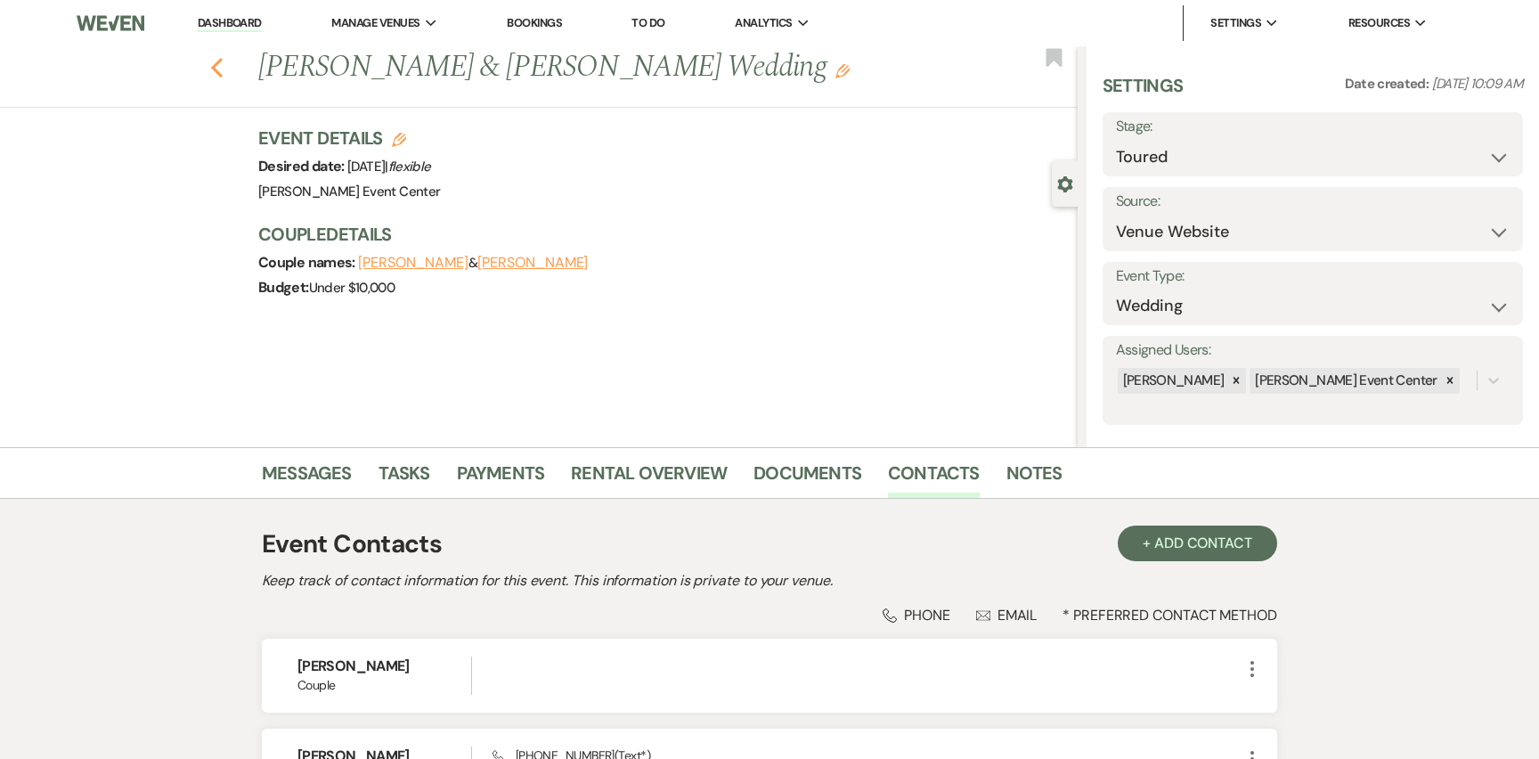
select select "5"
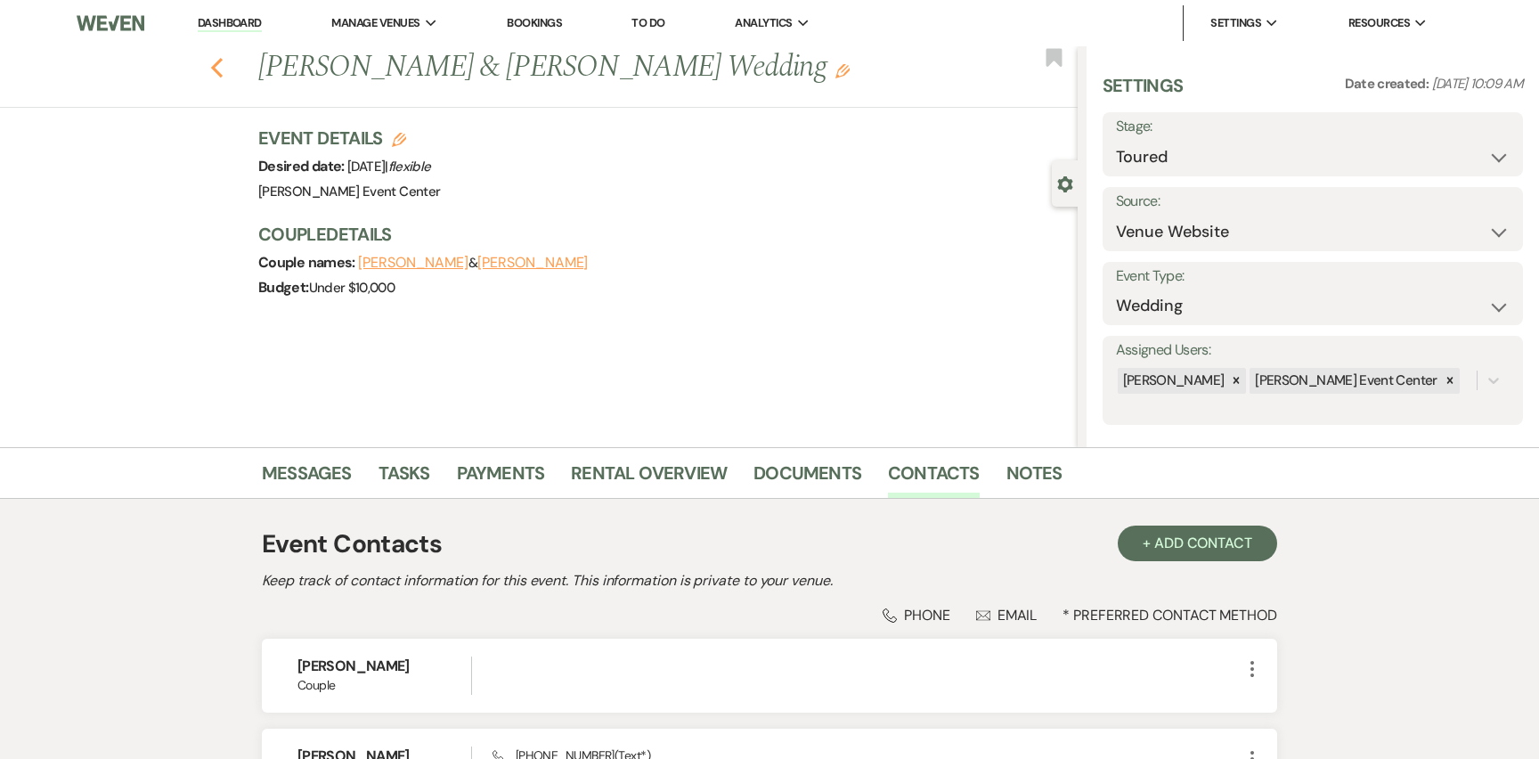
select select "5"
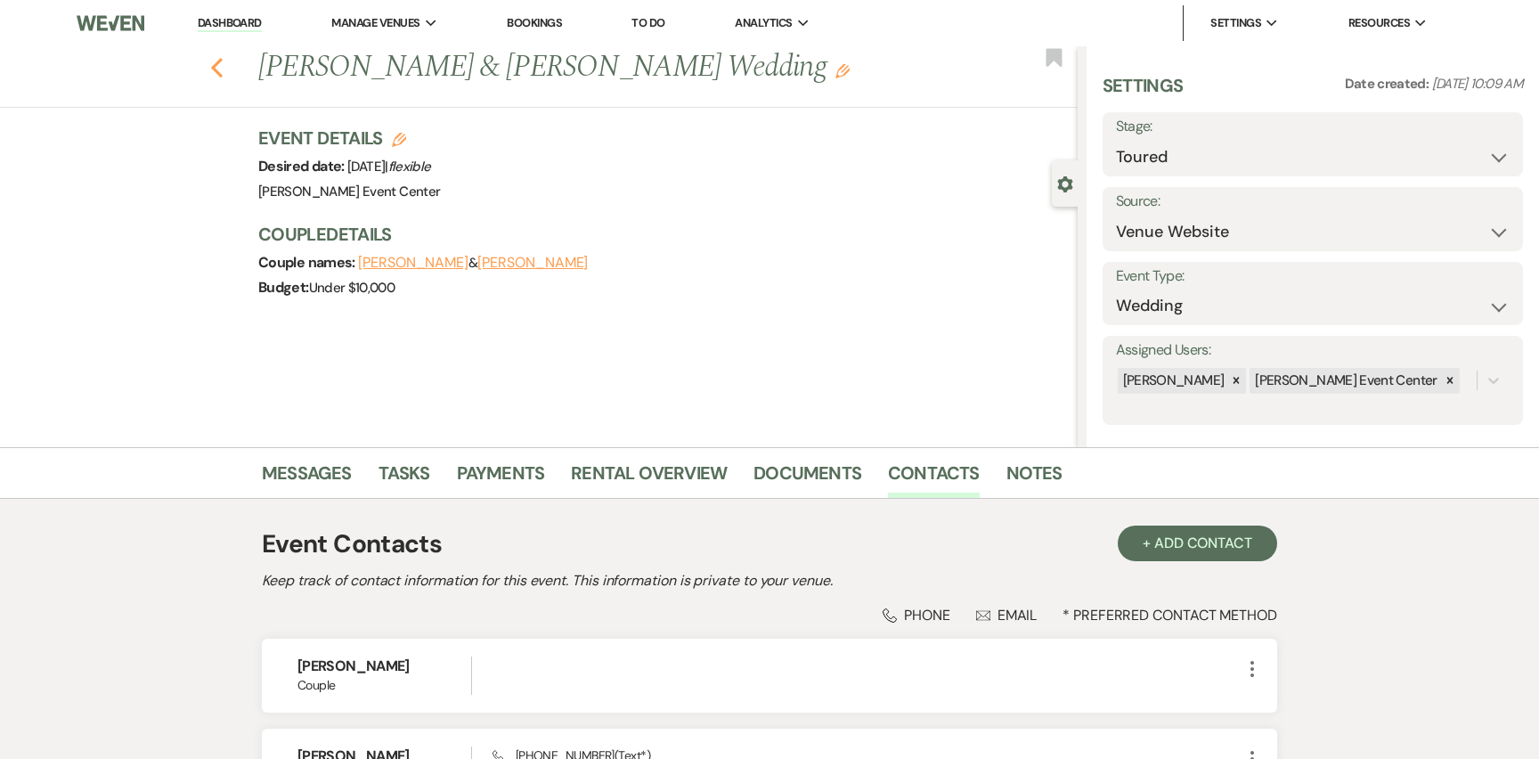
select select "5"
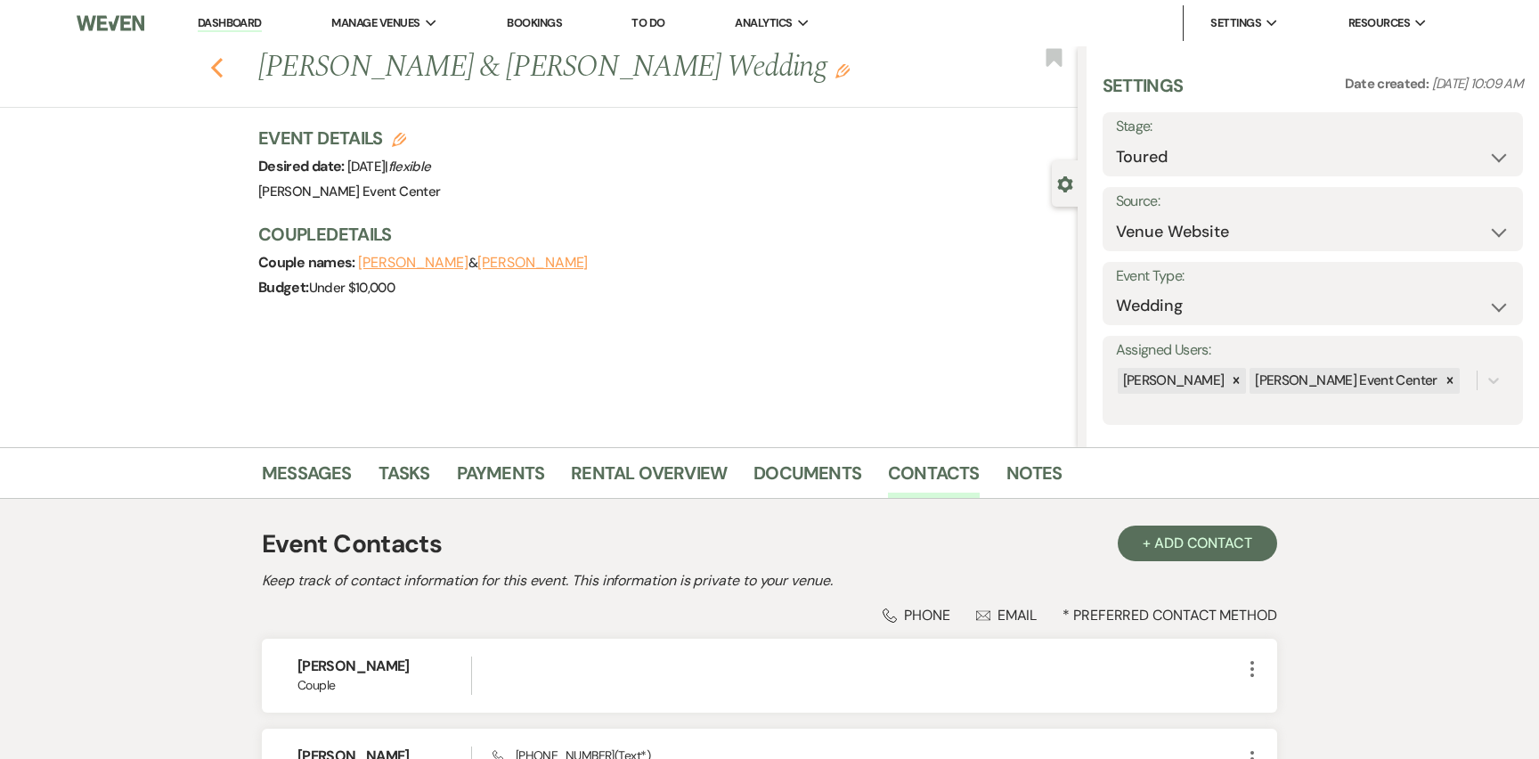
select select "5"
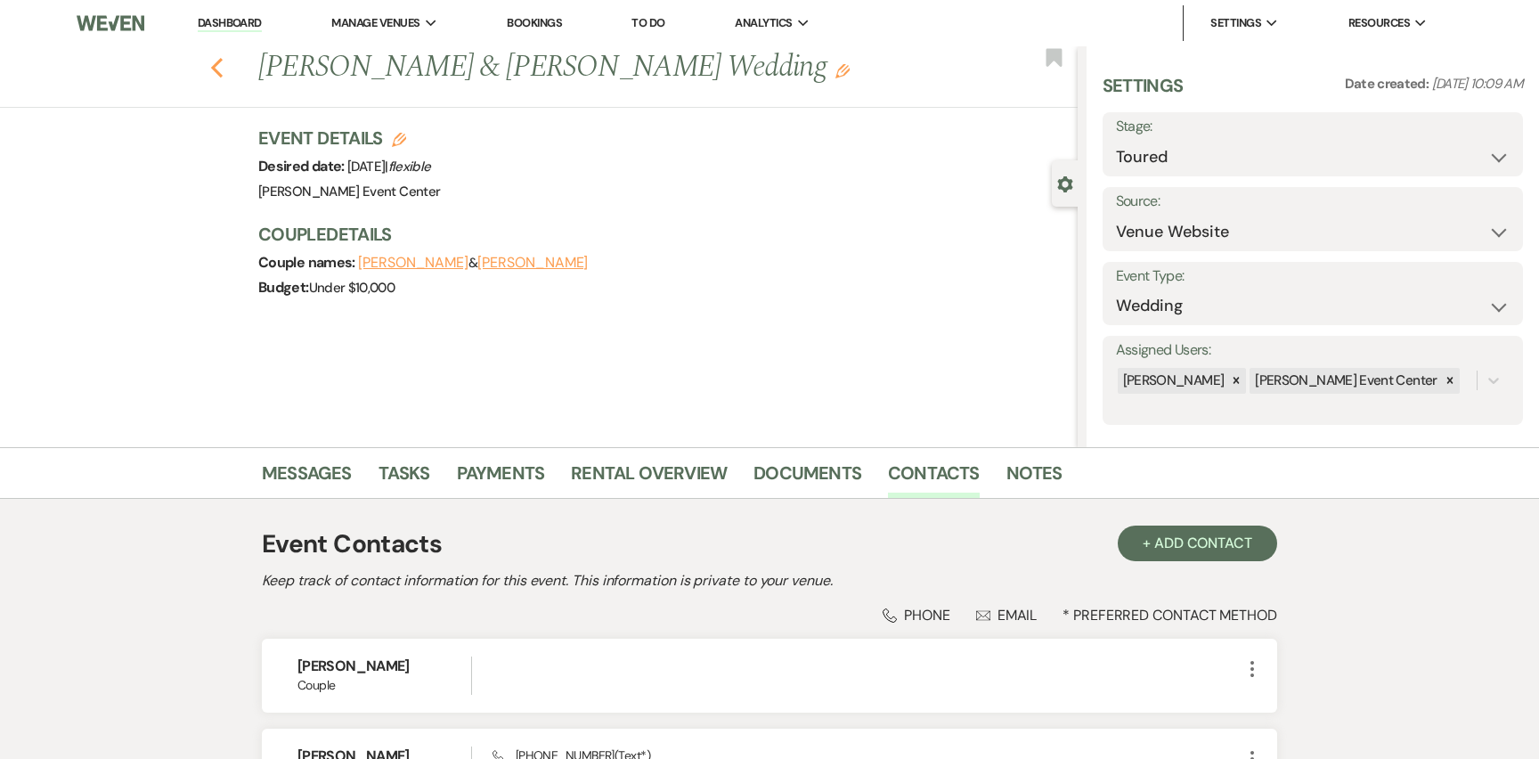
select select "5"
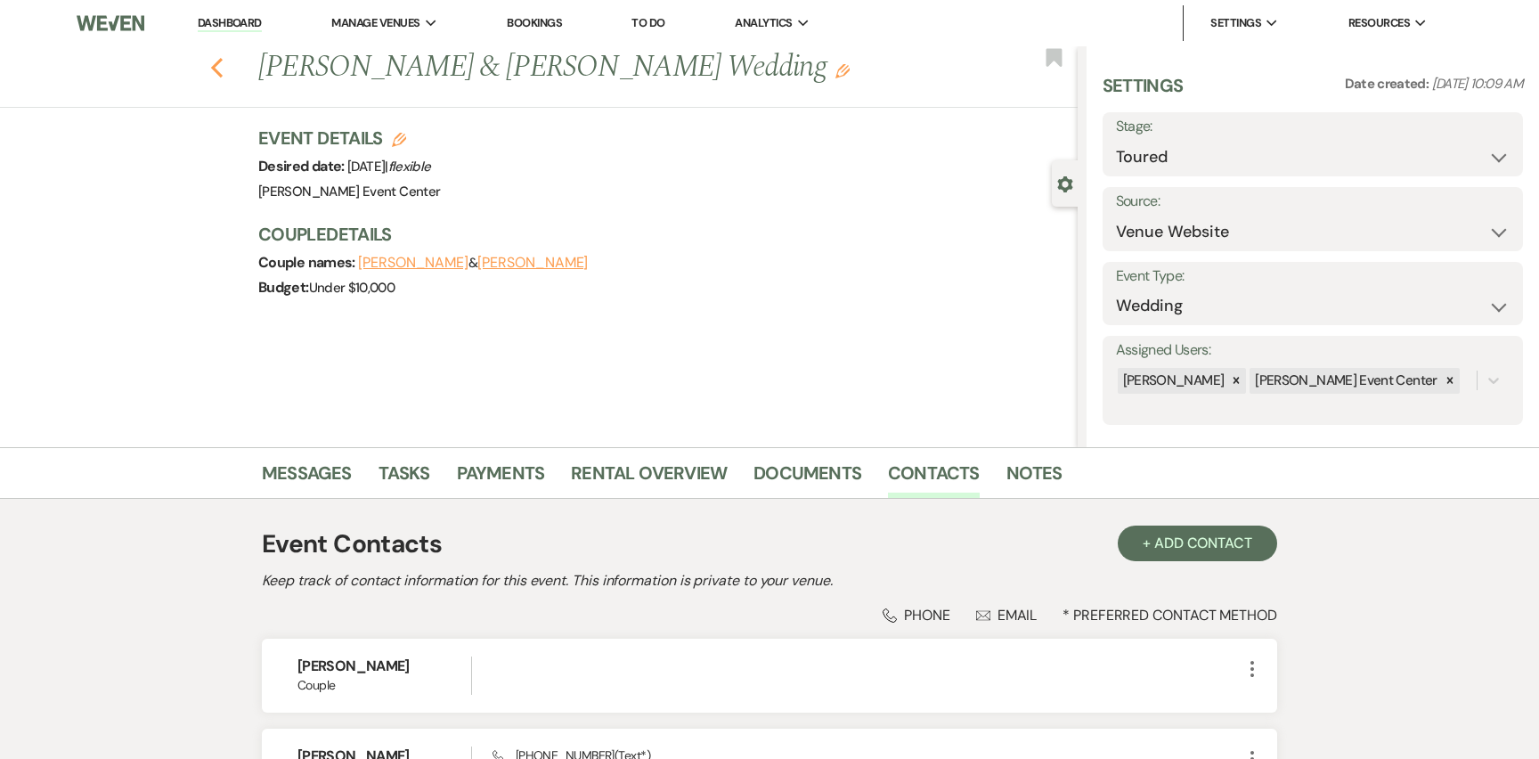
select select "5"
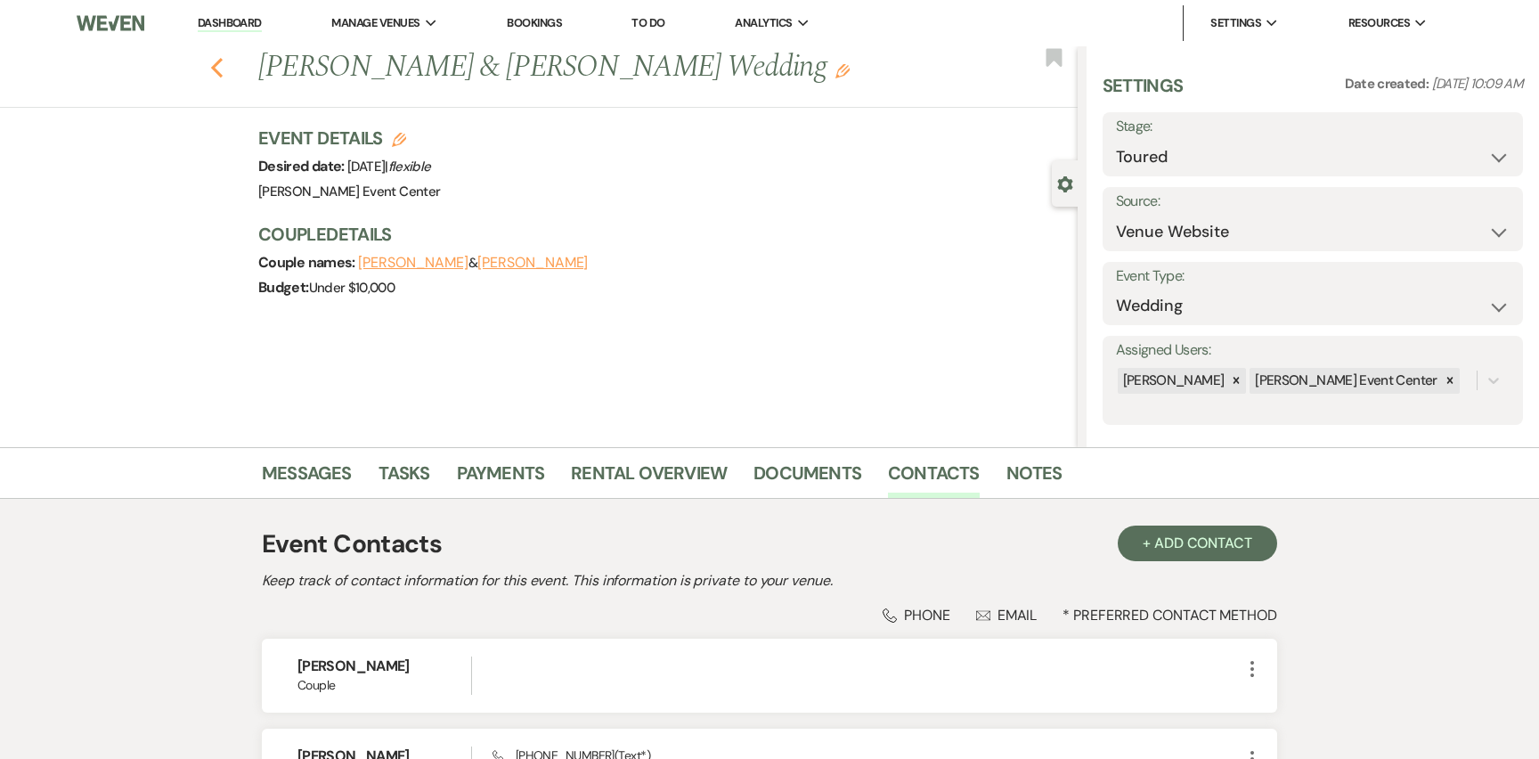
select select "5"
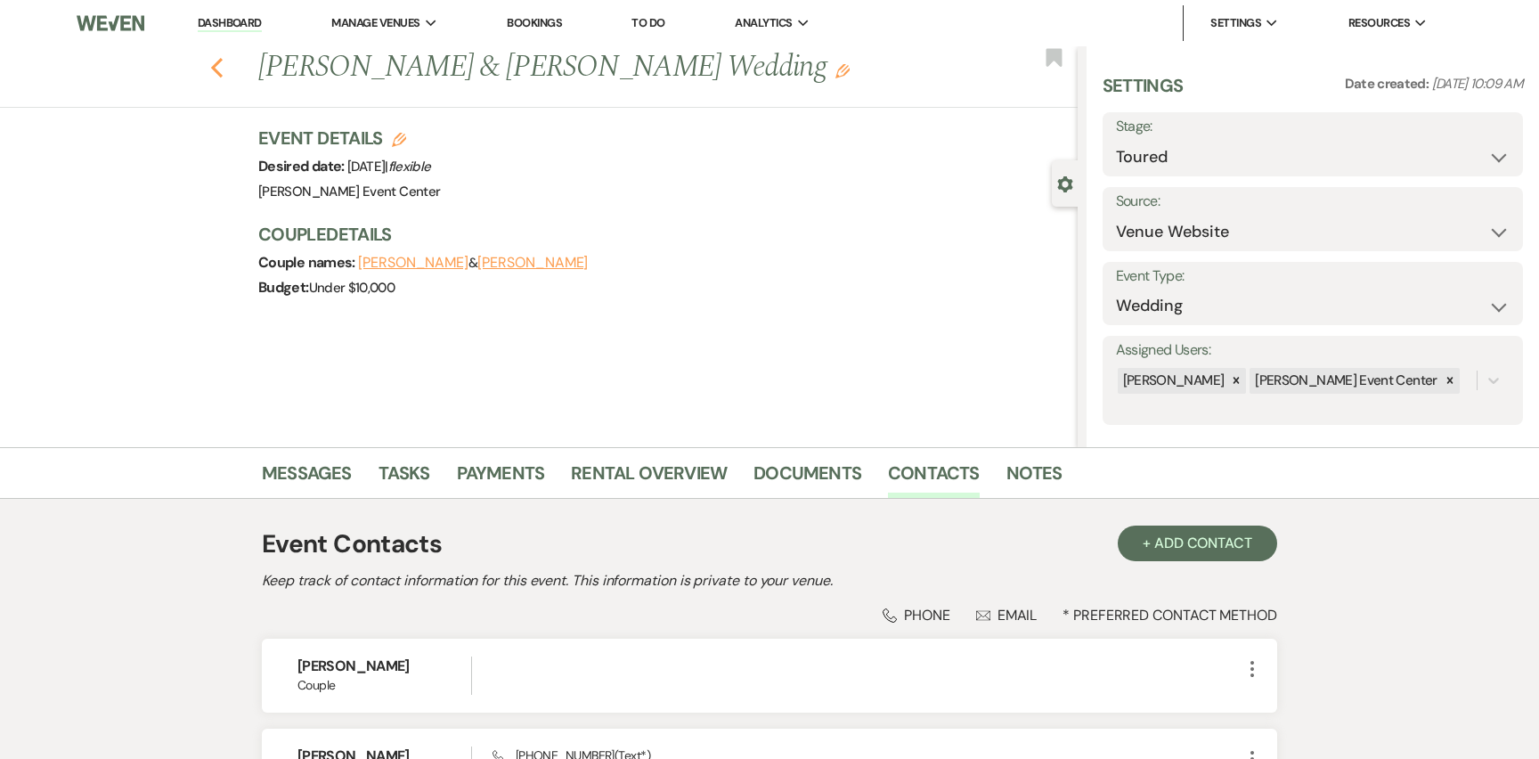
select select "5"
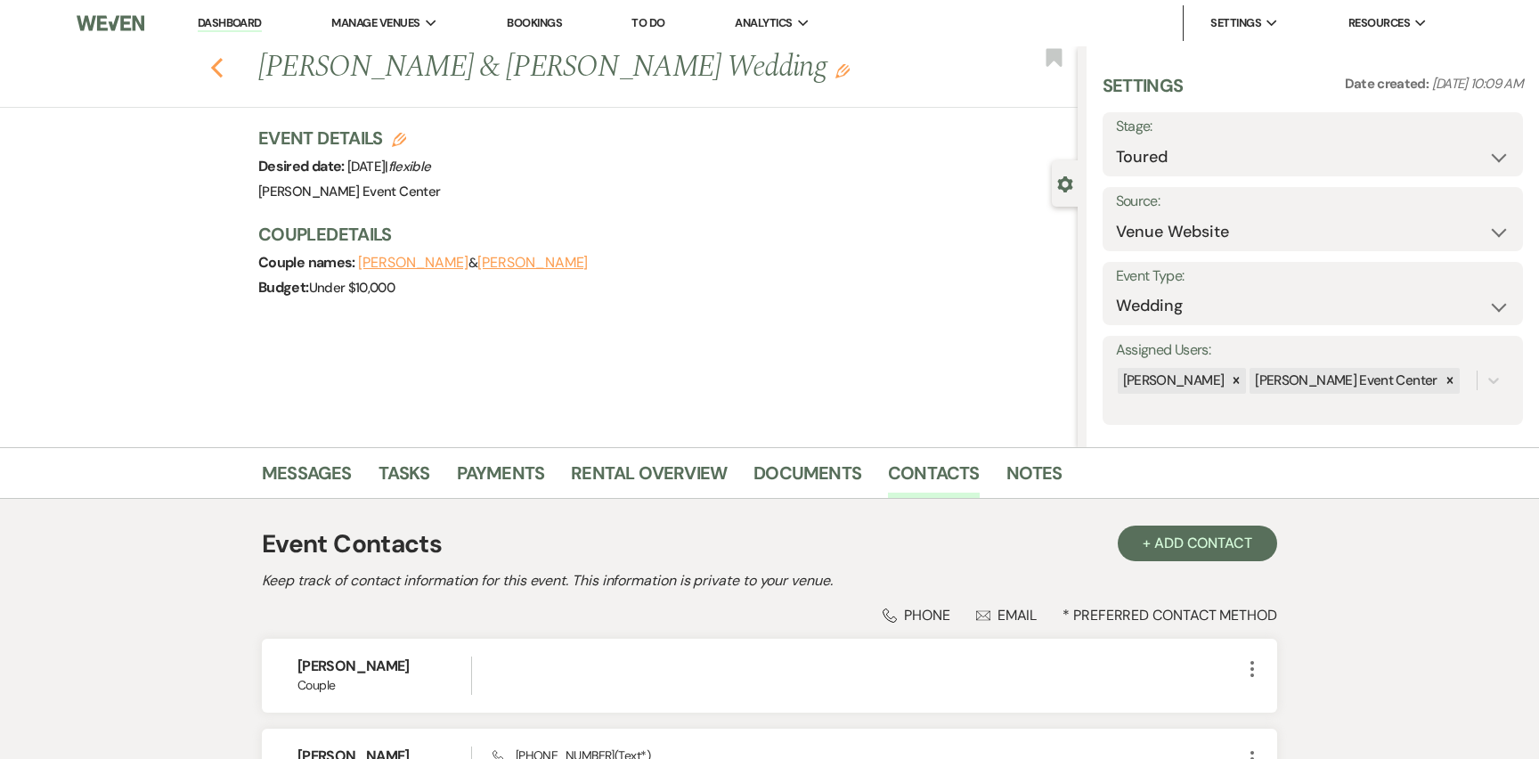
select select "5"
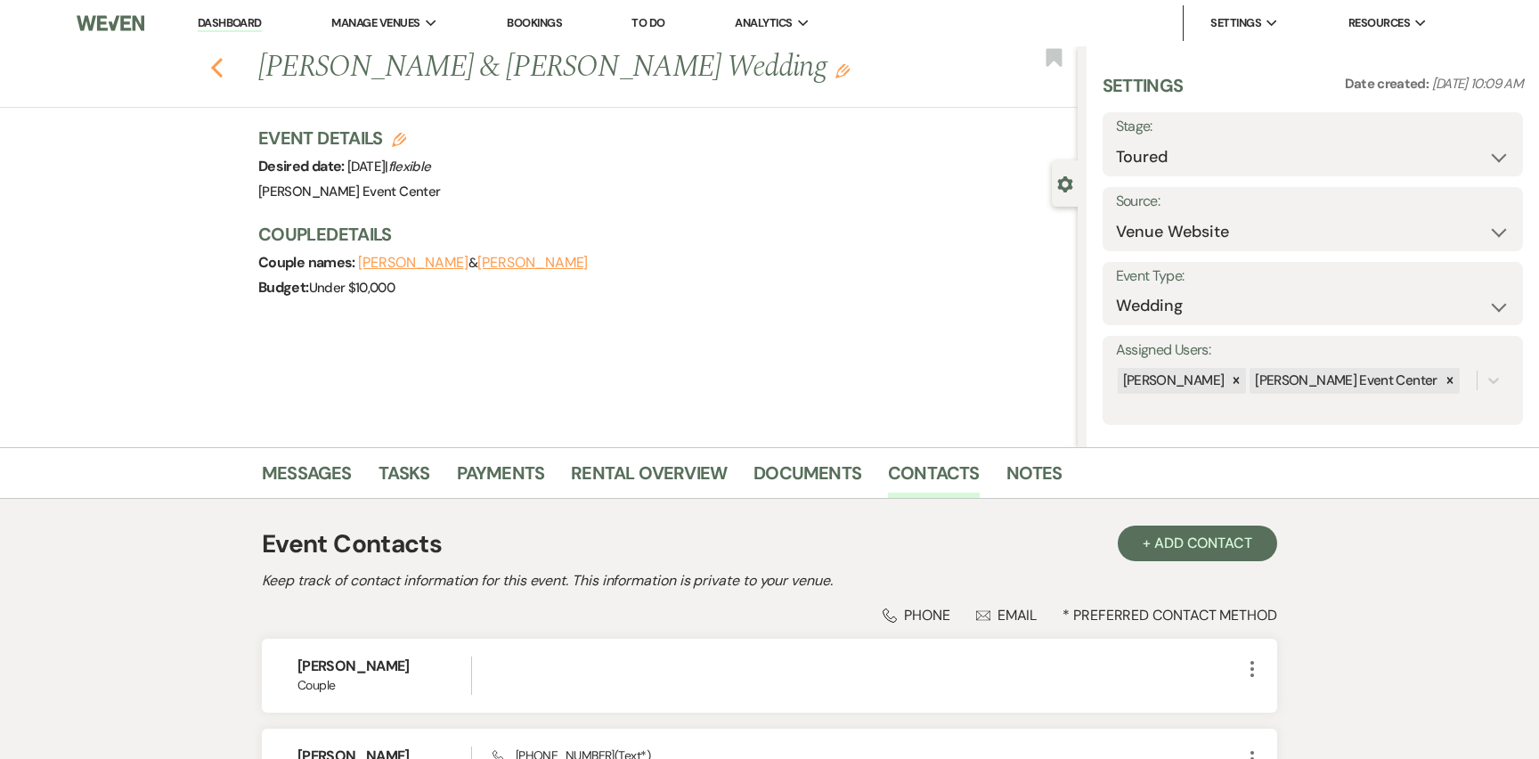
select select "5"
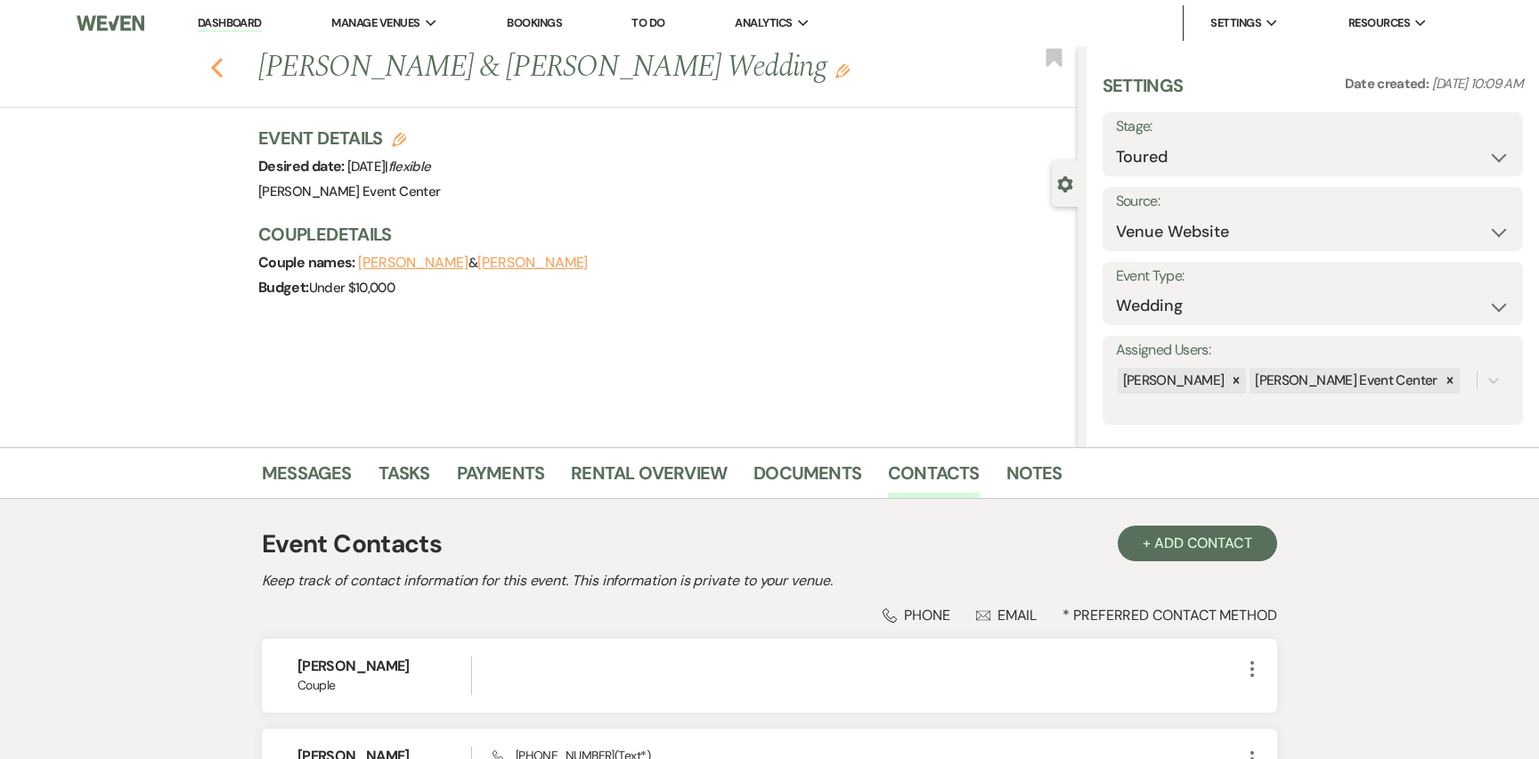
select select "5"
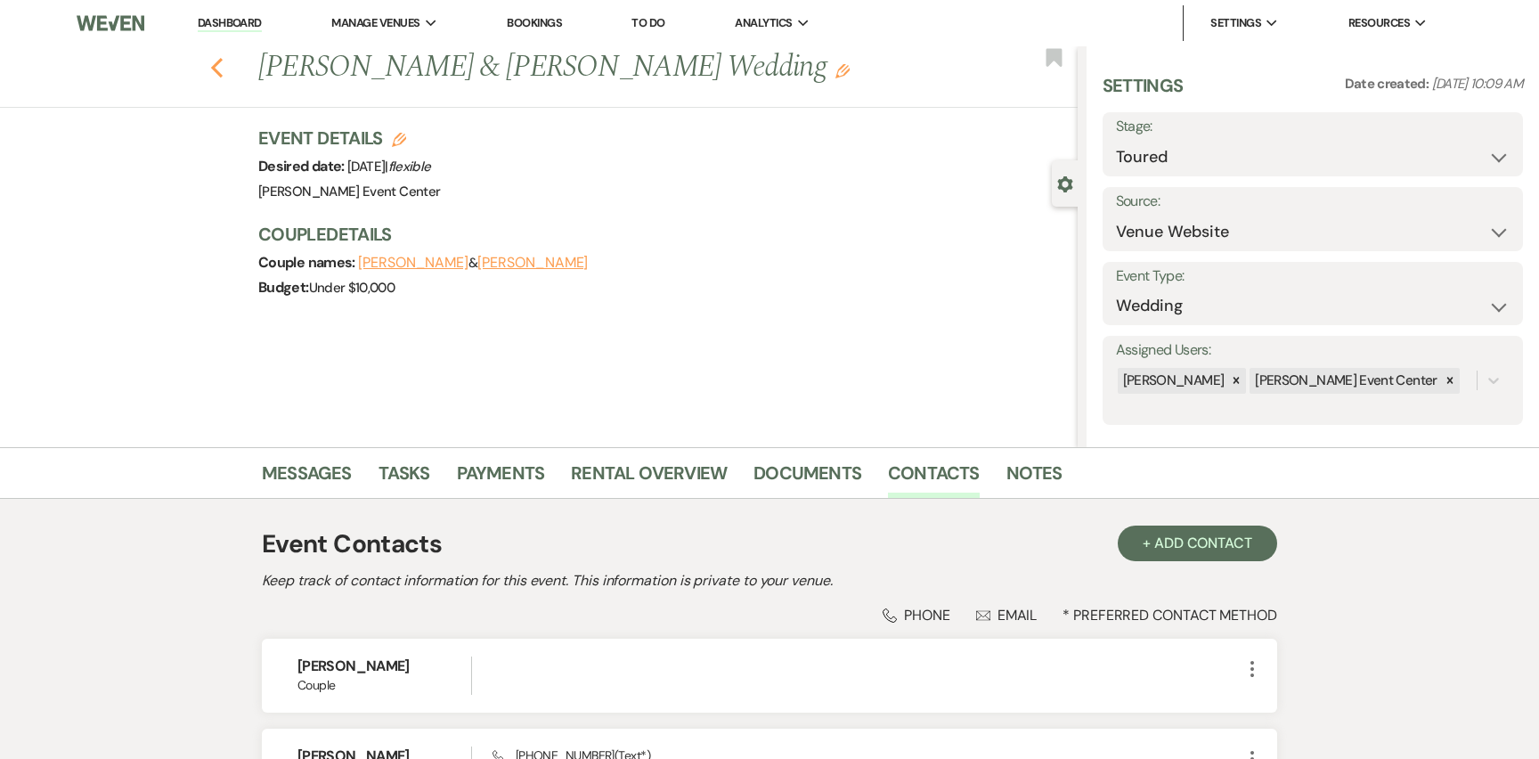
select select "5"
